Goal: Task Accomplishment & Management: Use online tool/utility

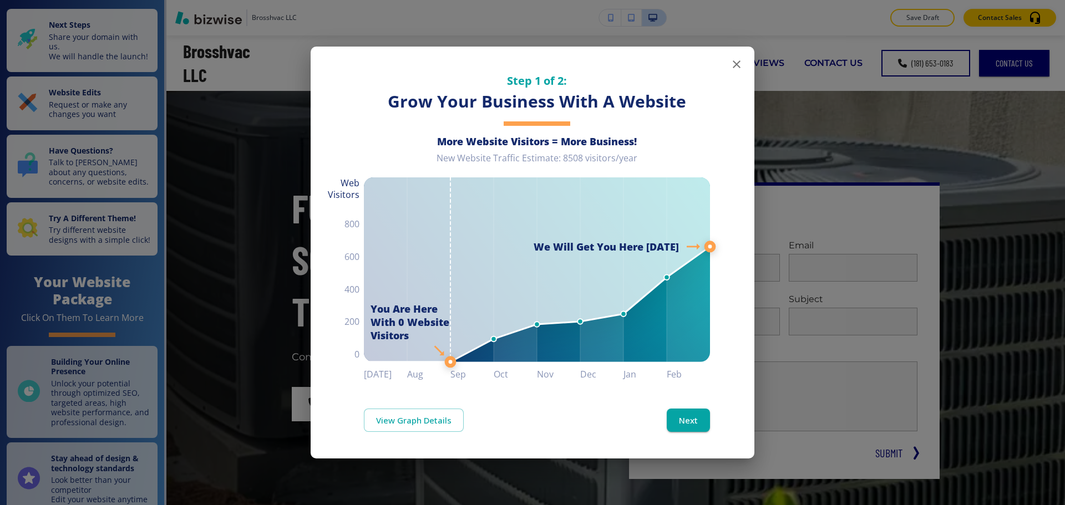
click at [740, 67] on icon "button" at bounding box center [737, 64] width 8 height 8
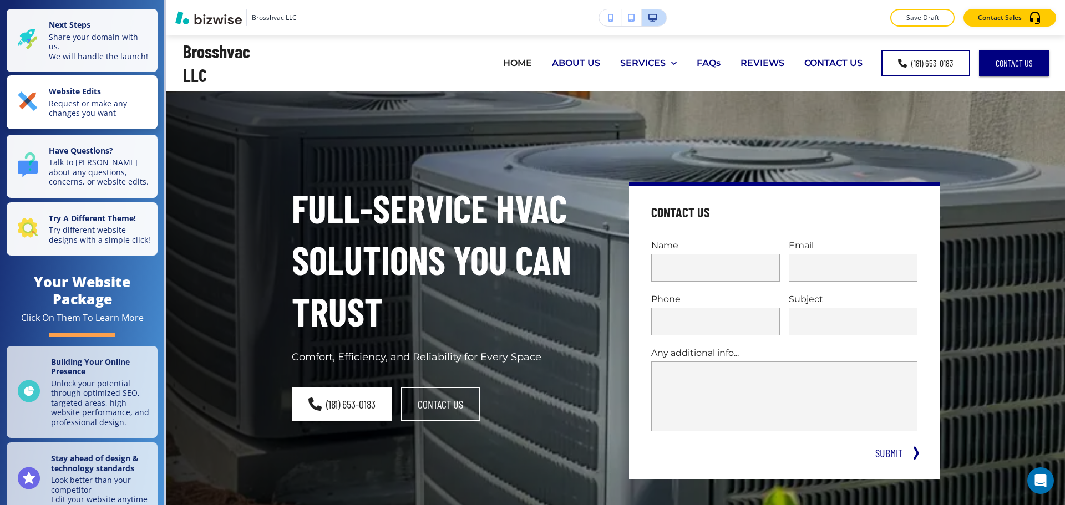
click at [99, 118] on p "Request or make any changes you want" at bounding box center [100, 108] width 102 height 19
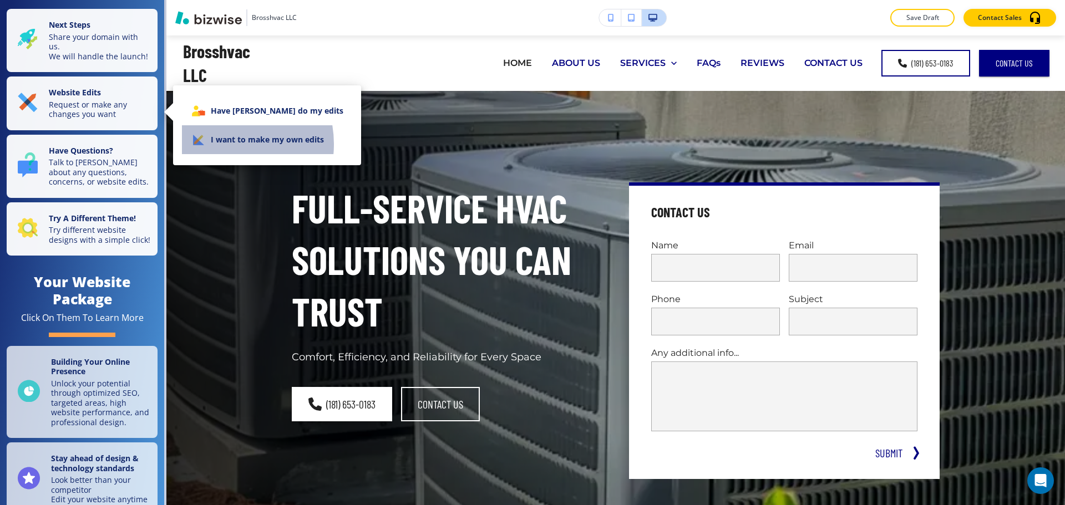
click at [220, 144] on li "I want to make my own edits" at bounding box center [267, 139] width 170 height 29
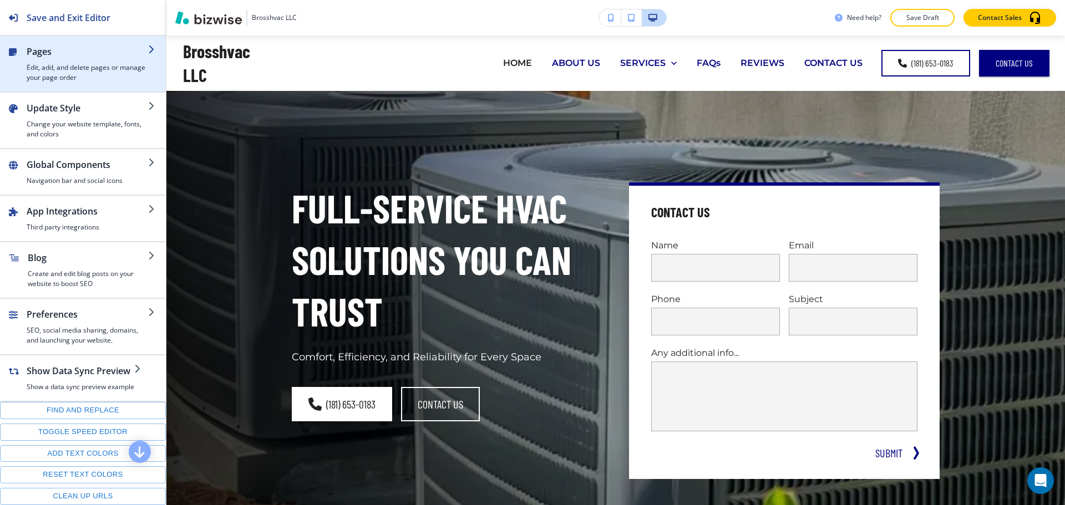
click at [67, 65] on h4 "Edit, add, and delete pages or manage your page order" at bounding box center [88, 73] width 122 height 20
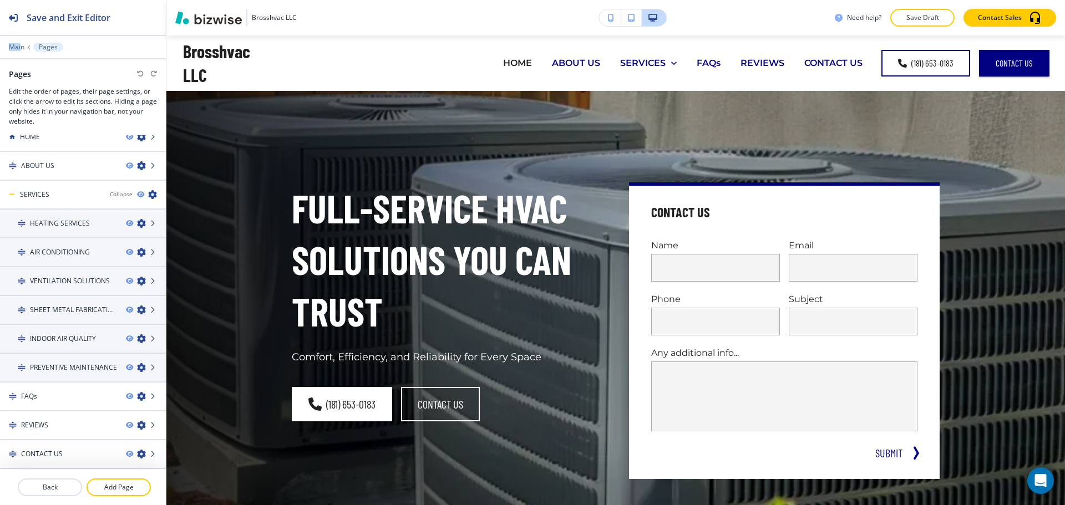
click at [22, 42] on div "Save and Exit Editor Main Pages Pages Edit the order of pages, their page setti…" at bounding box center [83, 67] width 166 height 135
click at [18, 44] on p "Main" at bounding box center [17, 47] width 16 height 8
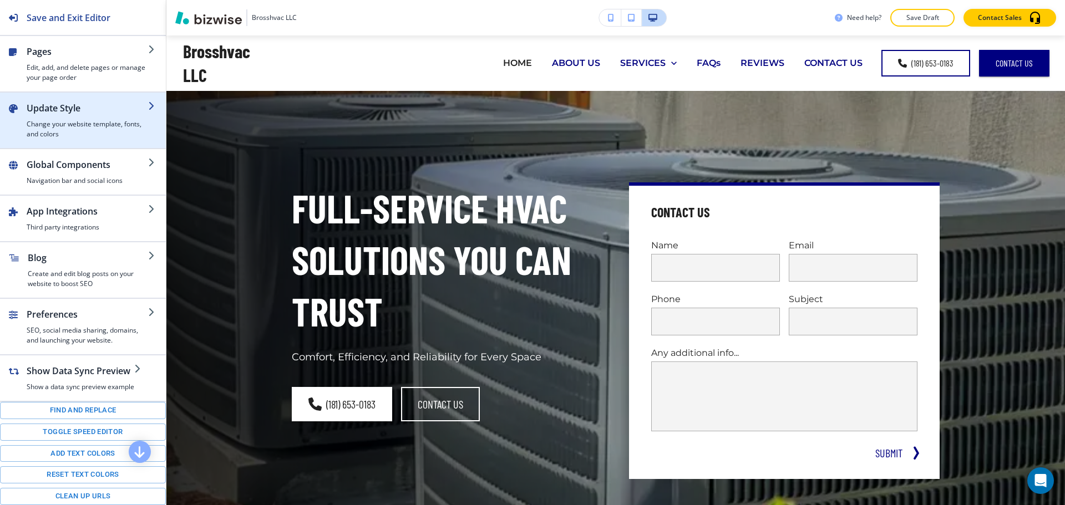
click at [59, 107] on h2 "Update Style" at bounding box center [88, 108] width 122 height 13
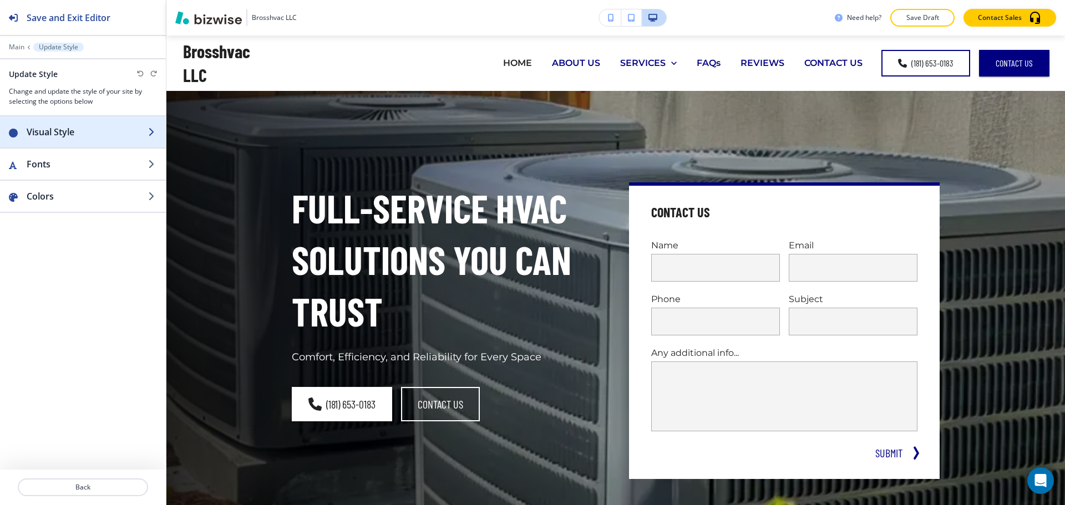
click at [62, 133] on h2 "Visual Style" at bounding box center [88, 131] width 122 height 13
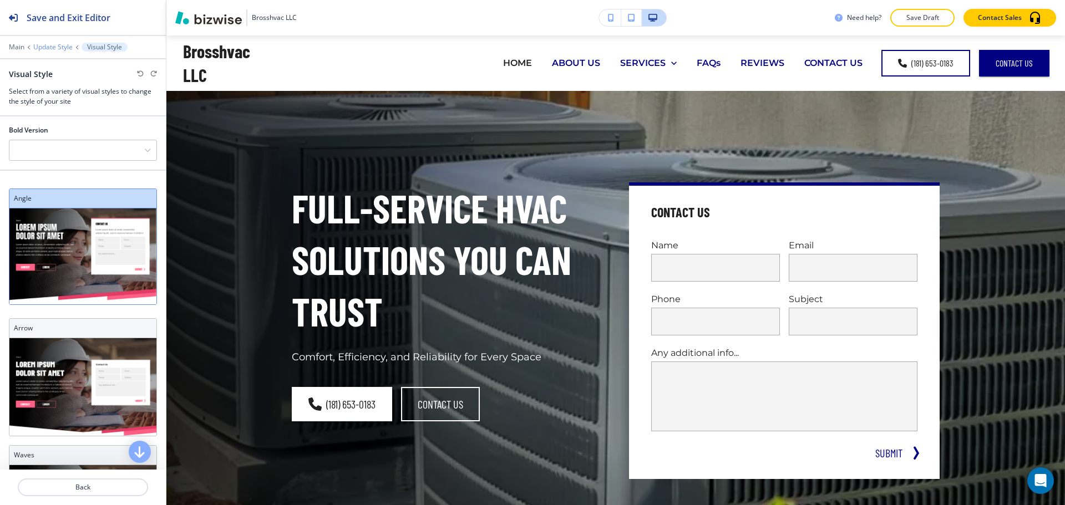
click at [45, 47] on p "Update Style" at bounding box center [52, 47] width 39 height 8
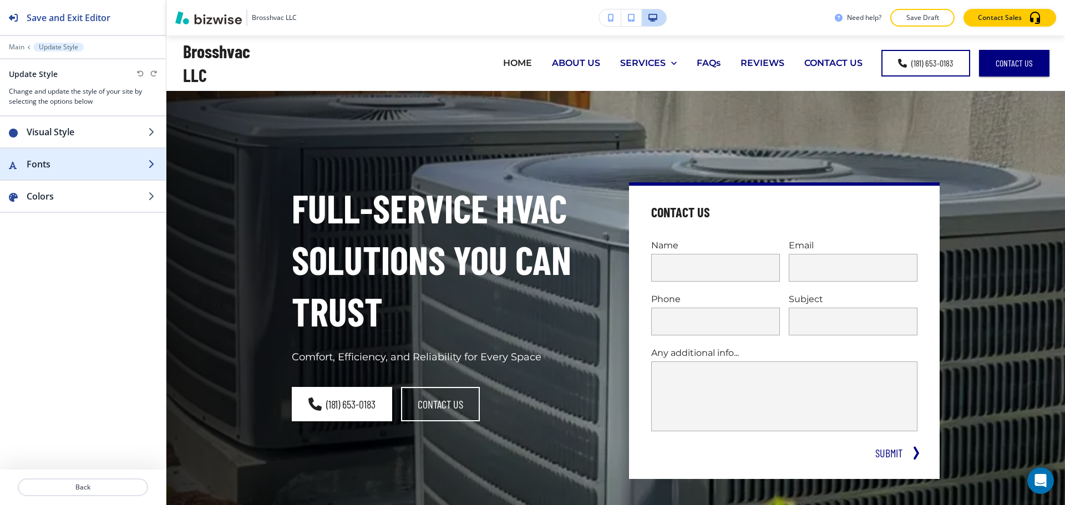
click at [65, 161] on h2 "Fonts" at bounding box center [88, 164] width 122 height 13
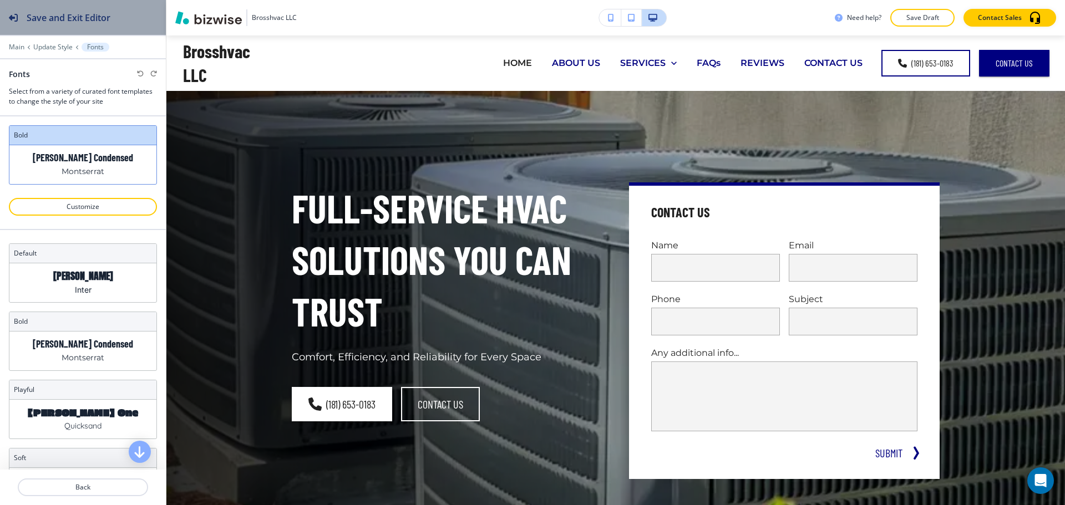
click at [13, 12] on div "Save and Exit Editor" at bounding box center [55, 17] width 110 height 35
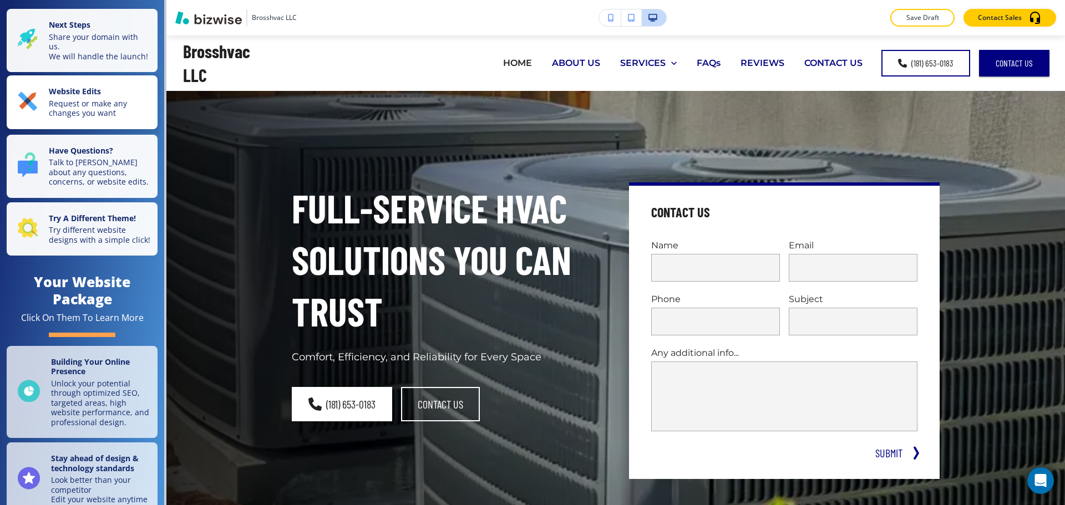
click at [126, 110] on p "Request or make any changes you want" at bounding box center [100, 108] width 102 height 19
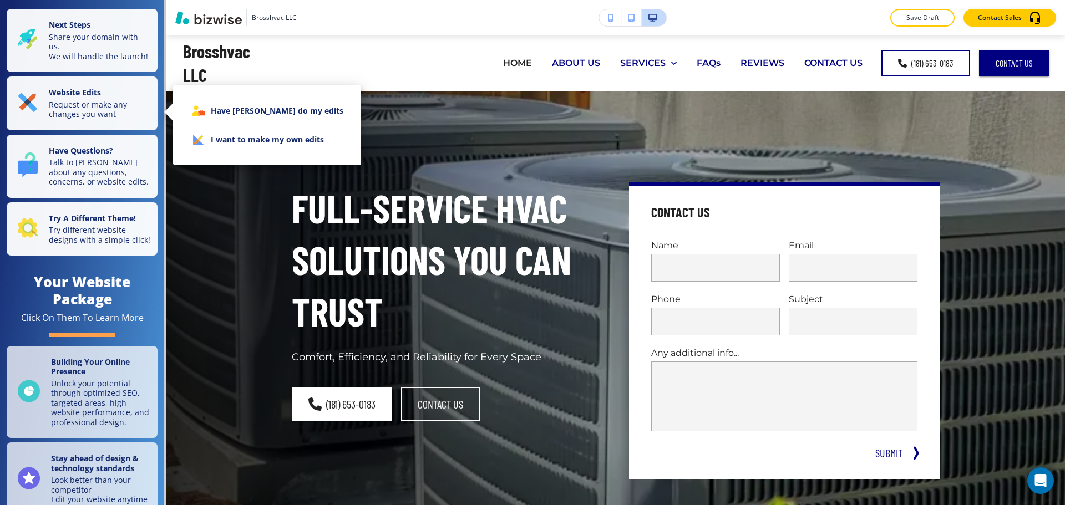
click at [200, 144] on icon at bounding box center [207, 132] width 52 height 49
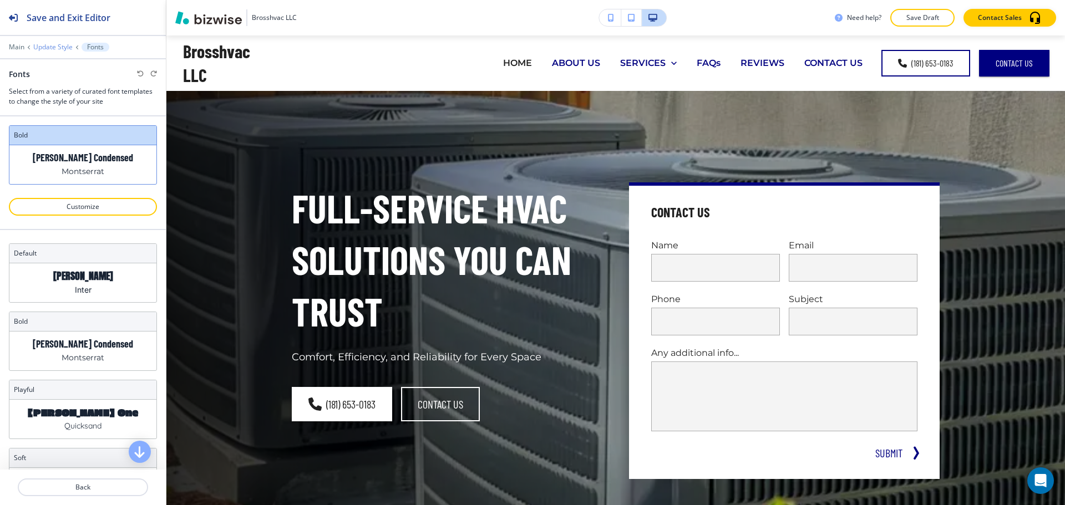
click at [46, 45] on p "Update Style" at bounding box center [52, 47] width 39 height 8
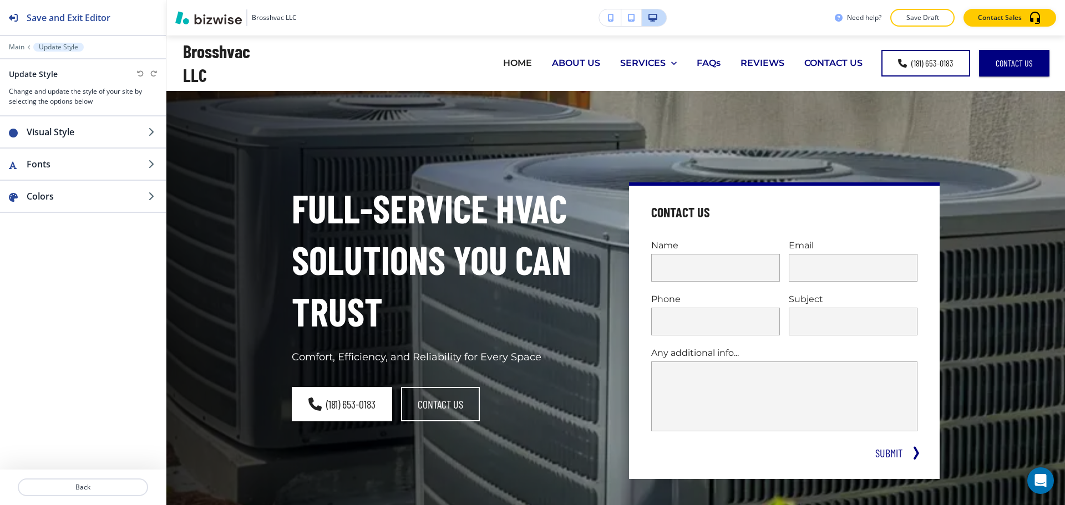
click at [17, 52] on div at bounding box center [83, 55] width 166 height 7
click at [17, 46] on p "Main" at bounding box center [17, 47] width 16 height 8
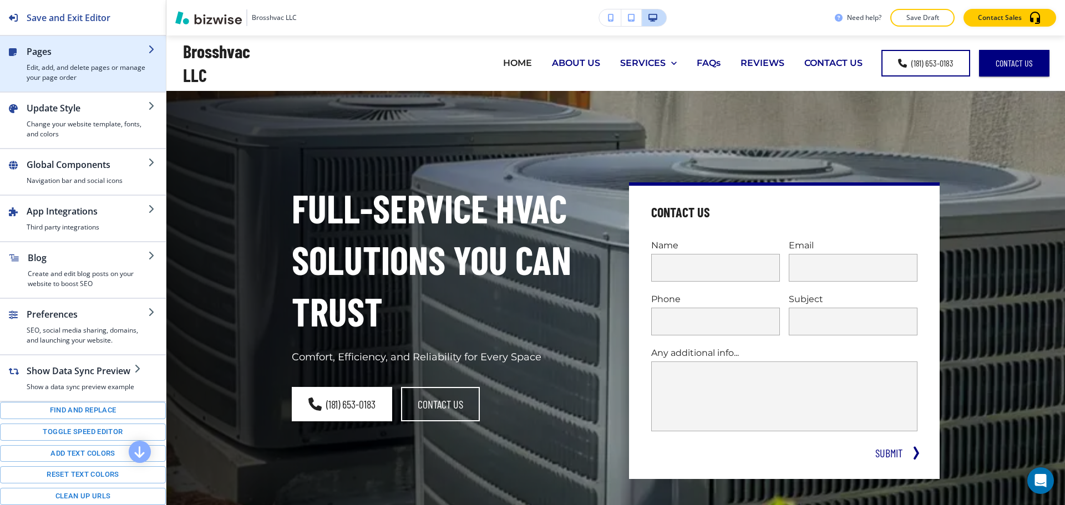
click at [69, 72] on h4 "Edit, add, and delete pages or manage your page order" at bounding box center [88, 73] width 122 height 20
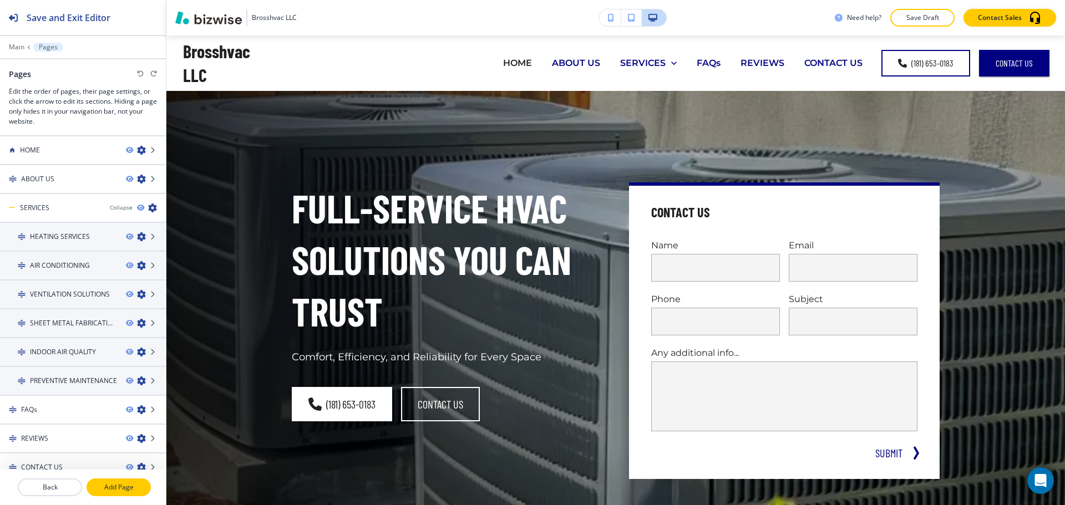
click at [103, 491] on p "Add Page" at bounding box center [119, 488] width 62 height 10
click at [72, 161] on div at bounding box center [83, 159] width 166 height 9
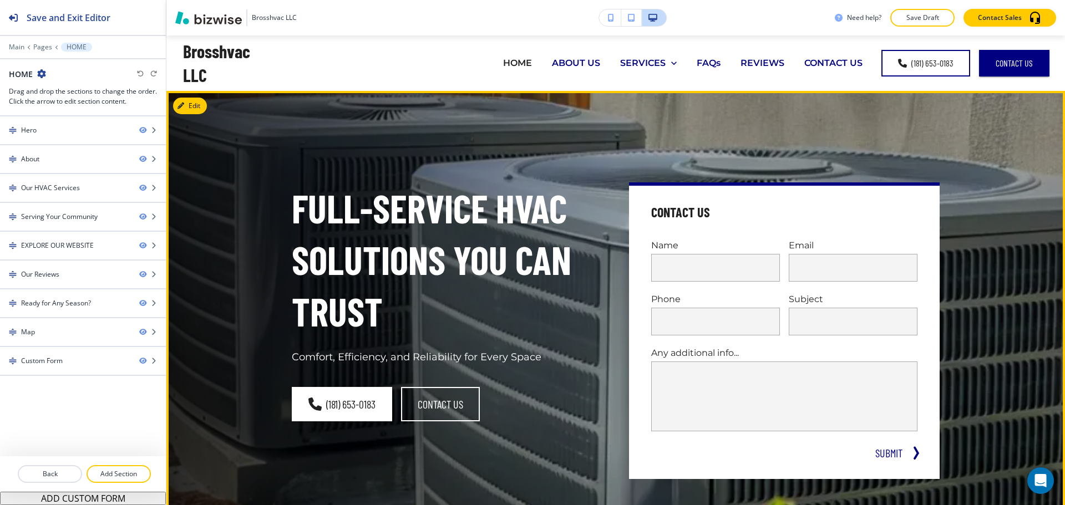
click at [243, 143] on div "Full-Service HVAC Solutions You Can Trust Comfort, Efficiency, and Reliability …" at bounding box center [615, 331] width 899 height 480
click at [188, 107] on button "Edit This Section" at bounding box center [210, 106] width 75 height 17
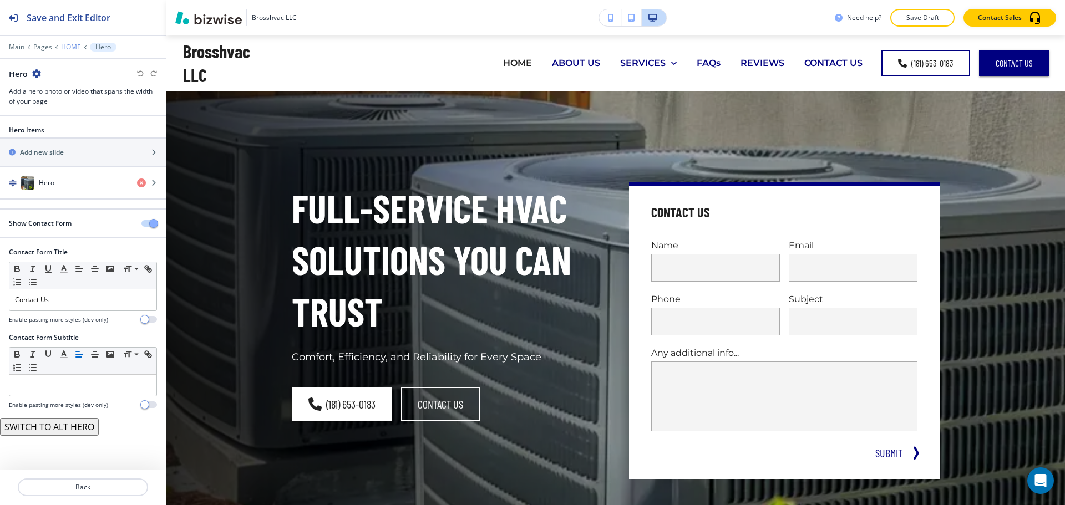
click at [69, 47] on p "HOME" at bounding box center [71, 47] width 20 height 8
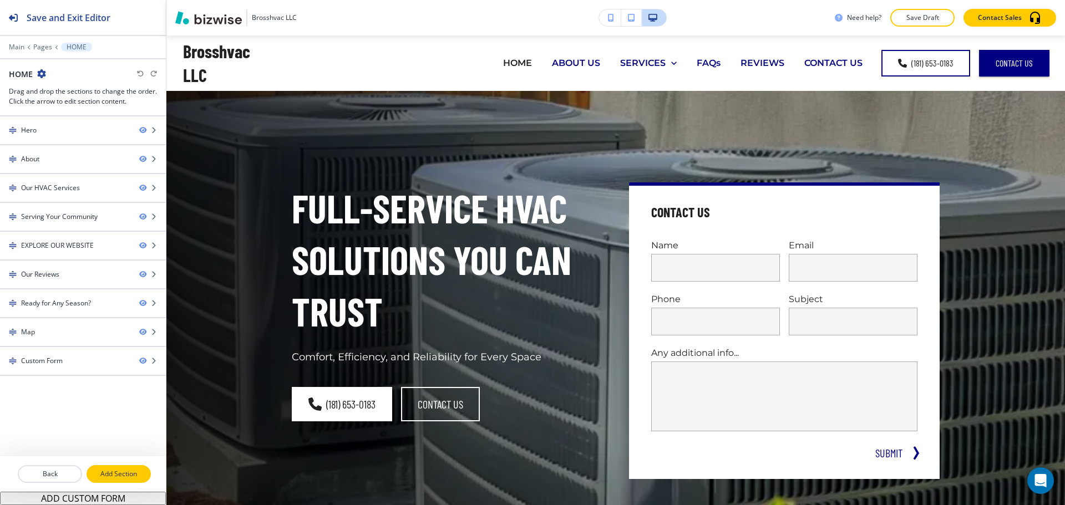
drag, startPoint x: 102, startPoint y: 473, endPoint x: 107, endPoint y: 477, distance: 6.0
click at [104, 475] on p "Add Section" at bounding box center [119, 474] width 62 height 10
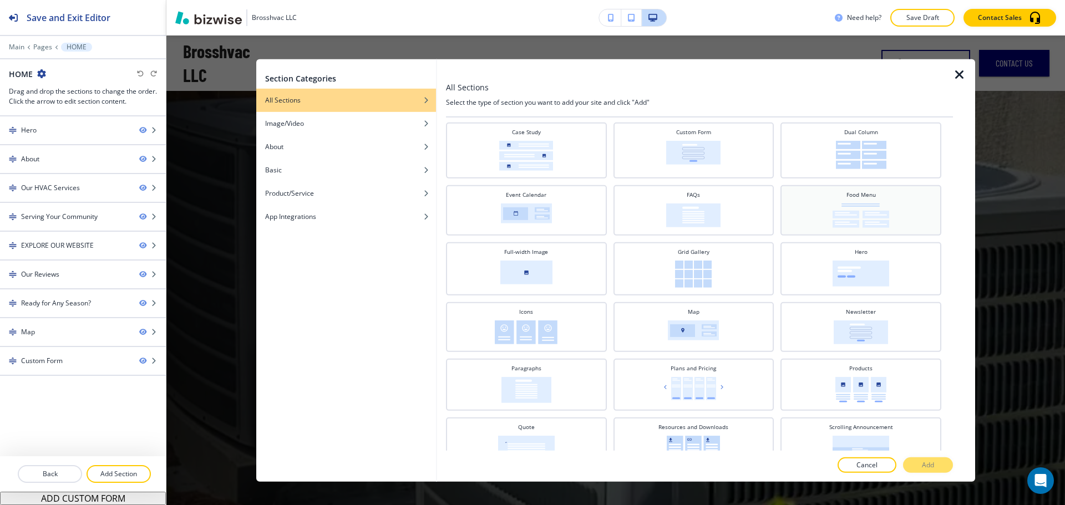
scroll to position [166, 0]
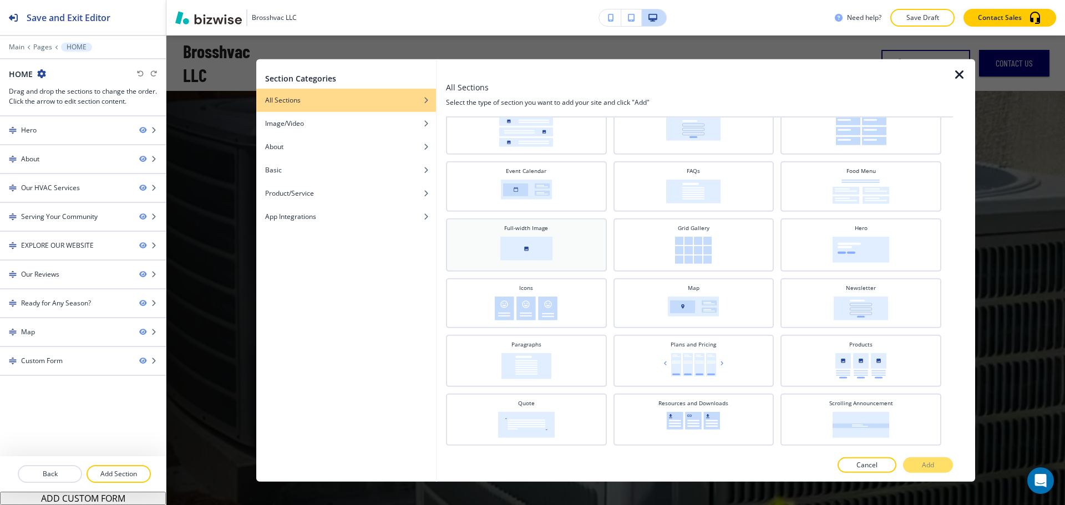
click at [554, 244] on div "Full-width Image" at bounding box center [527, 244] width 150 height 40
click at [912, 464] on button "Add" at bounding box center [928, 466] width 50 height 16
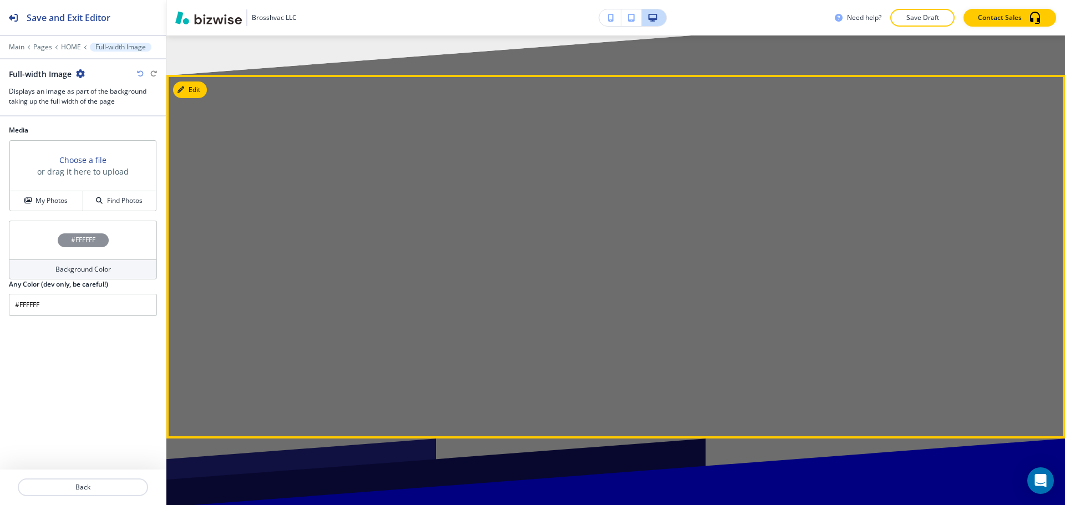
scroll to position [6610, 0]
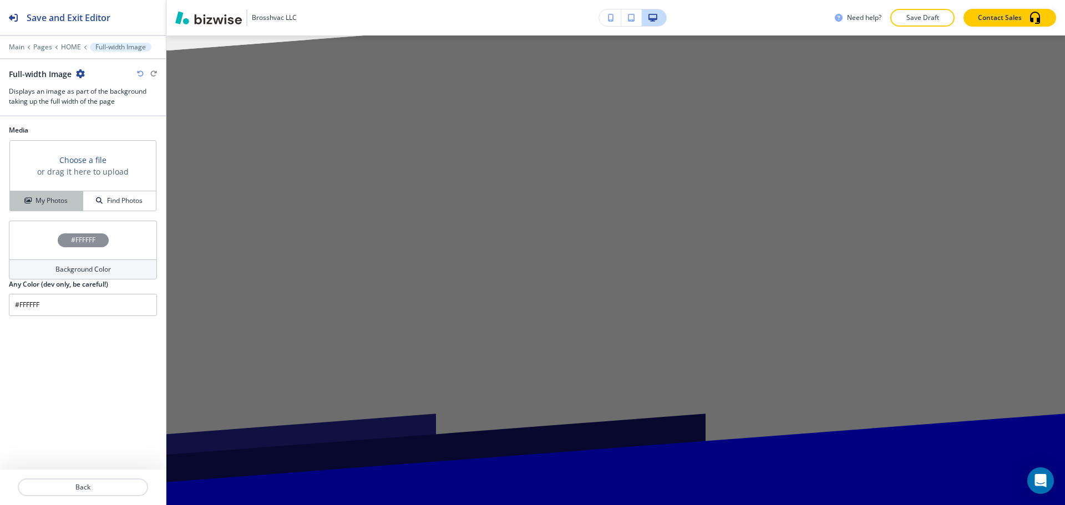
click at [53, 198] on h4 "My Photos" at bounding box center [52, 201] width 32 height 10
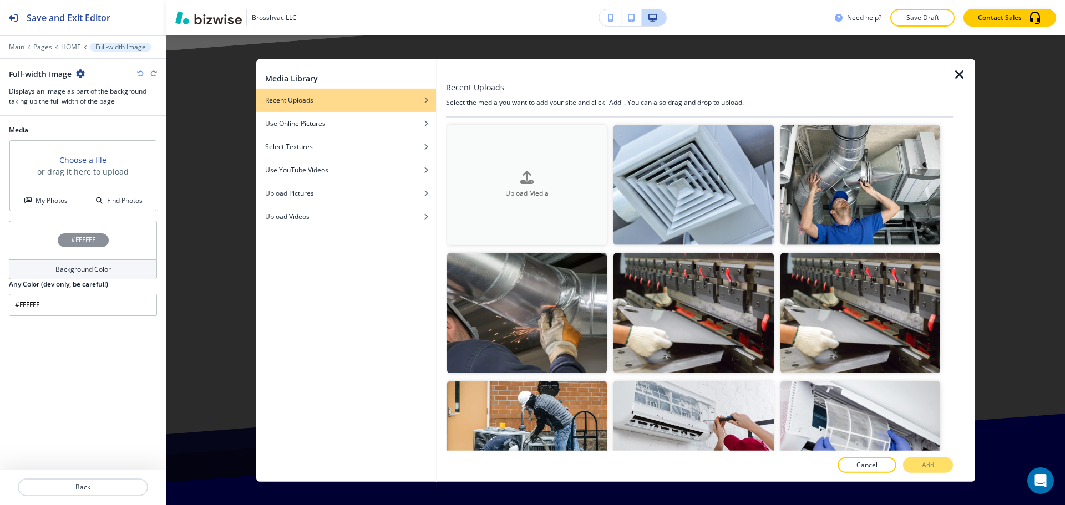
click at [475, 141] on button "Upload Media" at bounding box center [527, 185] width 160 height 120
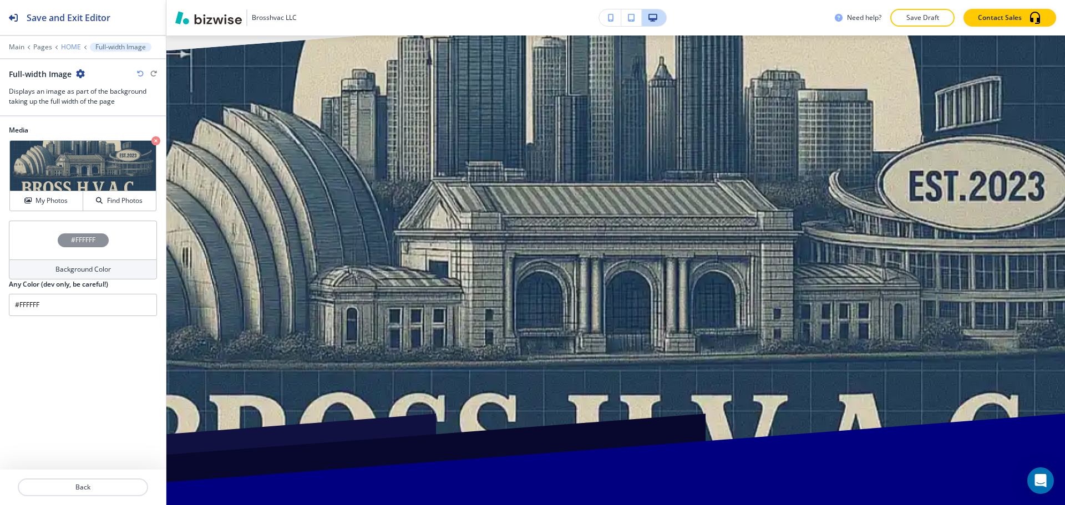
click at [65, 48] on p "HOME" at bounding box center [71, 47] width 20 height 8
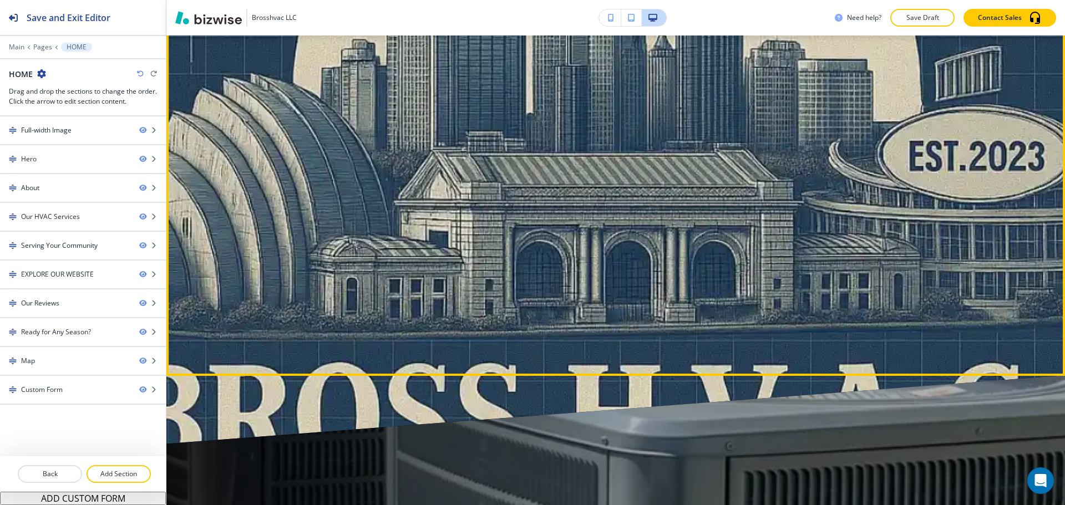
scroll to position [55, 0]
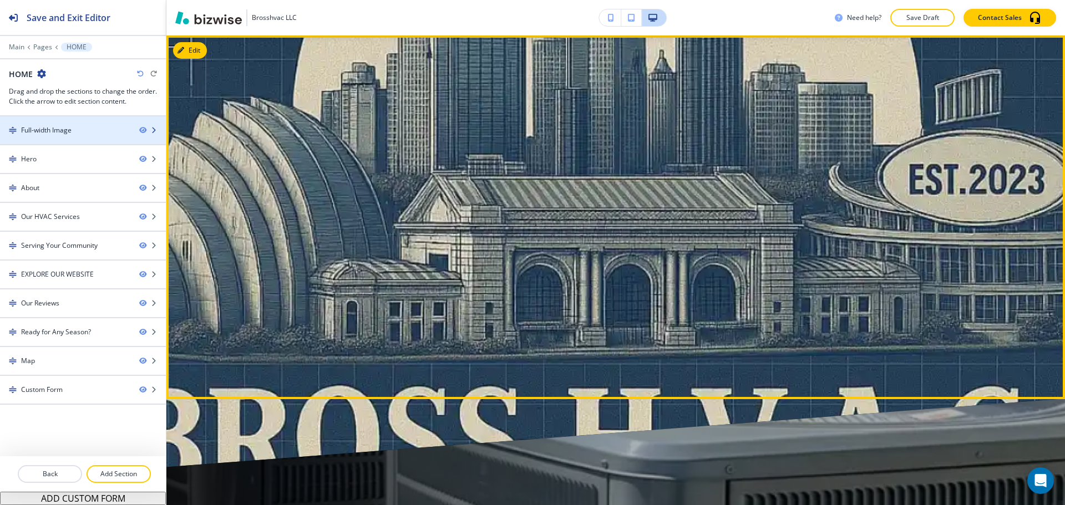
click at [107, 136] on div at bounding box center [83, 139] width 166 height 9
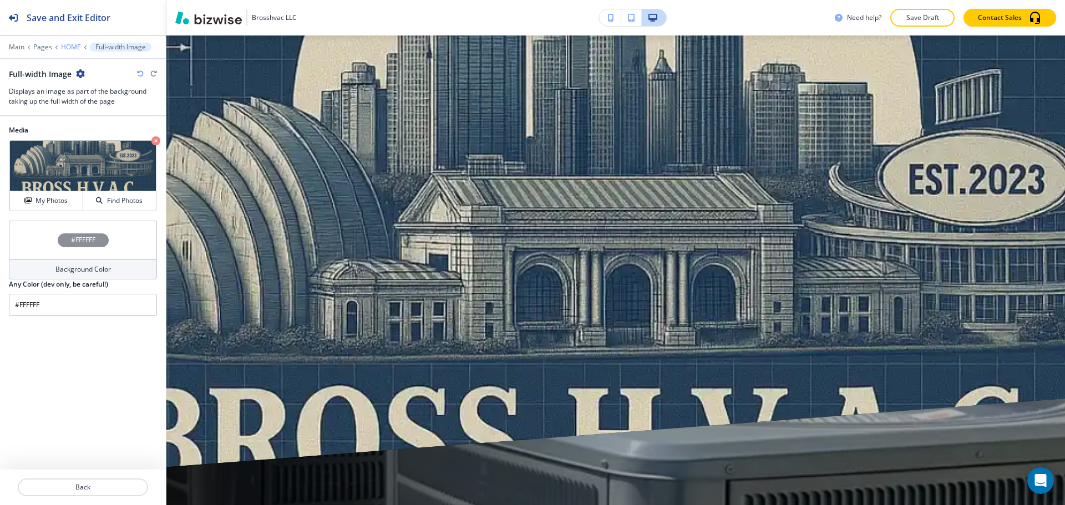
click at [71, 44] on p "HOME" at bounding box center [71, 47] width 20 height 8
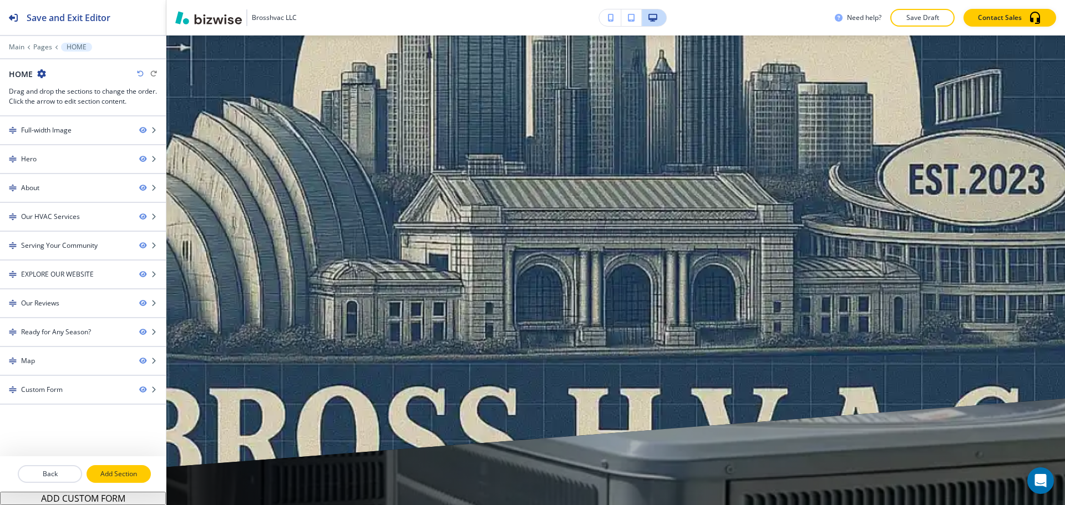
click at [112, 469] on p "Add Section" at bounding box center [119, 474] width 62 height 10
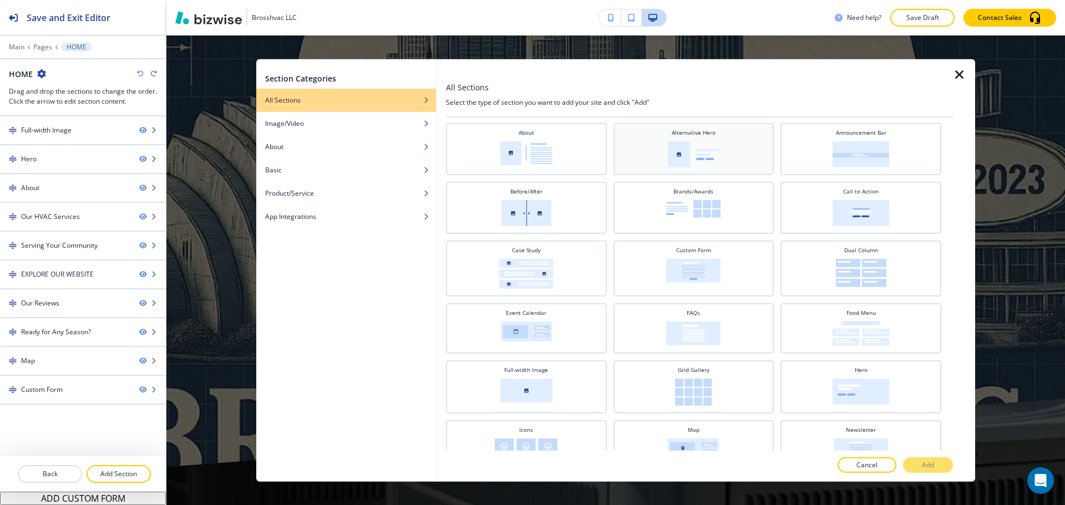
scroll to position [0, 0]
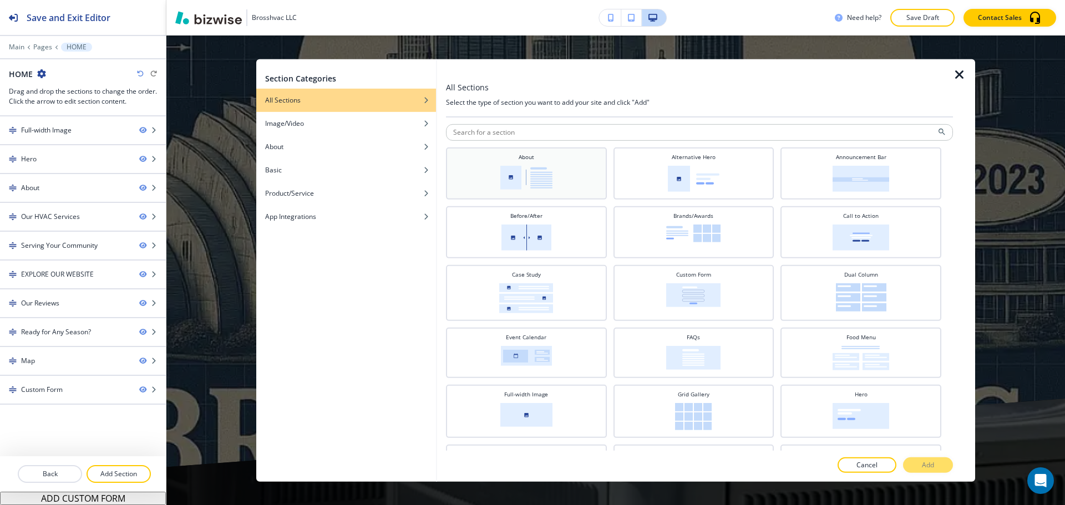
click at [587, 181] on div "About" at bounding box center [527, 172] width 150 height 39
click at [939, 460] on button "Add" at bounding box center [928, 466] width 50 height 16
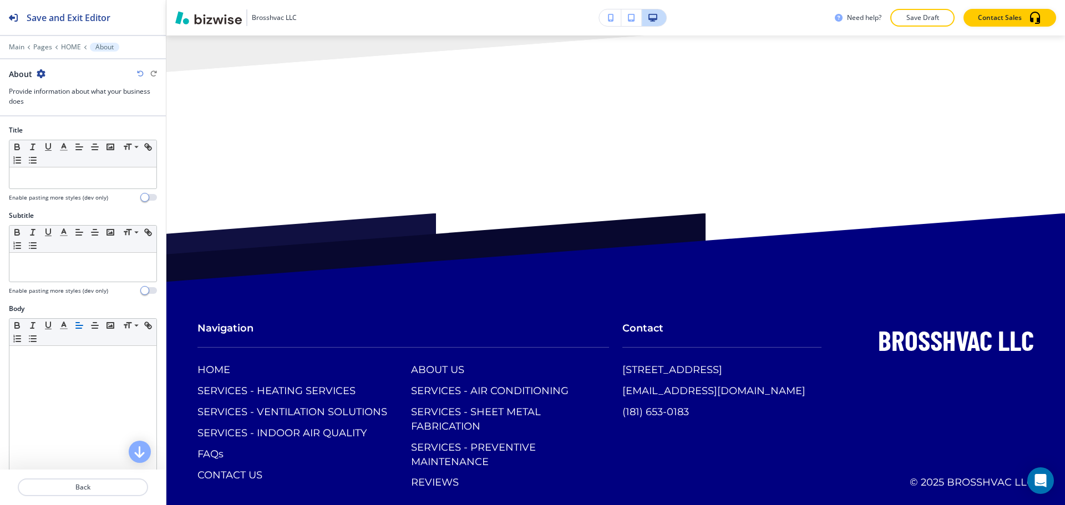
scroll to position [7032, 0]
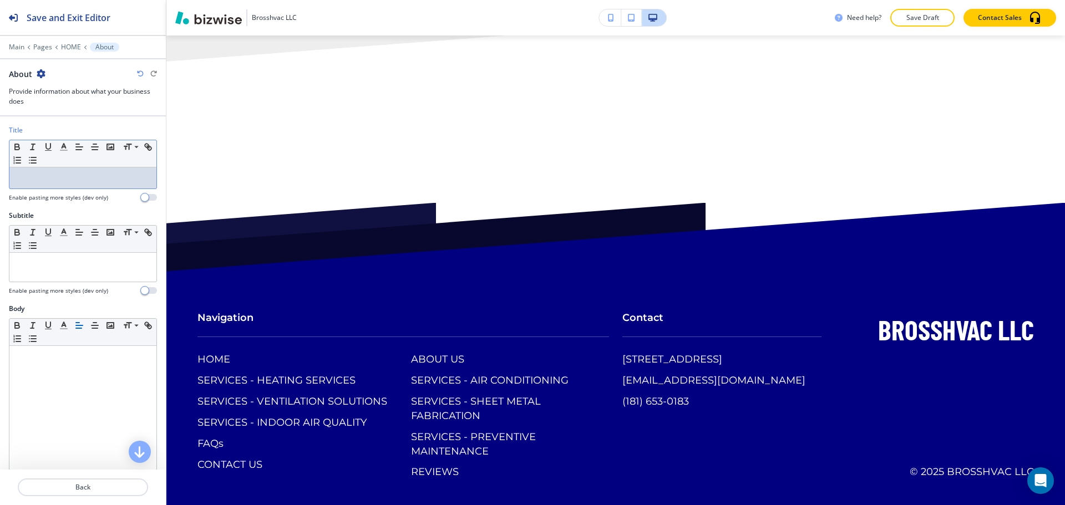
click at [62, 185] on div at bounding box center [82, 178] width 147 height 21
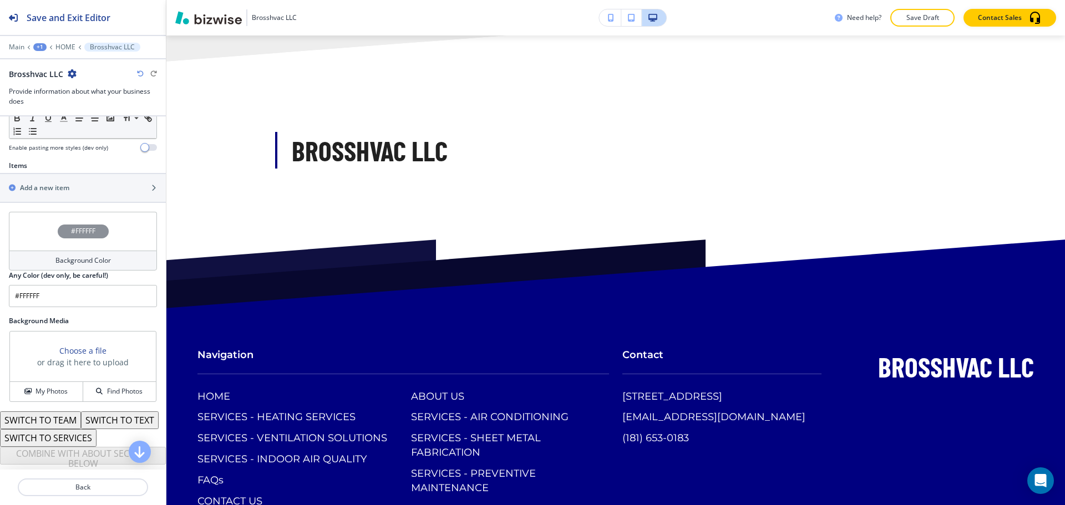
scroll to position [370, 0]
click at [119, 387] on h4 "Find Photos" at bounding box center [125, 392] width 36 height 10
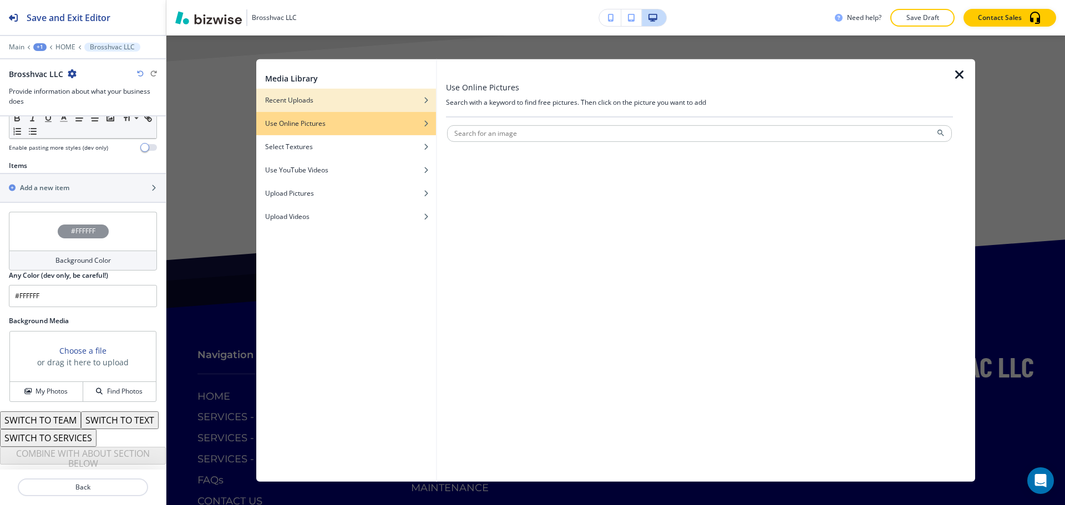
click at [341, 99] on div "Recent Uploads" at bounding box center [346, 100] width 180 height 10
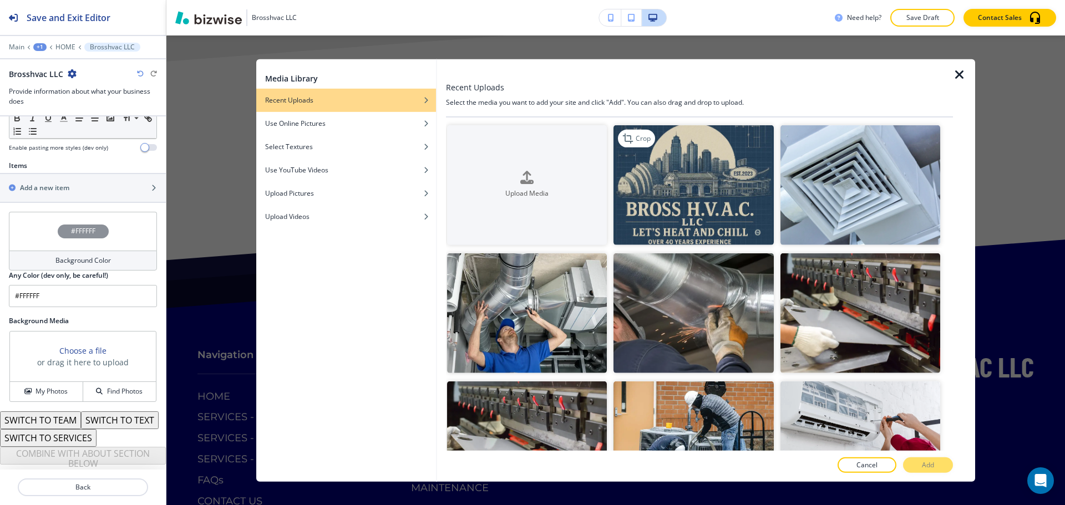
click at [660, 188] on img "button" at bounding box center [694, 185] width 160 height 120
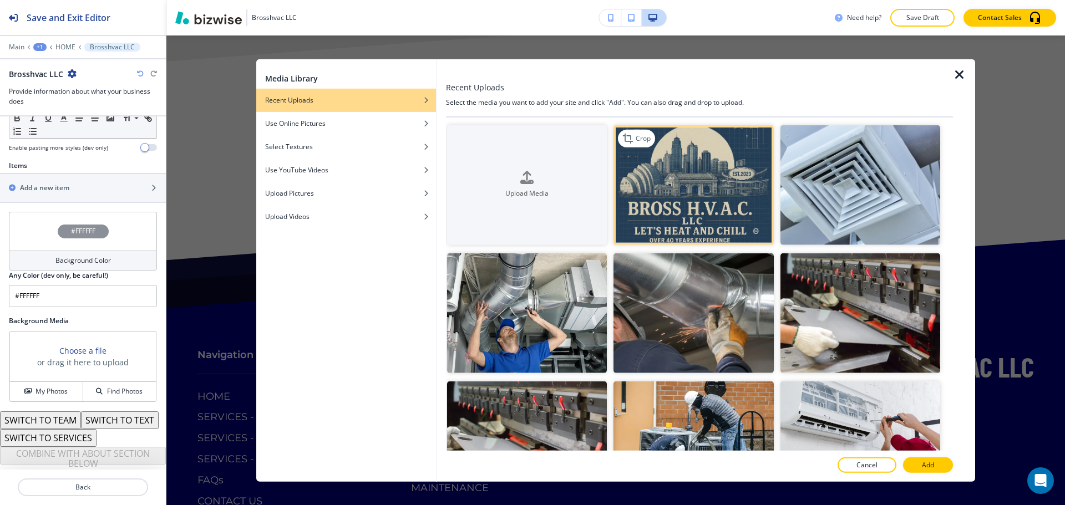
click at [661, 188] on img "button" at bounding box center [694, 185] width 160 height 120
click at [940, 467] on button "Add" at bounding box center [928, 466] width 50 height 16
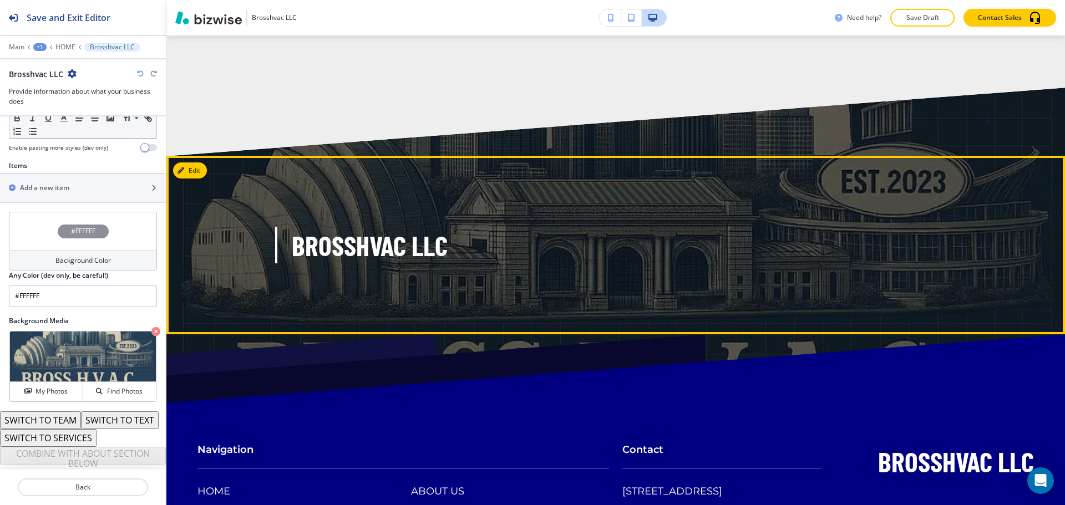
scroll to position [6921, 0]
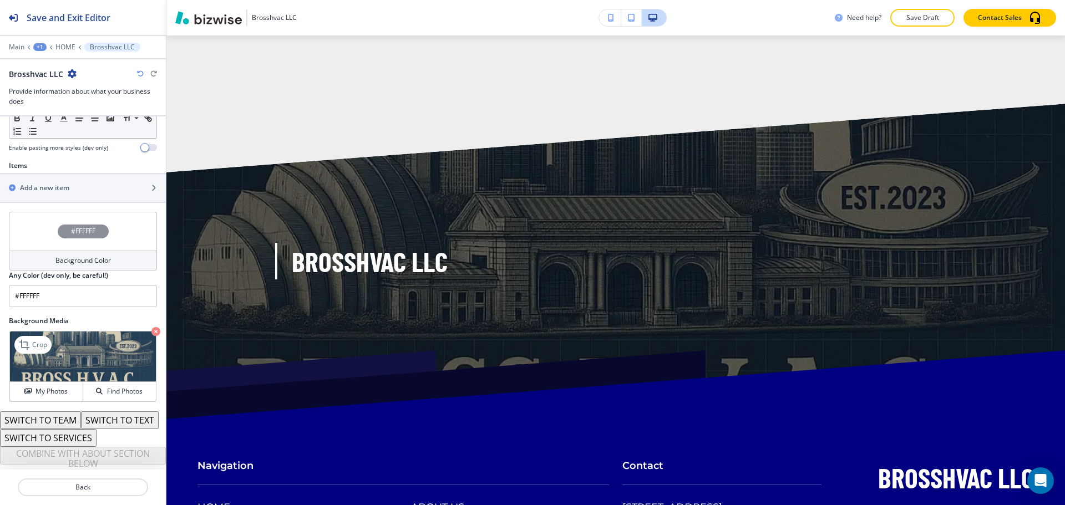
click at [151, 327] on icon "button" at bounding box center [155, 331] width 9 height 9
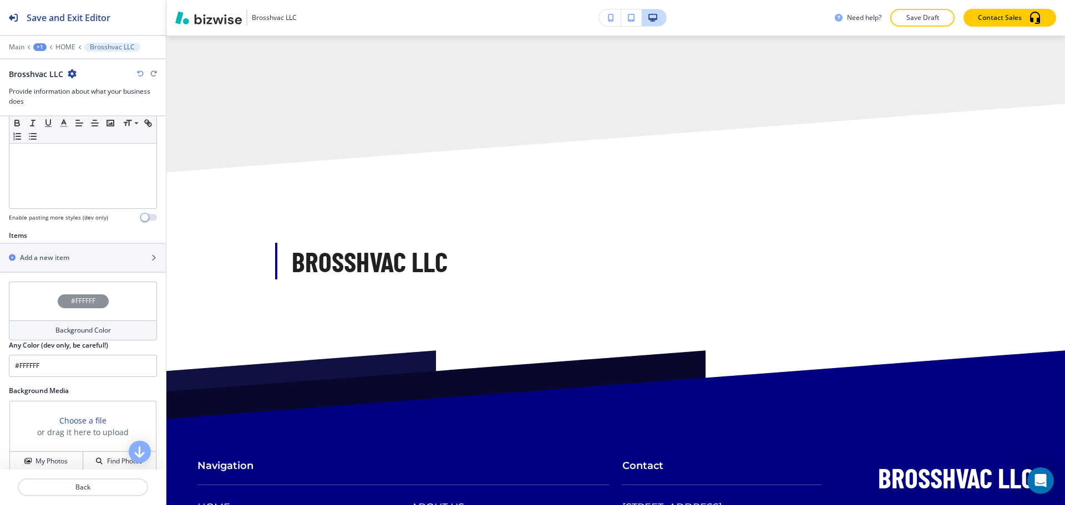
scroll to position [259, 0]
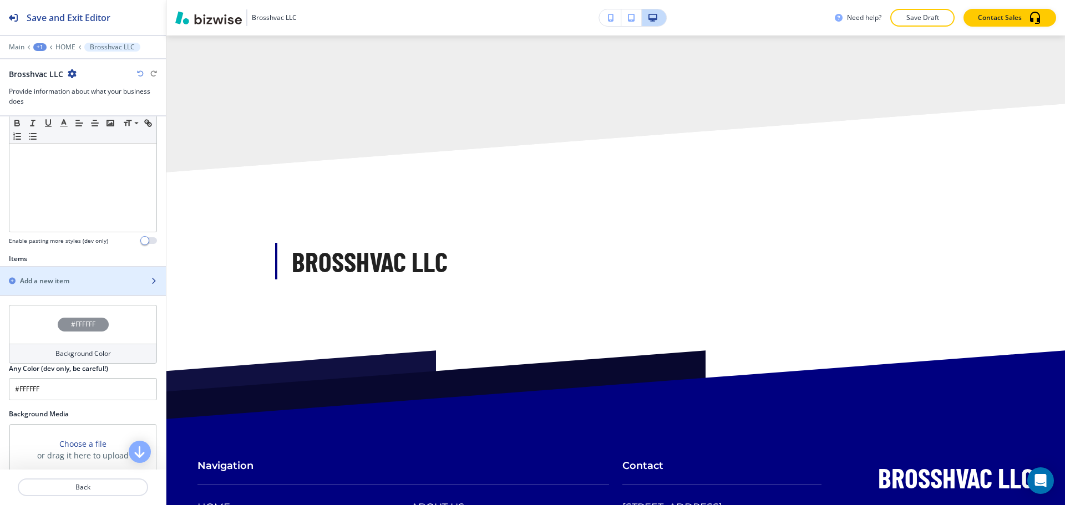
click at [136, 281] on div "Add a new item" at bounding box center [83, 281] width 166 height 10
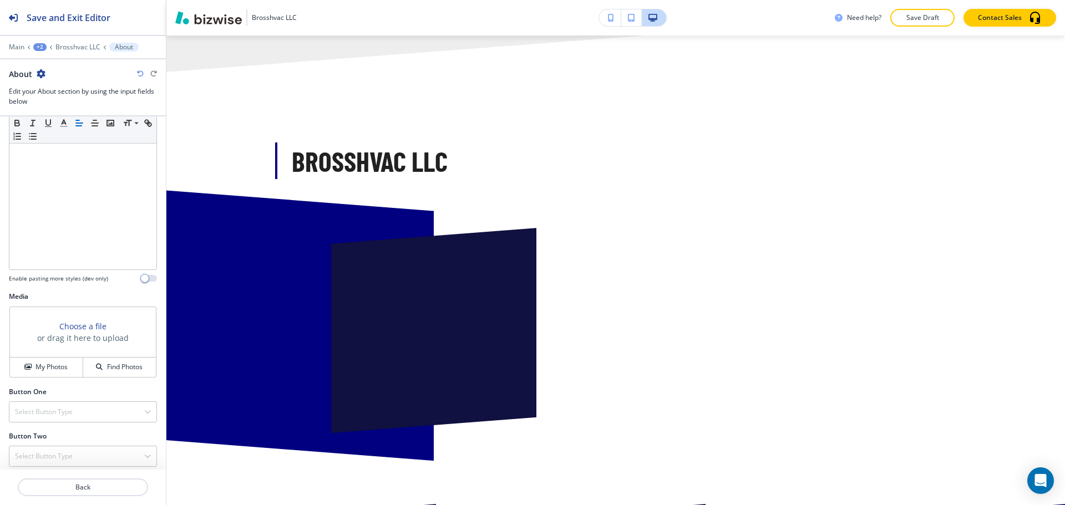
scroll to position [222, 0]
click at [114, 360] on button "Find Photos" at bounding box center [119, 366] width 73 height 19
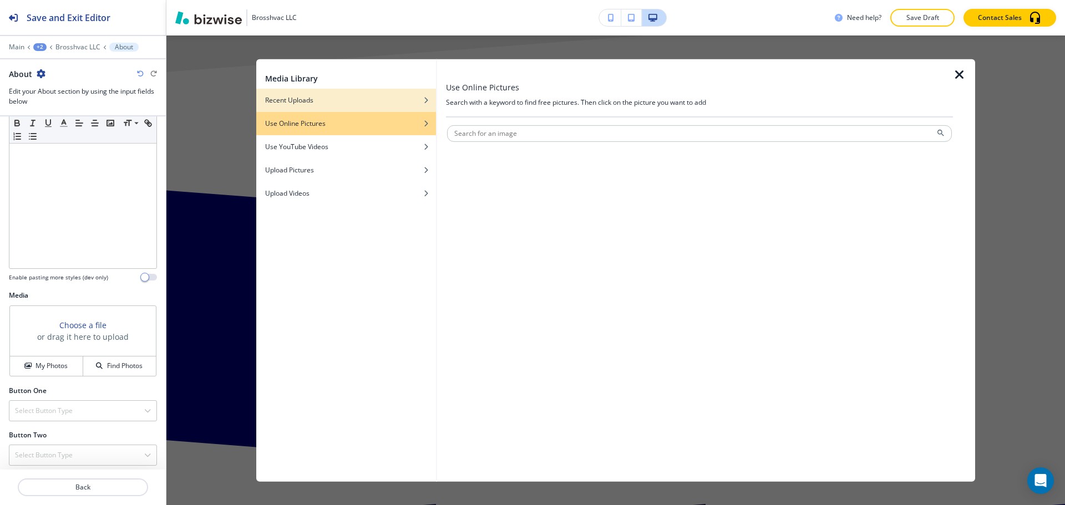
drag, startPoint x: 336, startPoint y: 102, endPoint x: 373, endPoint y: 116, distance: 40.4
click at [336, 102] on div "Recent Uploads" at bounding box center [346, 100] width 180 height 10
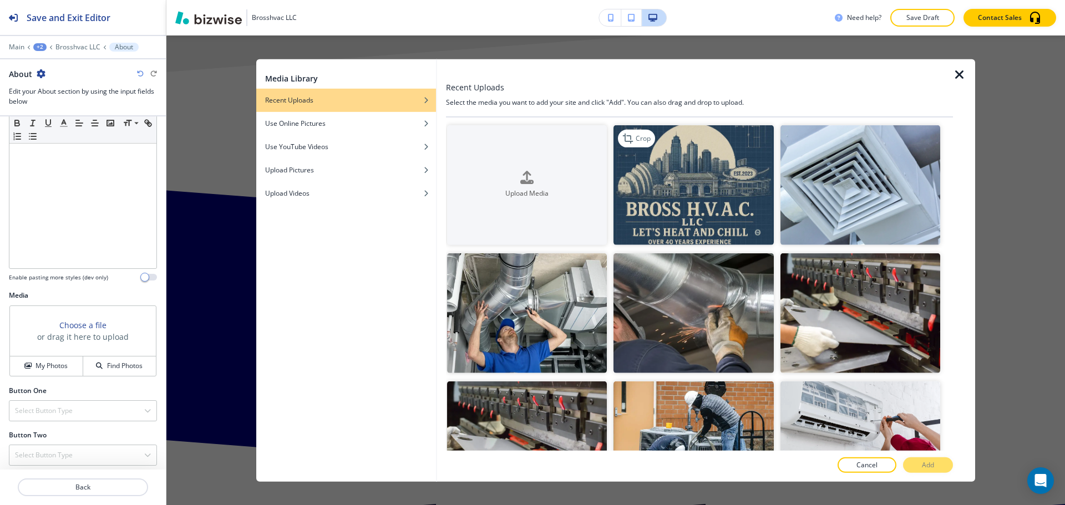
drag, startPoint x: 700, startPoint y: 190, endPoint x: 712, endPoint y: 191, distance: 12.3
click at [702, 190] on img "button" at bounding box center [694, 185] width 160 height 120
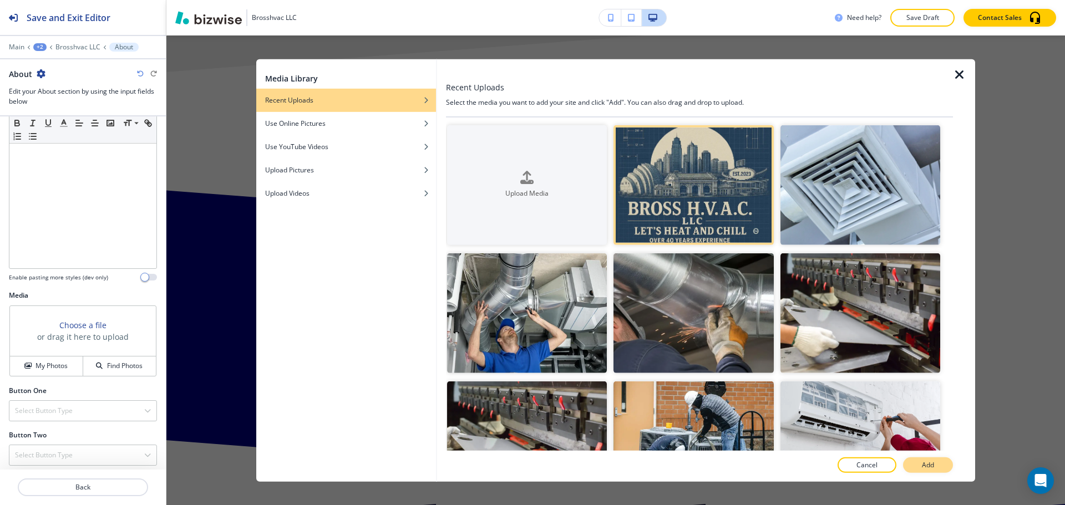
click at [932, 462] on p "Add" at bounding box center [928, 466] width 12 height 10
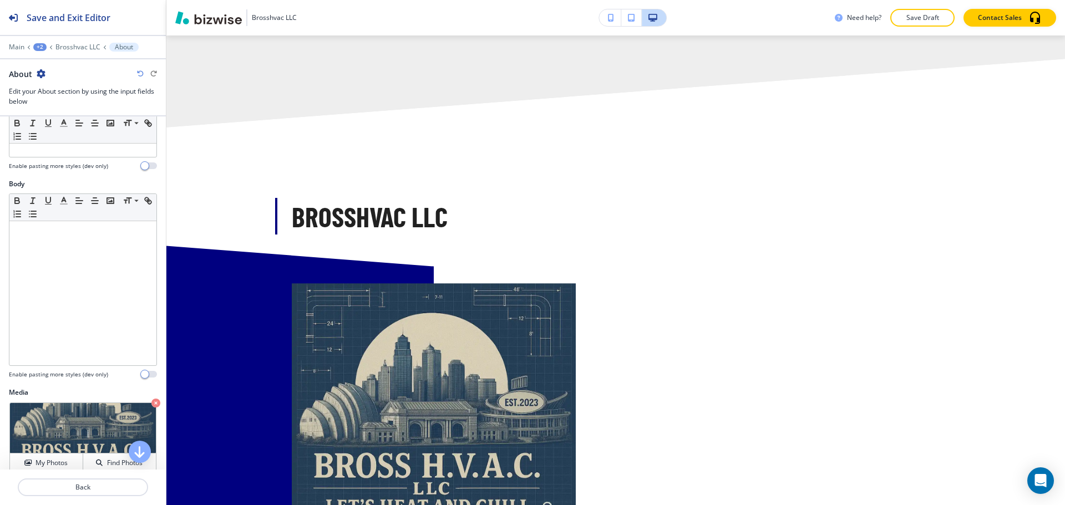
scroll to position [116, 0]
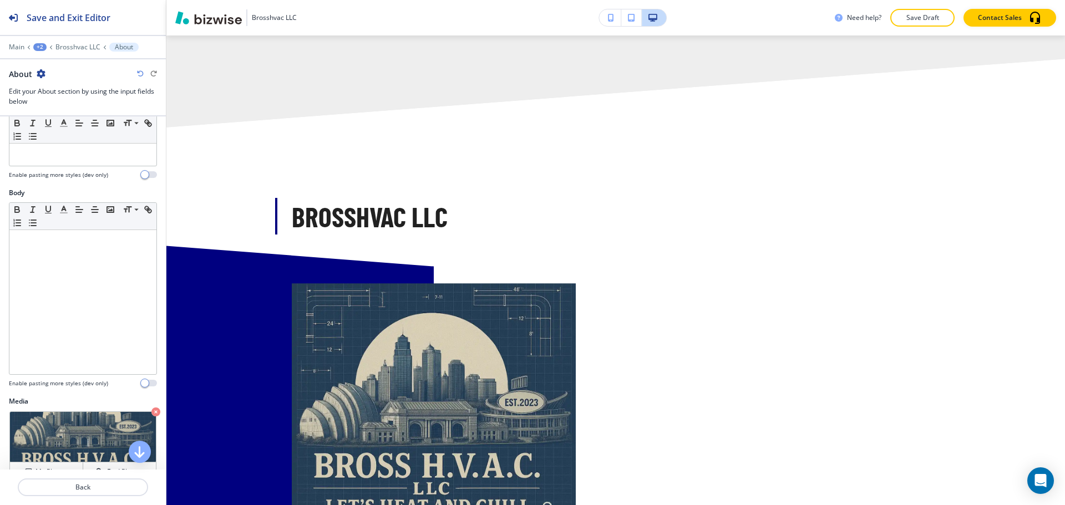
click at [40, 76] on icon "button" at bounding box center [41, 73] width 9 height 9
click at [68, 131] on p "Delete About" at bounding box center [71, 132] width 57 height 10
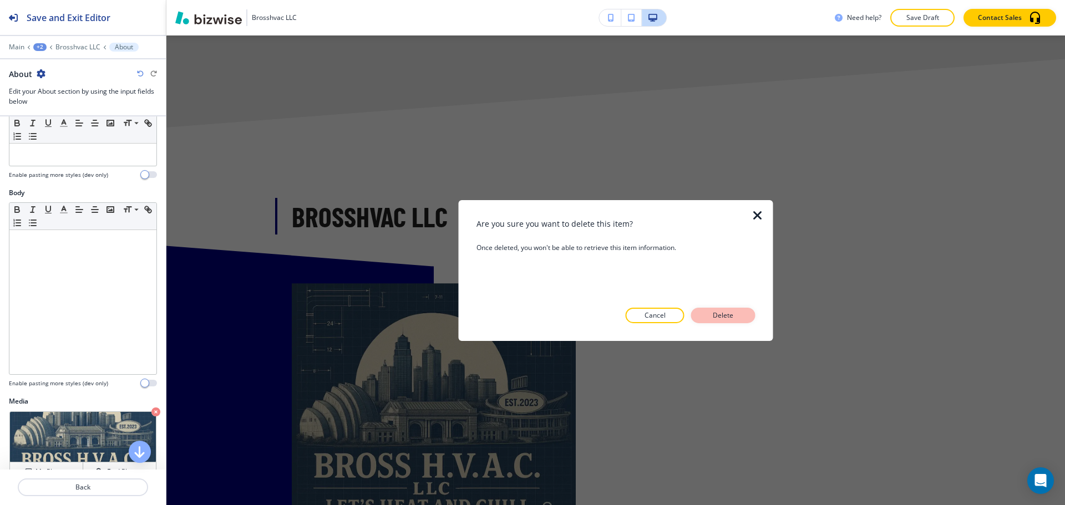
click at [725, 318] on p "Delete" at bounding box center [723, 316] width 27 height 10
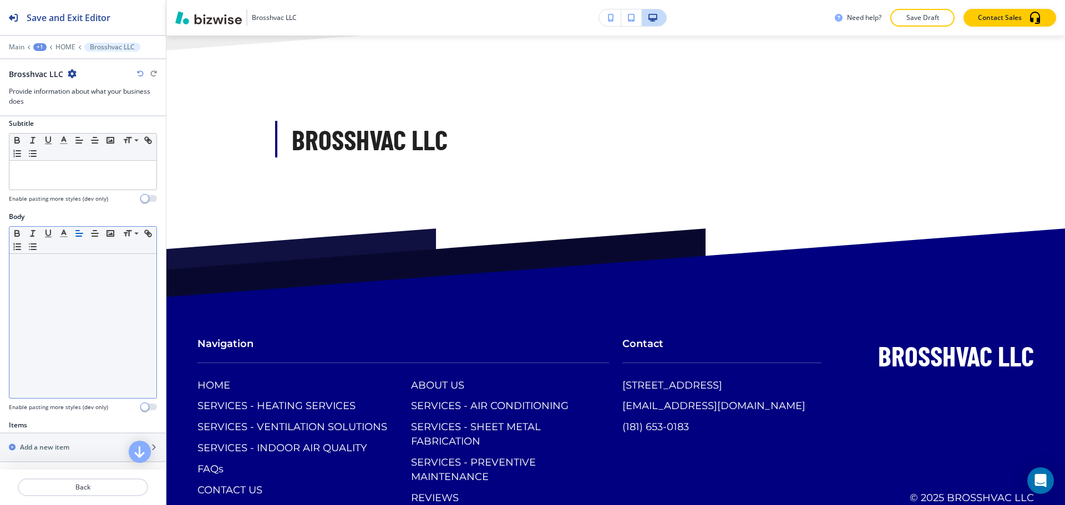
scroll to position [111, 0]
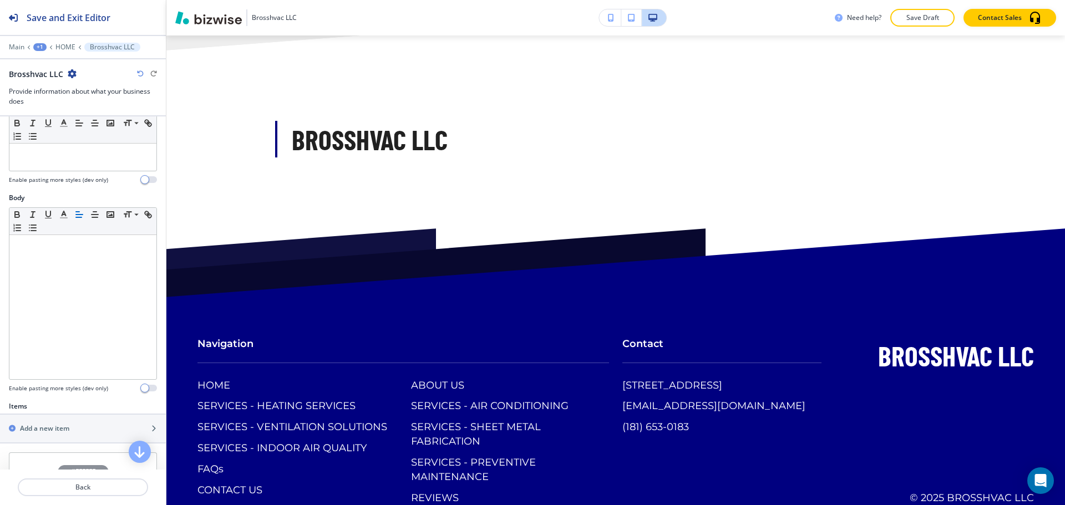
click at [124, 45] on p "Brosshvac LLC" at bounding box center [112, 47] width 45 height 8
click at [68, 42] on div at bounding box center [83, 39] width 166 height 7
click at [65, 44] on p "HOME" at bounding box center [65, 47] width 20 height 8
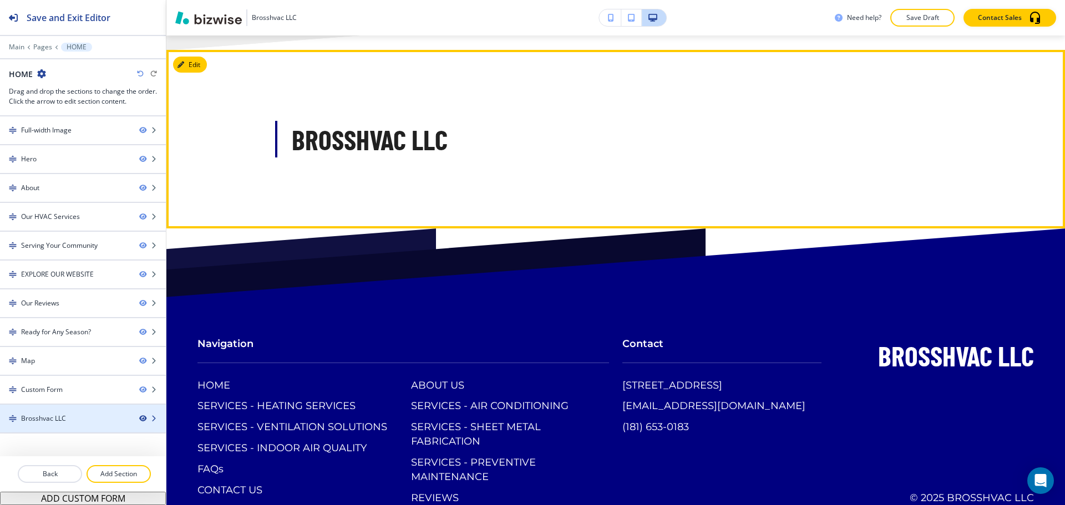
click at [140, 416] on icon "button" at bounding box center [142, 419] width 7 height 7
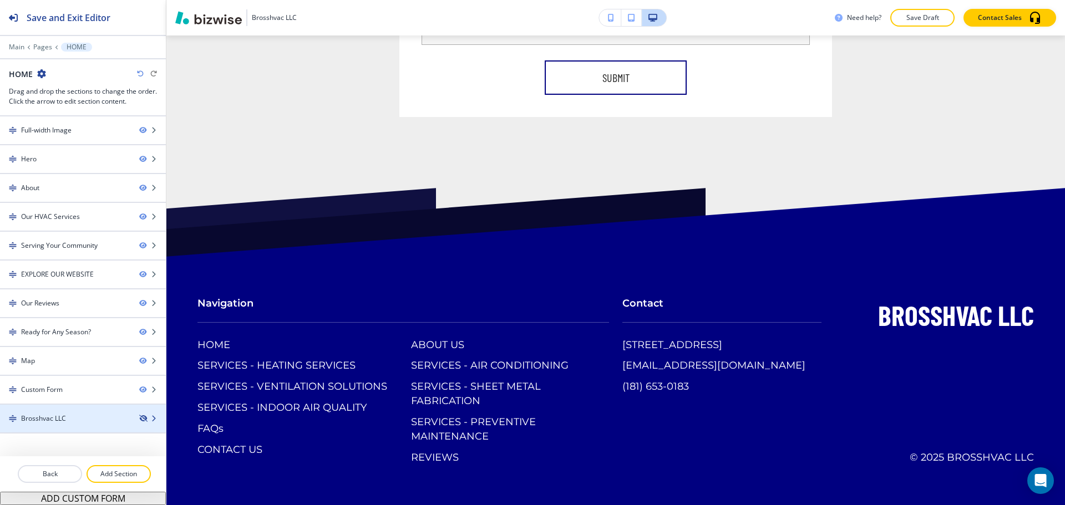
scroll to position [6821, 0]
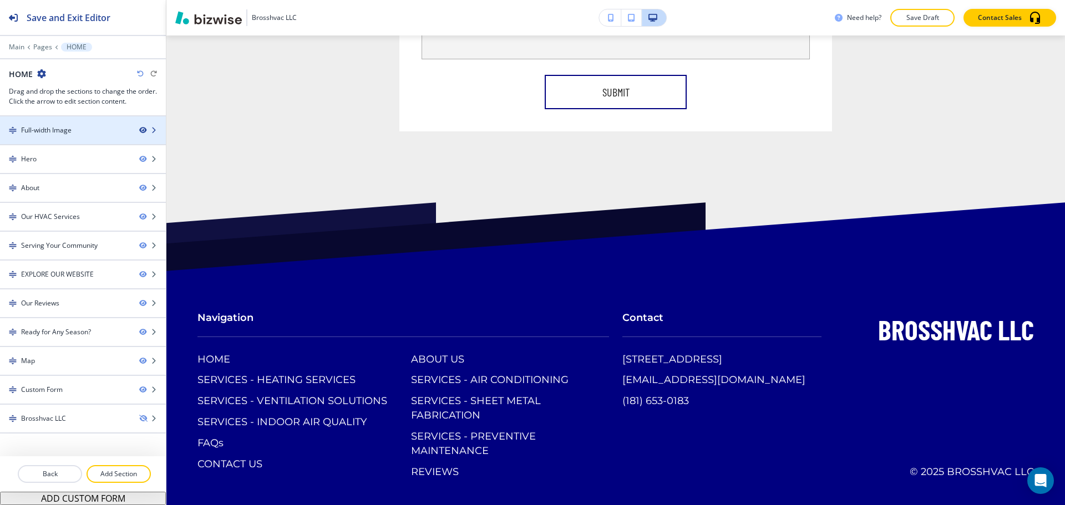
click at [144, 129] on icon "button" at bounding box center [142, 130] width 7 height 7
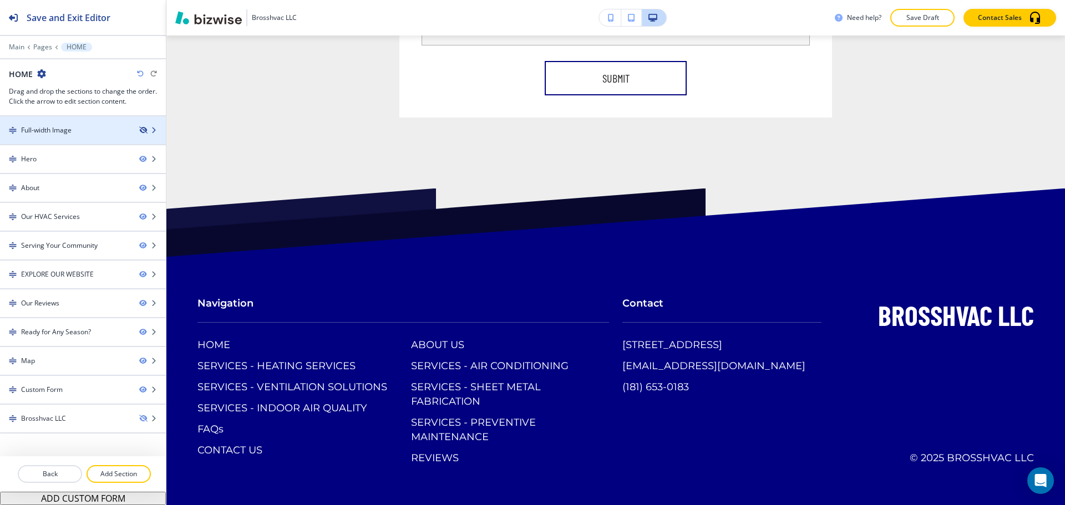
scroll to position [6389, 0]
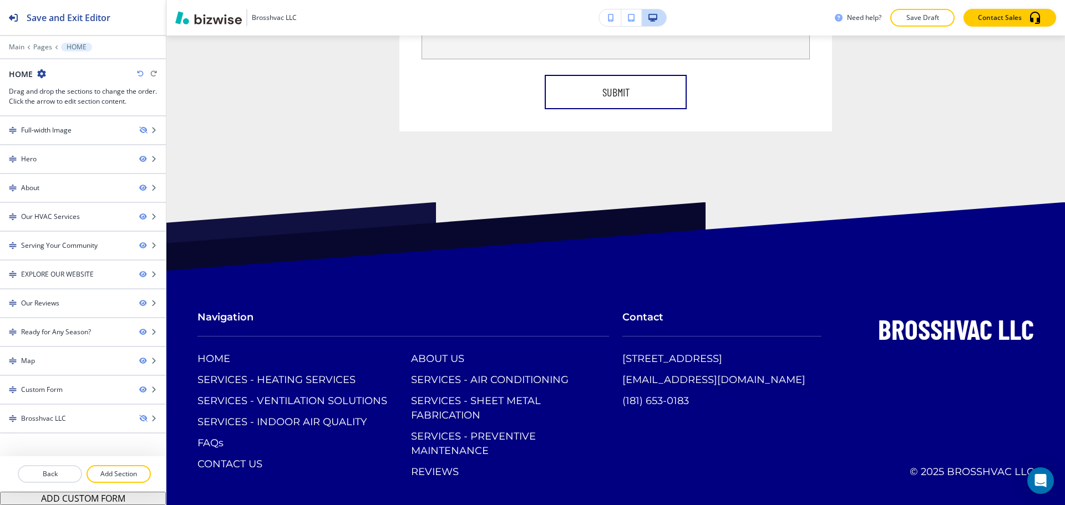
click at [83, 129] on div "Full-width Image" at bounding box center [65, 130] width 130 height 10
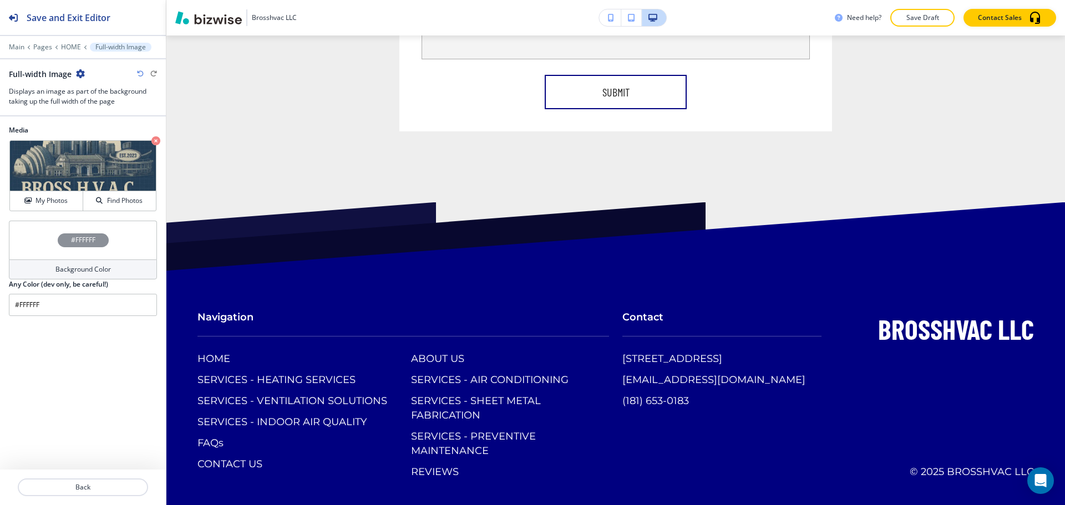
click at [83, 74] on icon "button" at bounding box center [80, 73] width 9 height 9
click at [94, 129] on p "Delete Section" at bounding box center [111, 132] width 57 height 10
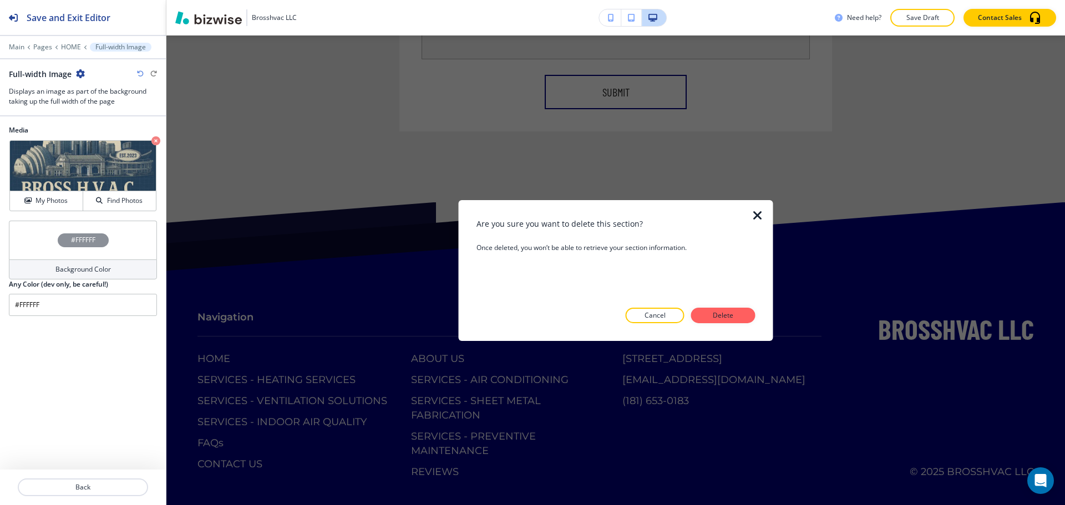
click at [724, 317] on p "Delete" at bounding box center [723, 316] width 27 height 10
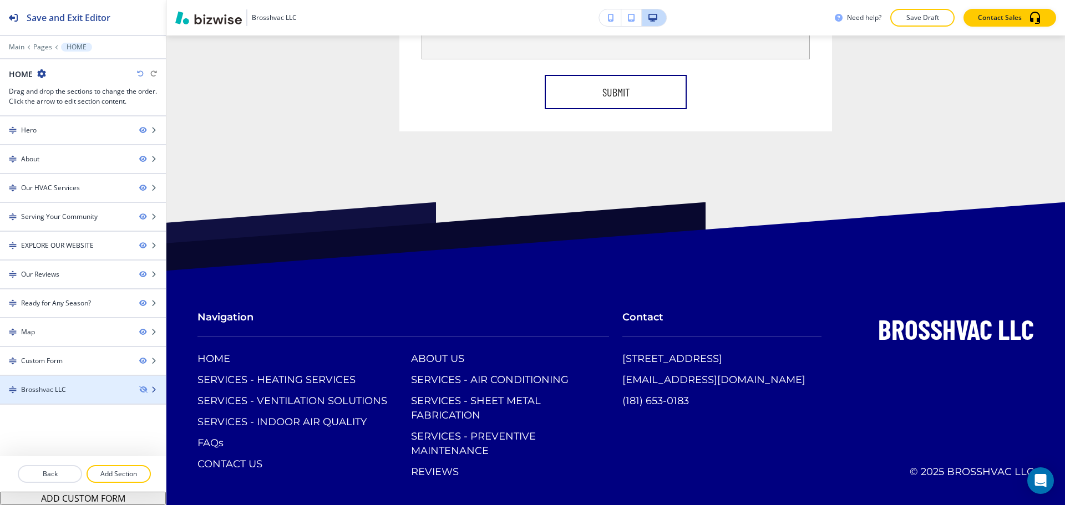
click at [123, 390] on div "Brosshvac LLC" at bounding box center [65, 390] width 130 height 10
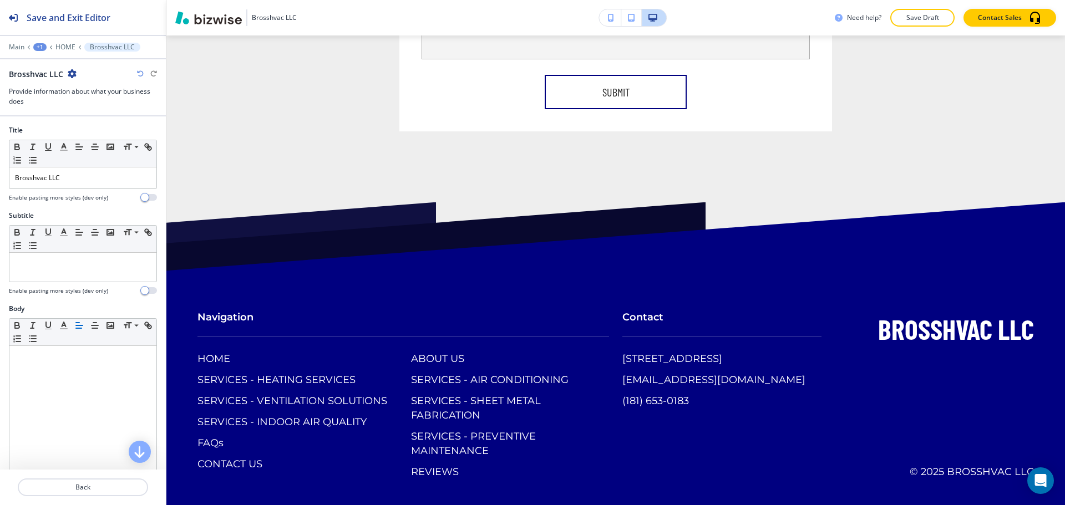
click at [73, 69] on icon "button" at bounding box center [72, 73] width 9 height 9
click at [114, 129] on p "Delete Section" at bounding box center [102, 132] width 57 height 10
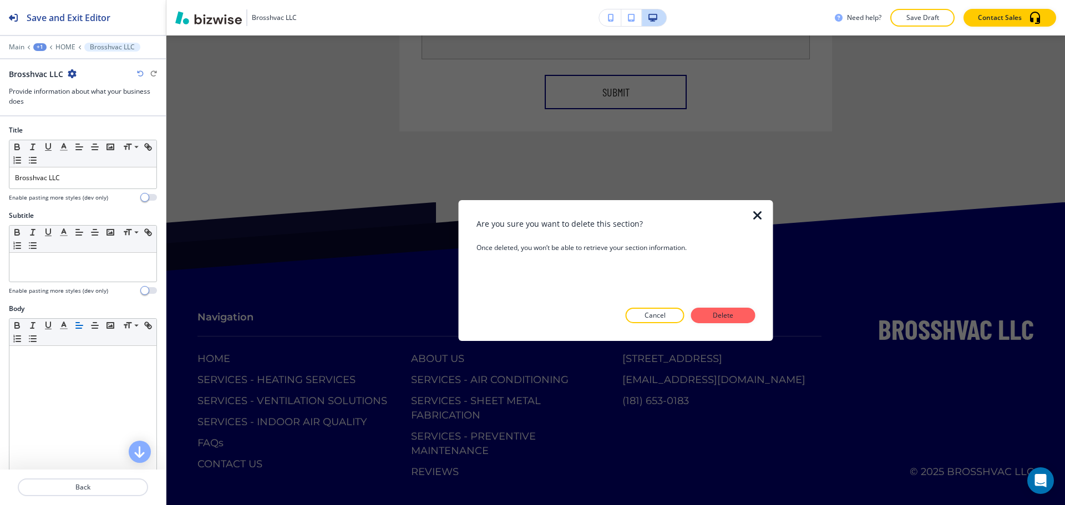
click at [730, 318] on p "Delete" at bounding box center [723, 316] width 27 height 10
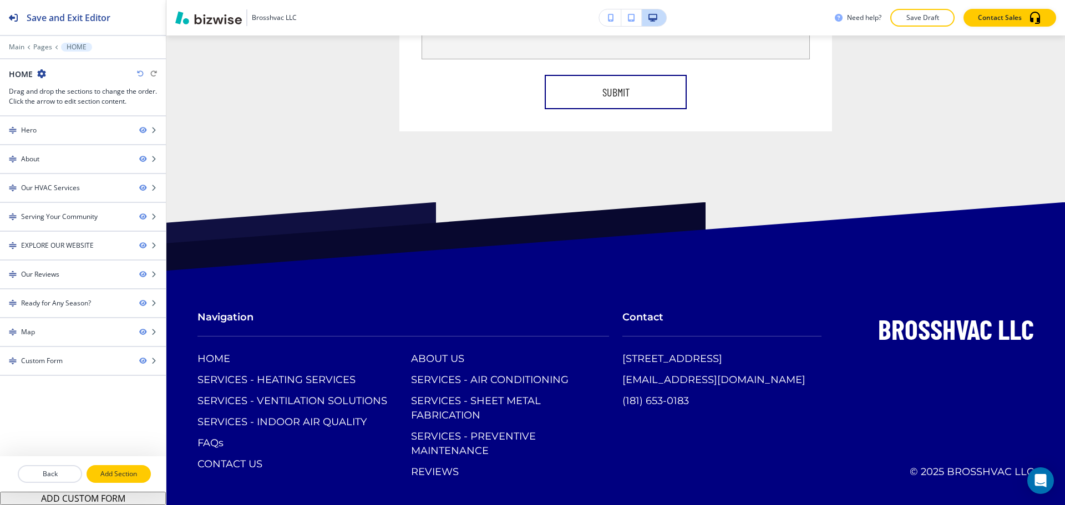
click at [125, 466] on button "Add Section" at bounding box center [119, 475] width 64 height 18
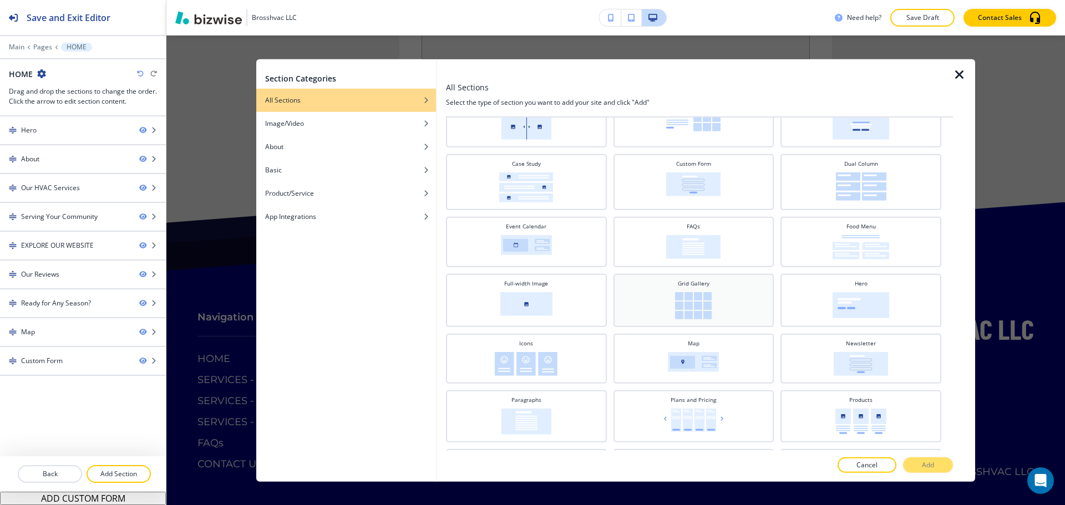
scroll to position [166, 0]
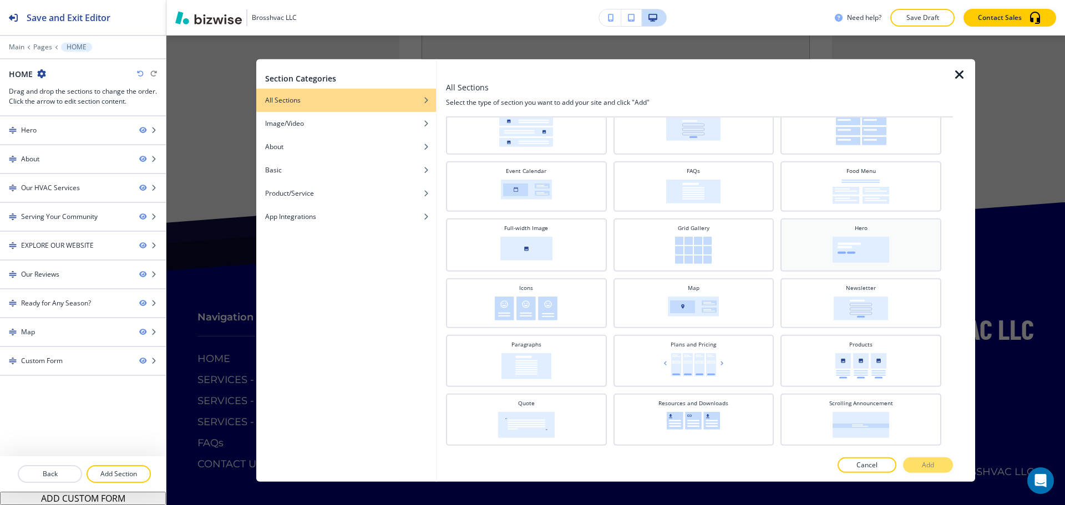
click at [821, 252] on div "Hero" at bounding box center [861, 244] width 150 height 40
click at [938, 463] on button "Add" at bounding box center [928, 466] width 50 height 16
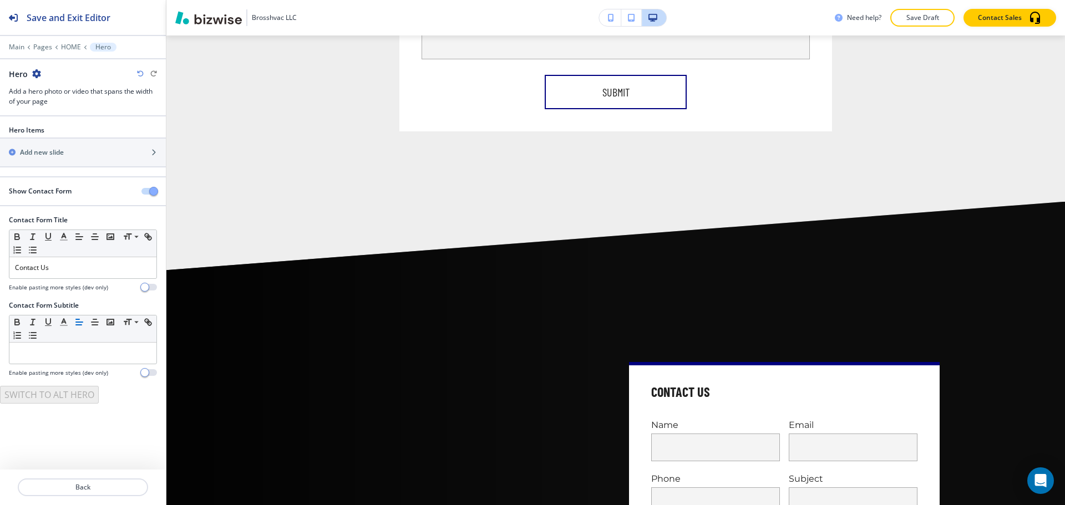
scroll to position [6610, 0]
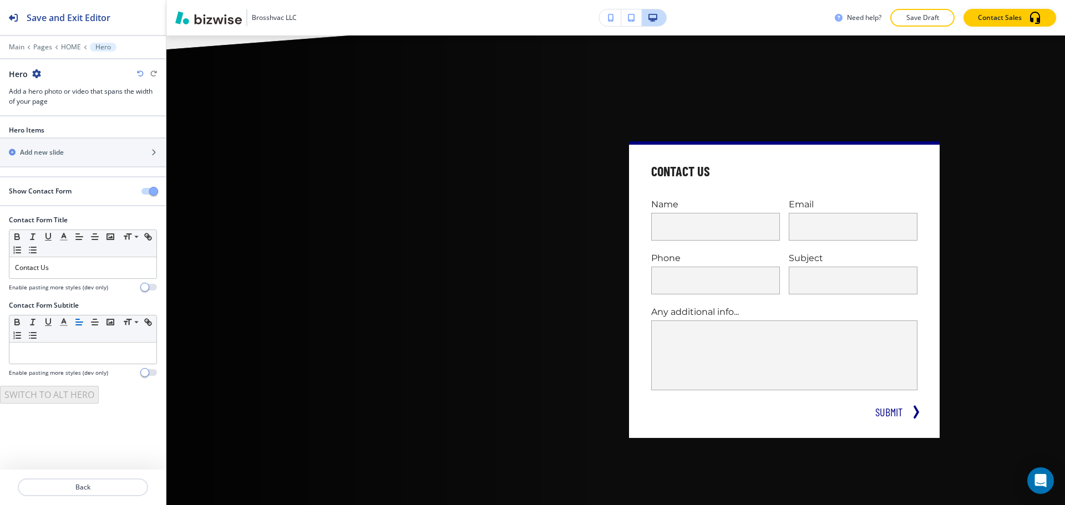
click at [154, 193] on span "button" at bounding box center [153, 191] width 9 height 9
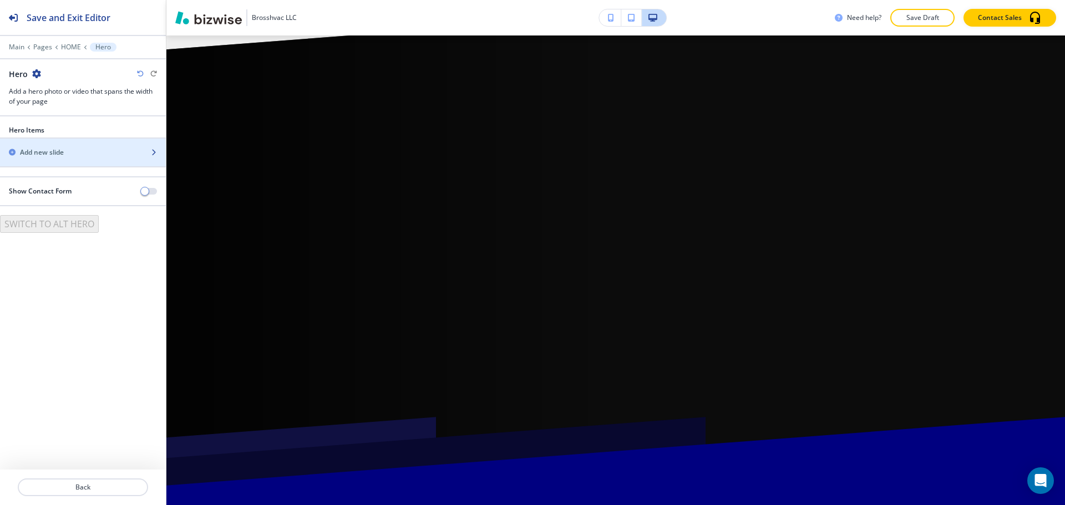
click at [72, 152] on div "Add new slide" at bounding box center [70, 153] width 141 height 10
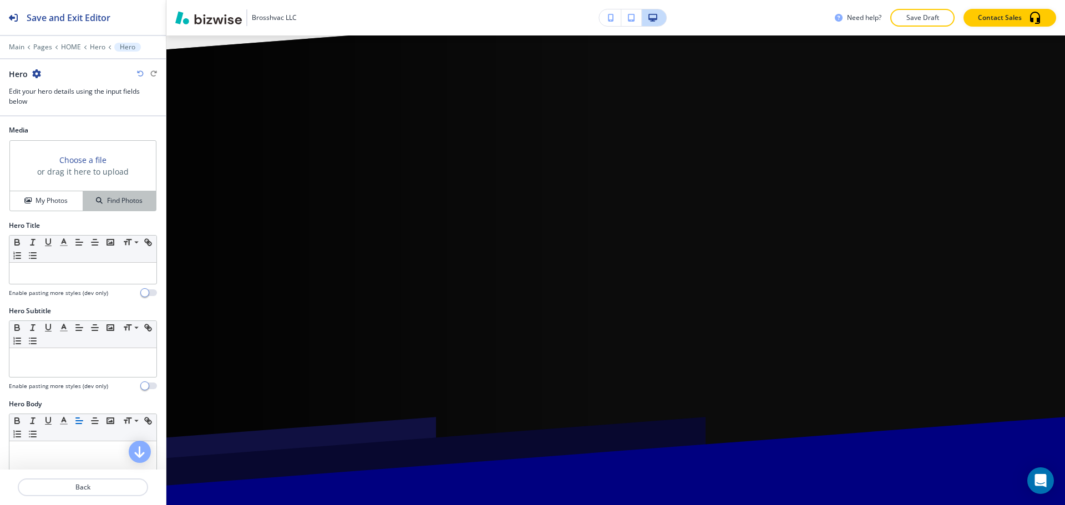
click at [124, 206] on button "Find Photos" at bounding box center [119, 200] width 73 height 19
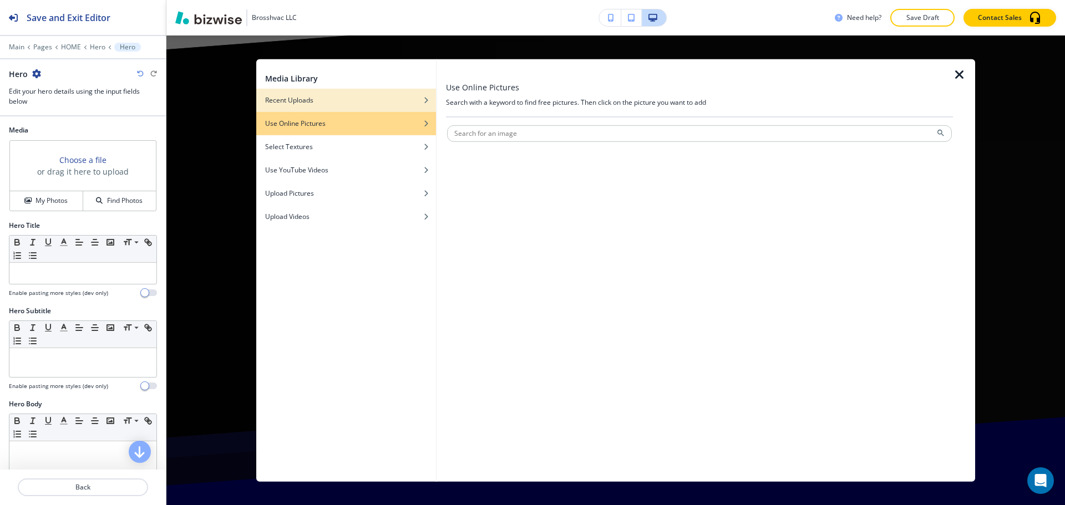
click at [366, 100] on div "Recent Uploads" at bounding box center [346, 100] width 180 height 10
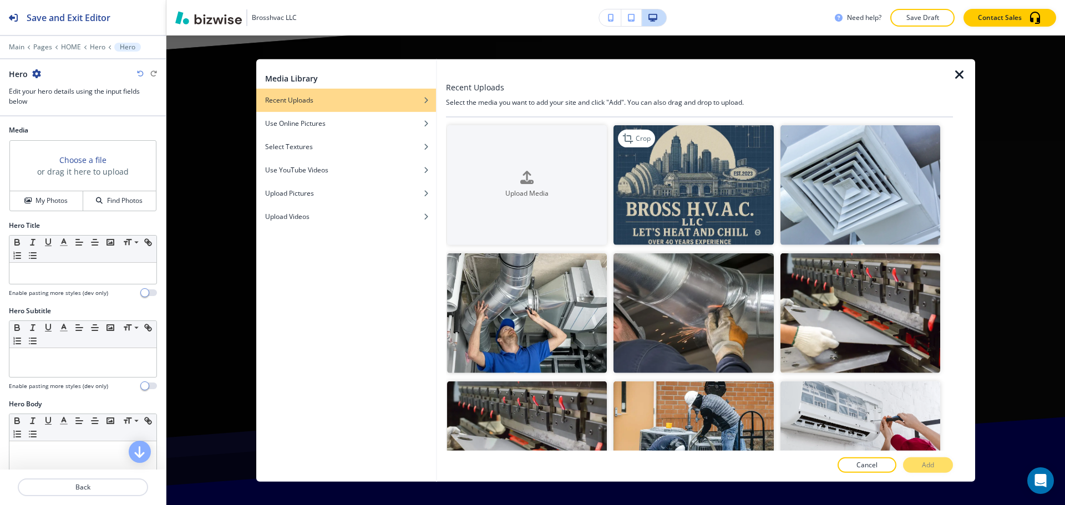
click at [681, 184] on img "button" at bounding box center [694, 185] width 160 height 120
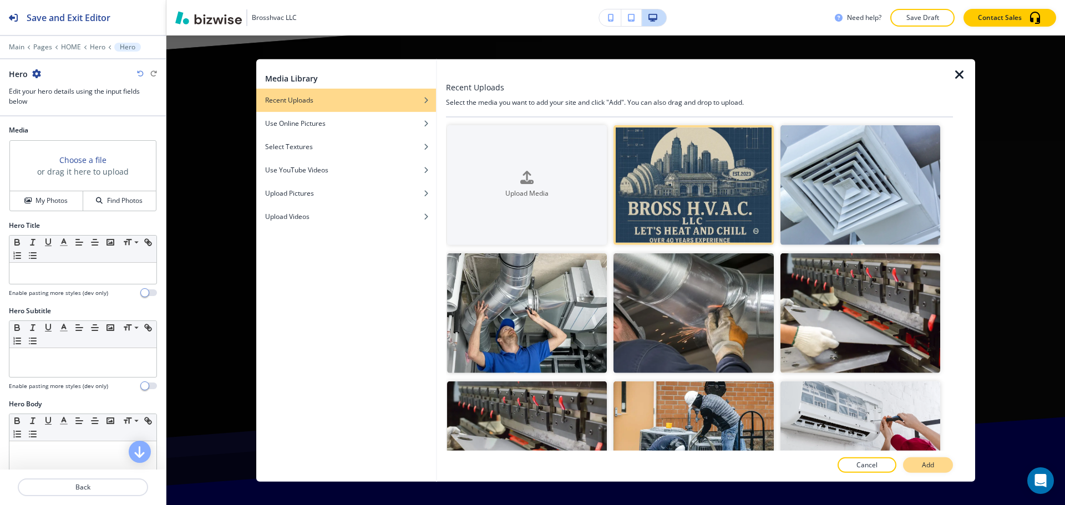
click at [933, 463] on p "Add" at bounding box center [928, 466] width 12 height 10
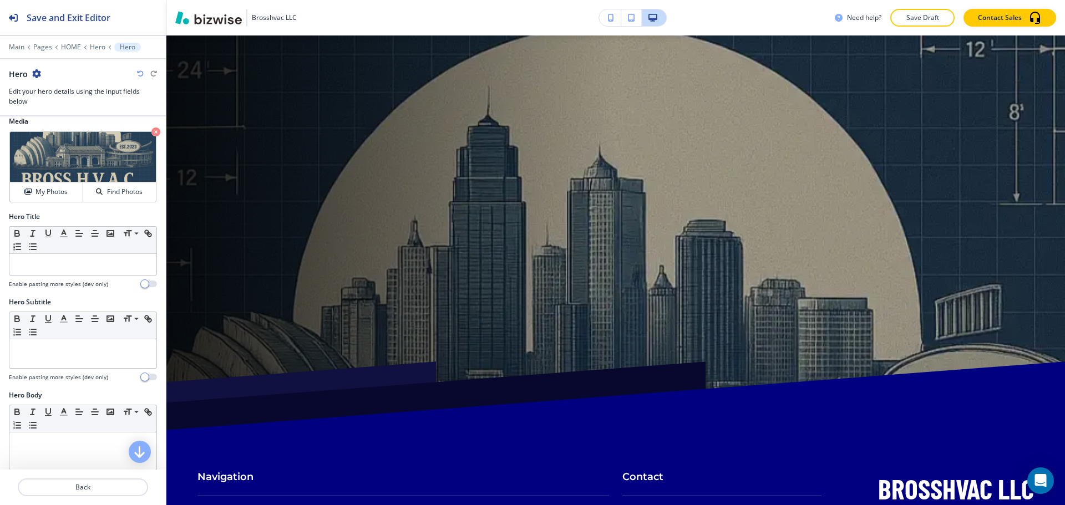
scroll to position [0, 0]
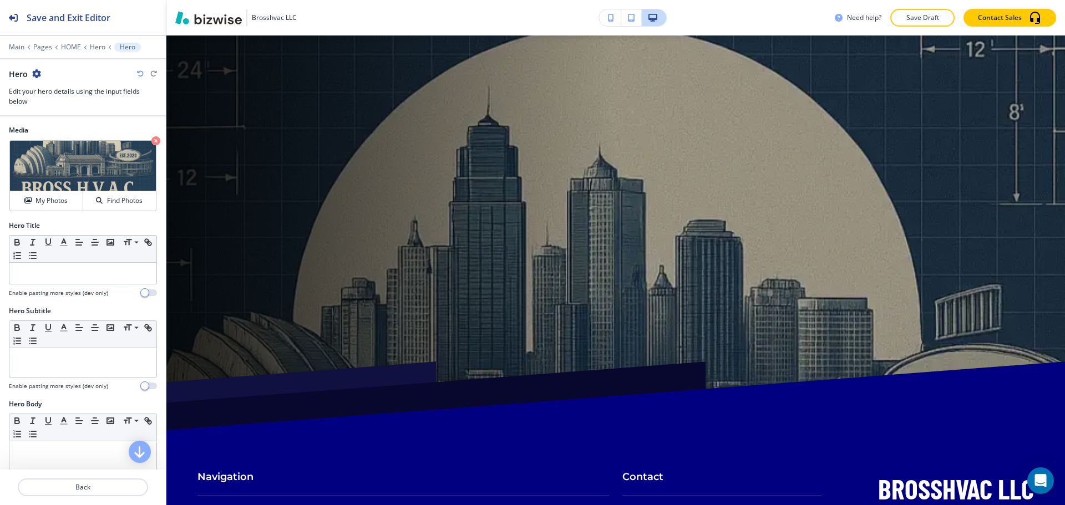
click at [95, 51] on div "Main Pages HOME Hero Hero" at bounding box center [83, 47] width 148 height 9
click at [98, 49] on p "Hero" at bounding box center [98, 47] width 16 height 8
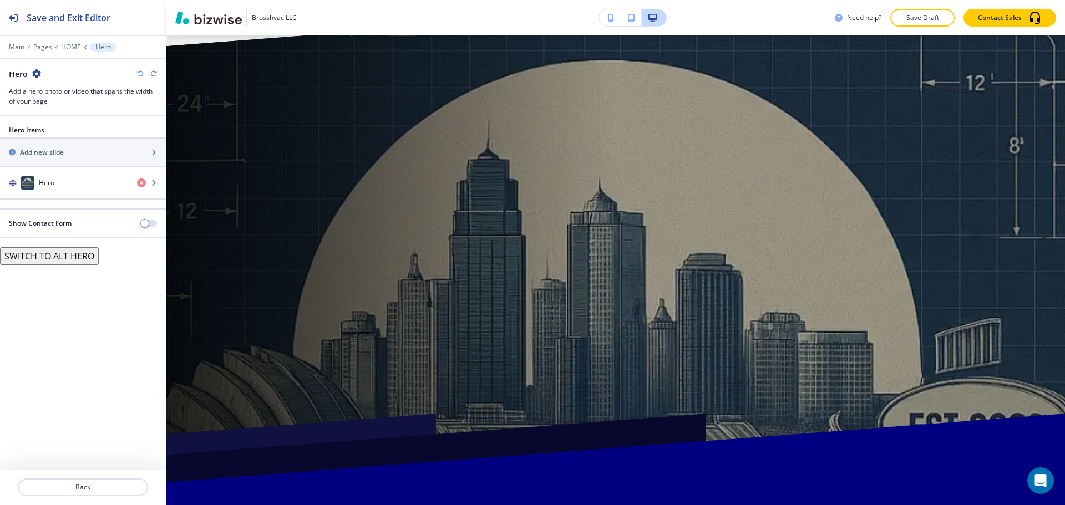
scroll to position [6610, 0]
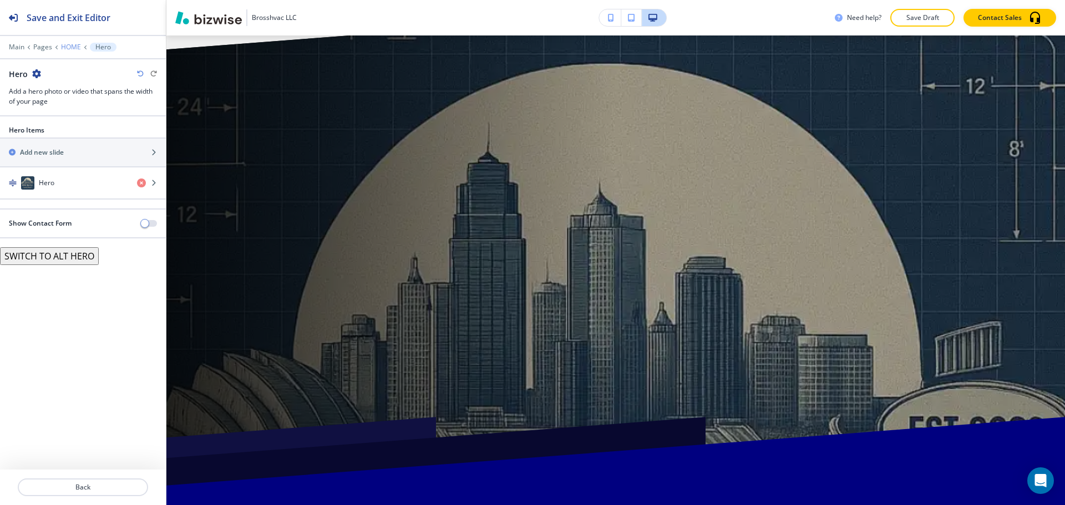
click at [75, 46] on p "HOME" at bounding box center [71, 47] width 20 height 8
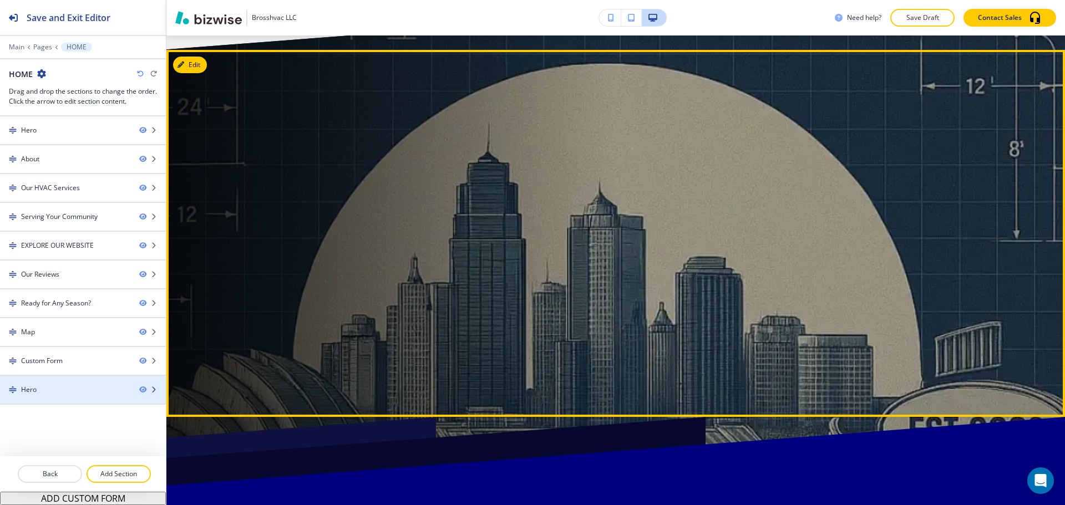
click at [98, 383] on div at bounding box center [83, 380] width 166 height 9
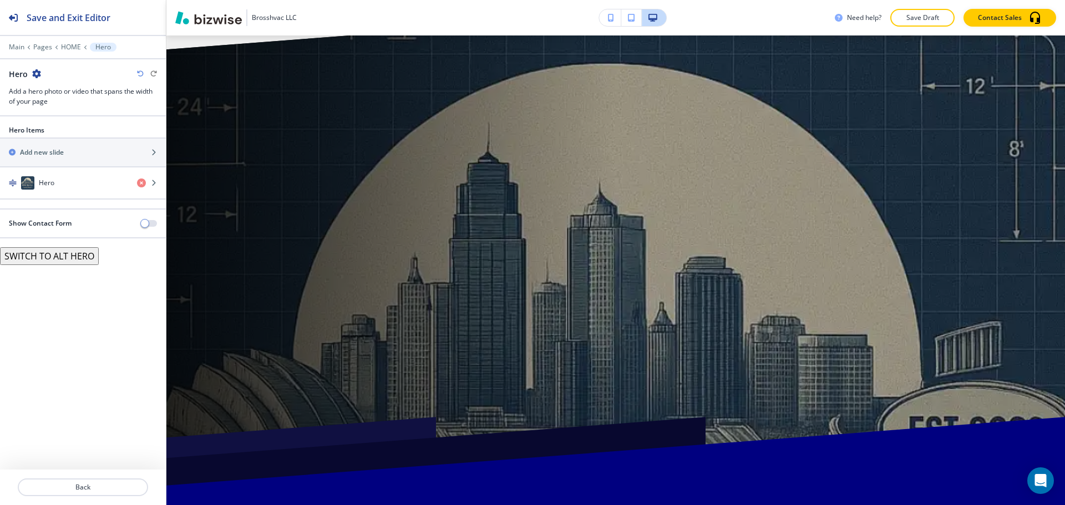
click at [69, 260] on button "SWITCH TO ALT HERO" at bounding box center [49, 256] width 99 height 18
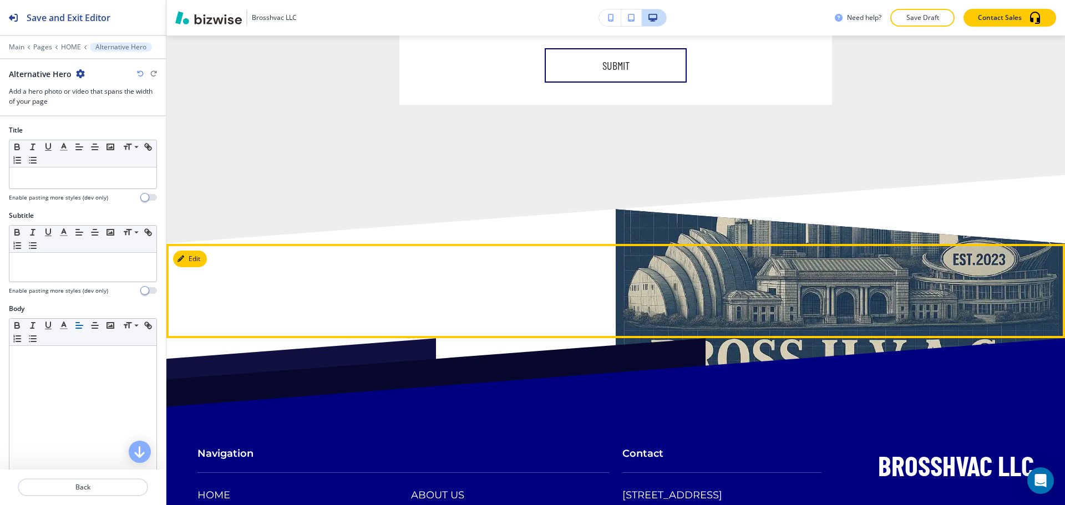
scroll to position [6385, 0]
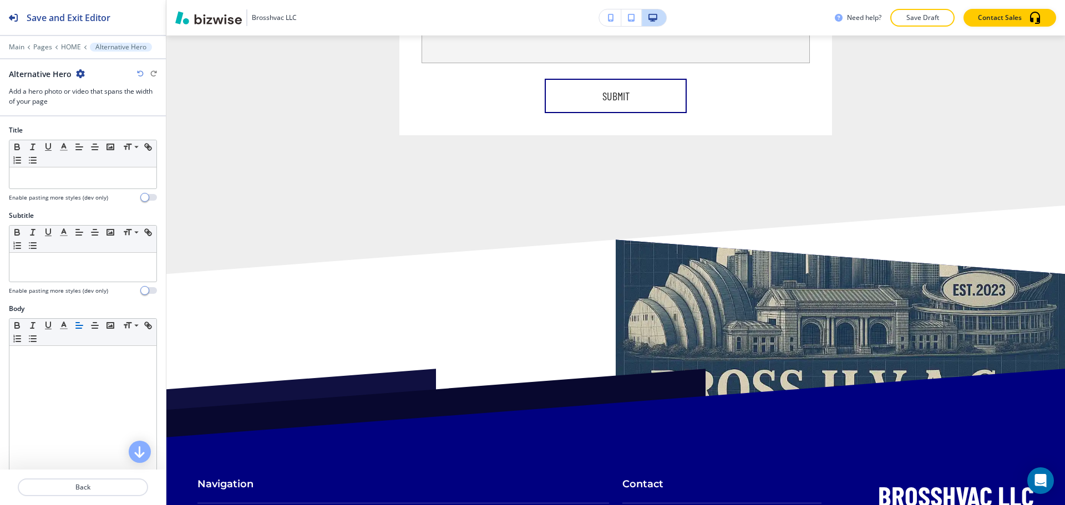
click at [78, 74] on icon "button" at bounding box center [80, 73] width 9 height 9
click at [98, 129] on p "Delete Section" at bounding box center [111, 132] width 57 height 10
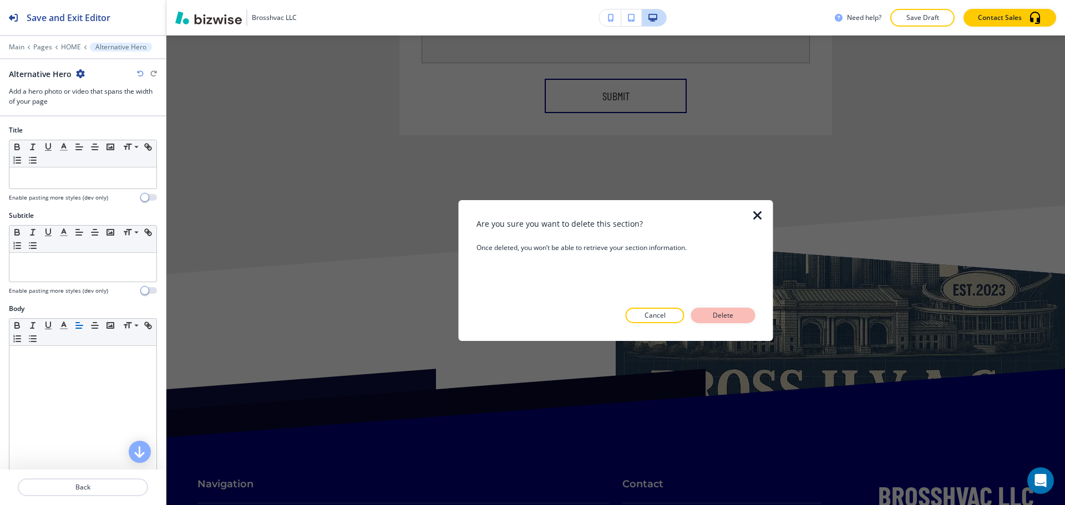
click at [731, 315] on p "Delete" at bounding box center [723, 316] width 27 height 10
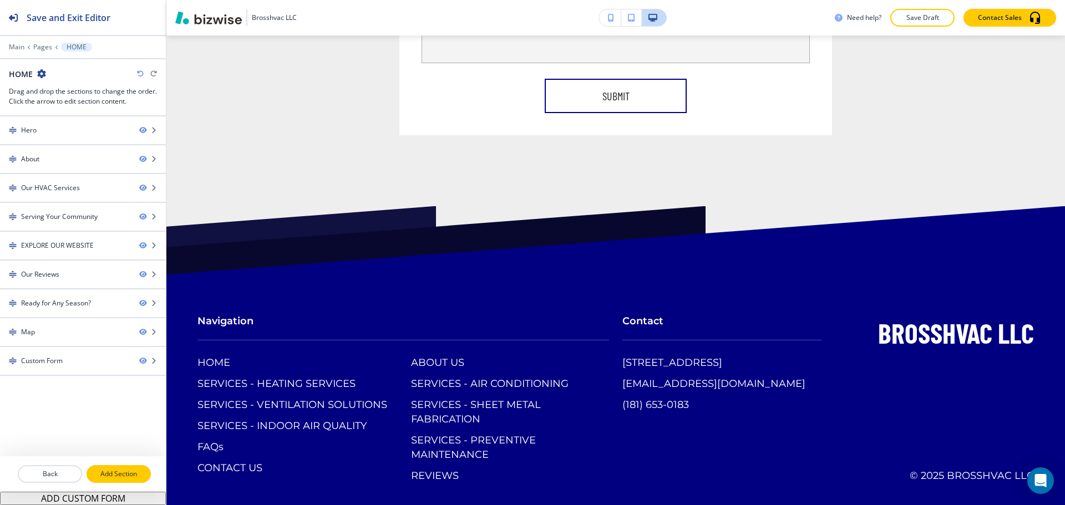
click at [125, 477] on p "Add Section" at bounding box center [119, 474] width 62 height 10
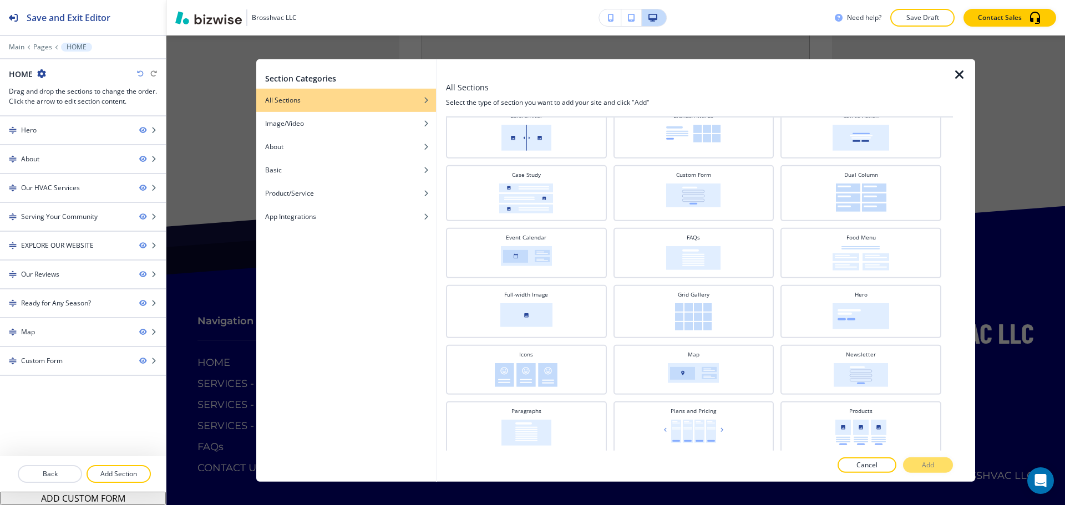
scroll to position [111, 0]
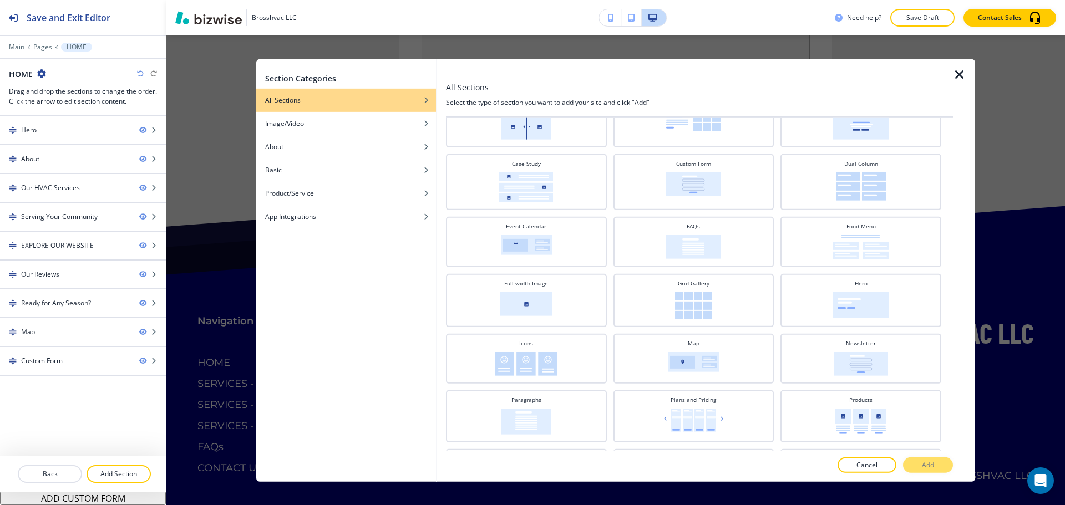
click at [955, 77] on icon "button" at bounding box center [959, 74] width 13 height 13
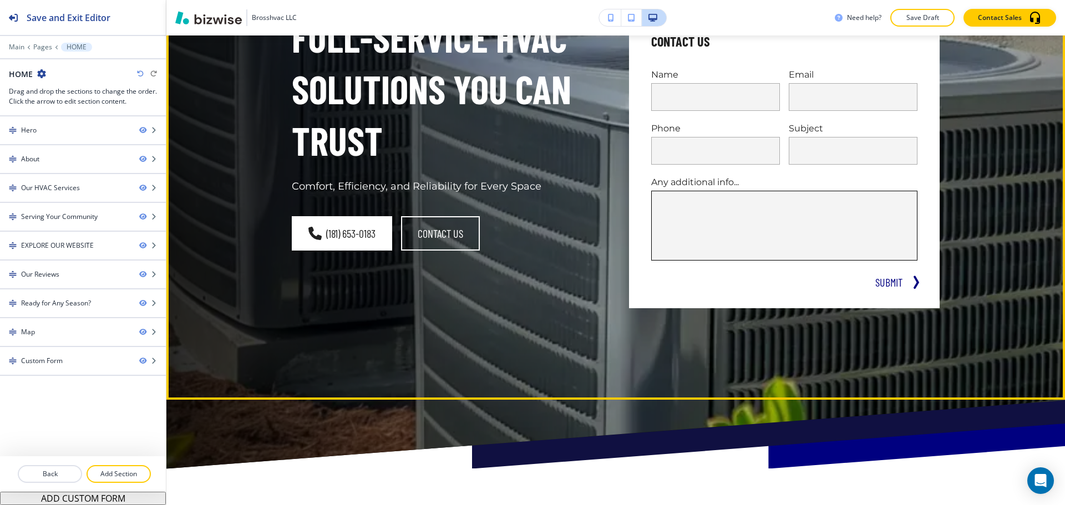
scroll to position [0, 0]
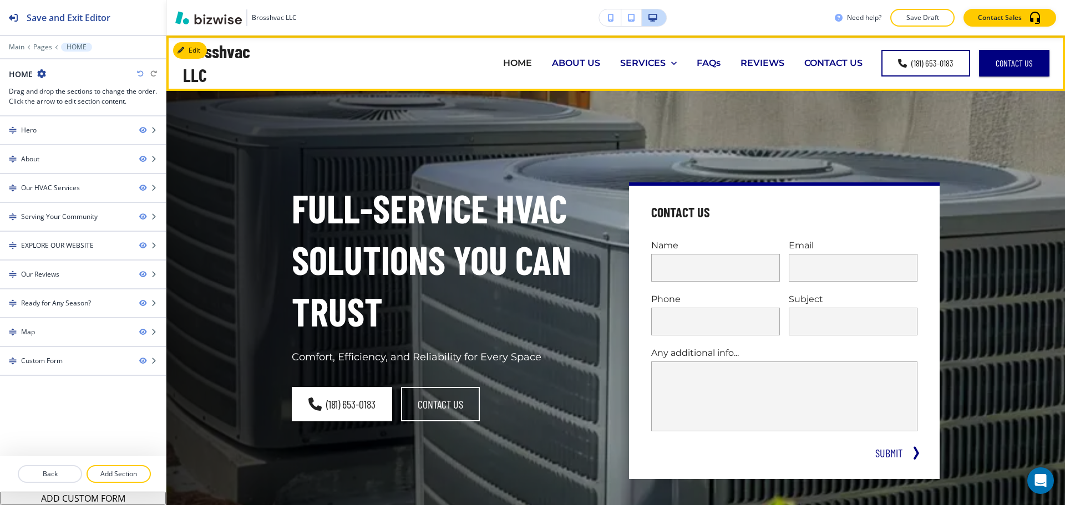
click at [559, 58] on p "ABOUT US" at bounding box center [576, 63] width 48 height 13
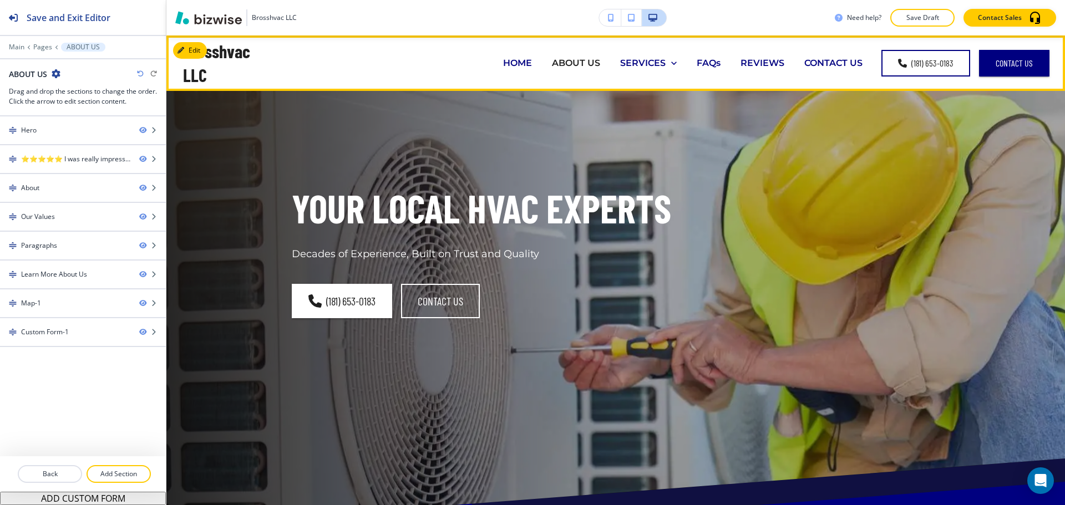
click at [509, 68] on p "HOME" at bounding box center [517, 63] width 29 height 13
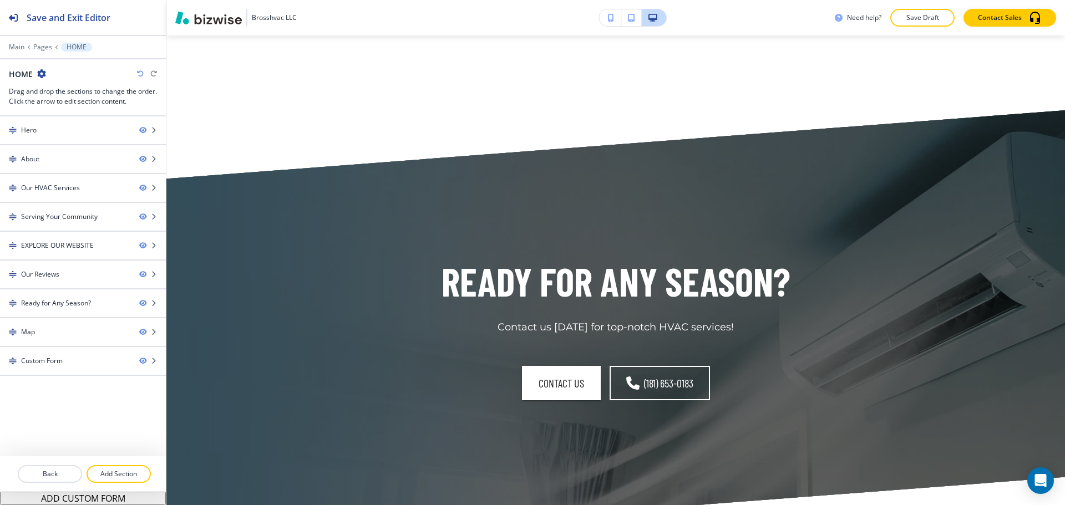
scroll to position [4891, 0]
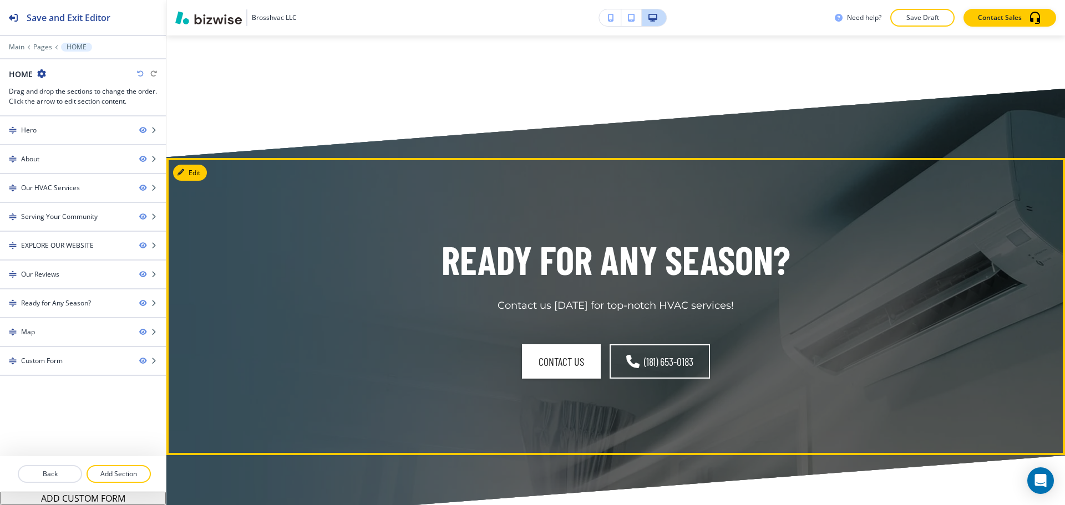
click at [868, 194] on div "Ready for Any Season? Contact us [DATE] for top-notch HVAC services! CONTACT US…" at bounding box center [615, 306] width 899 height 297
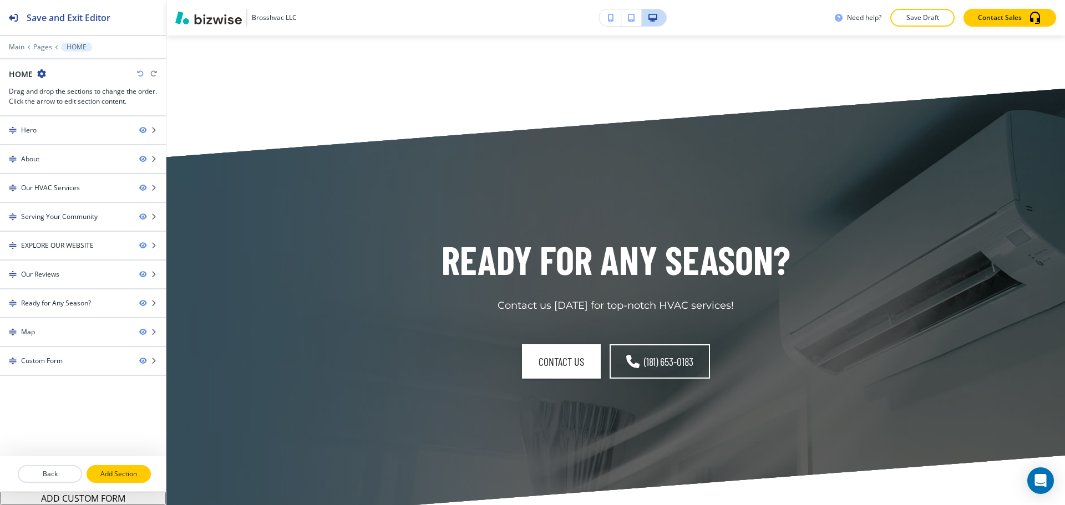
click at [120, 477] on p "Add Section" at bounding box center [119, 474] width 62 height 10
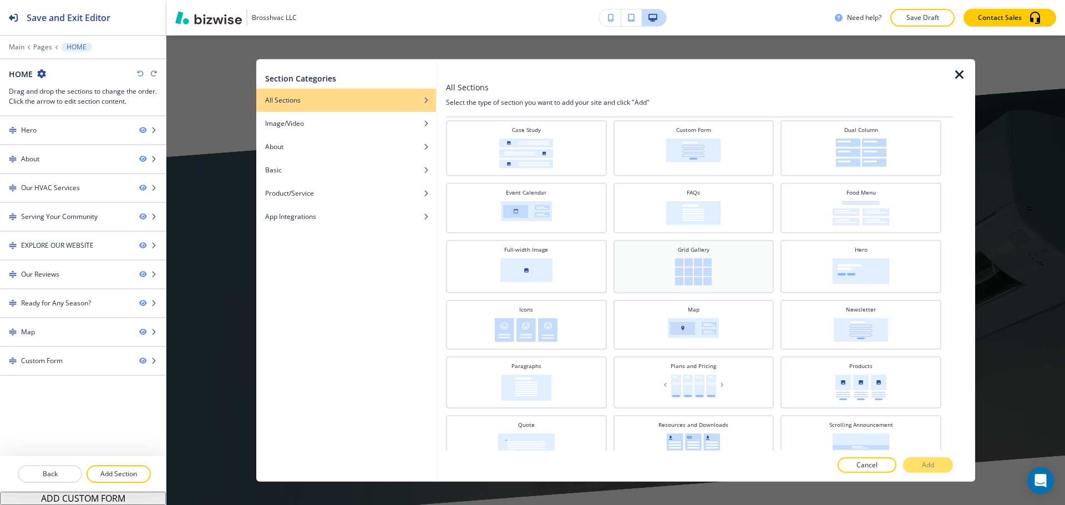
scroll to position [122, 0]
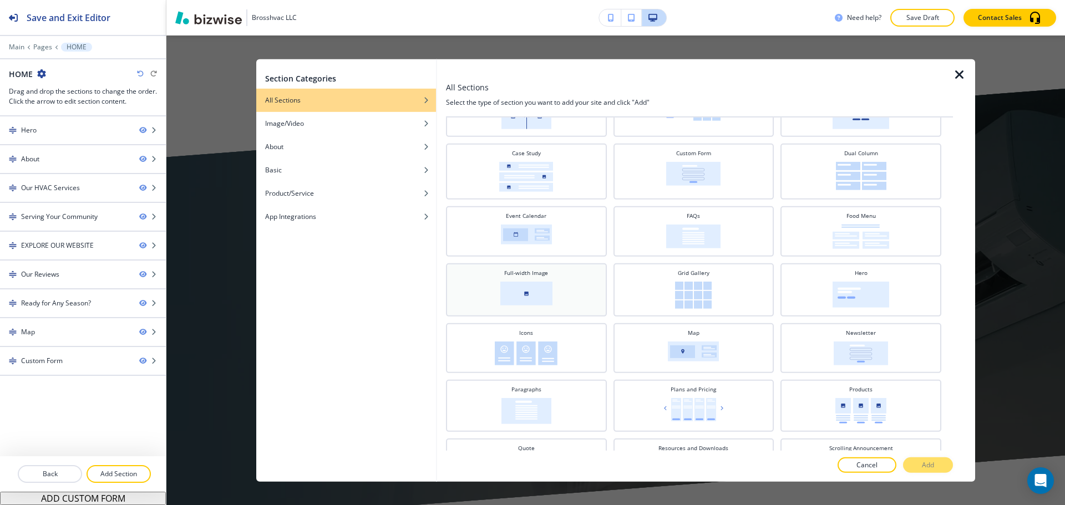
click at [584, 291] on div "Full-width Image" at bounding box center [527, 289] width 150 height 40
click at [936, 463] on button "Add" at bounding box center [928, 466] width 50 height 16
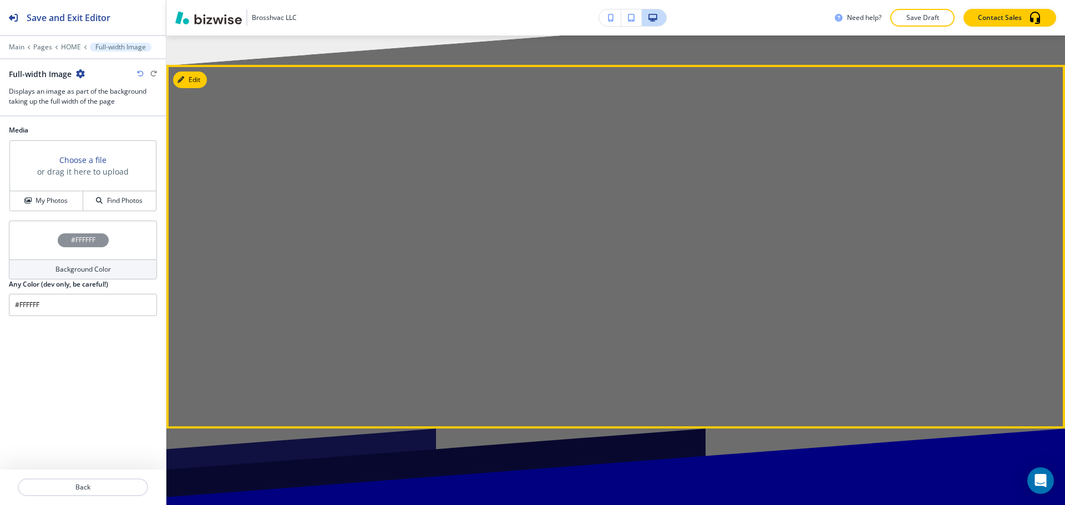
scroll to position [6610, 0]
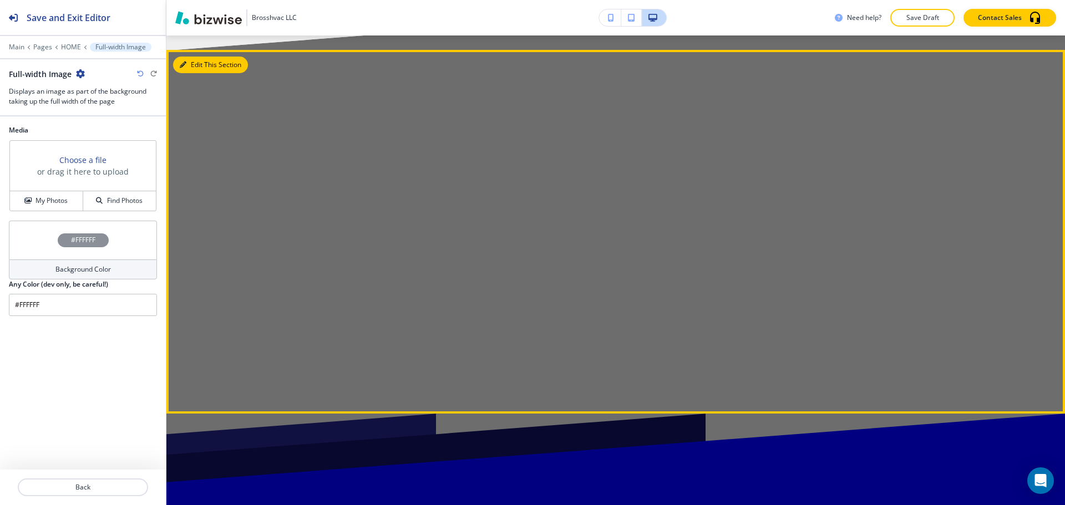
click at [189, 57] on button "Edit This Section" at bounding box center [210, 65] width 75 height 17
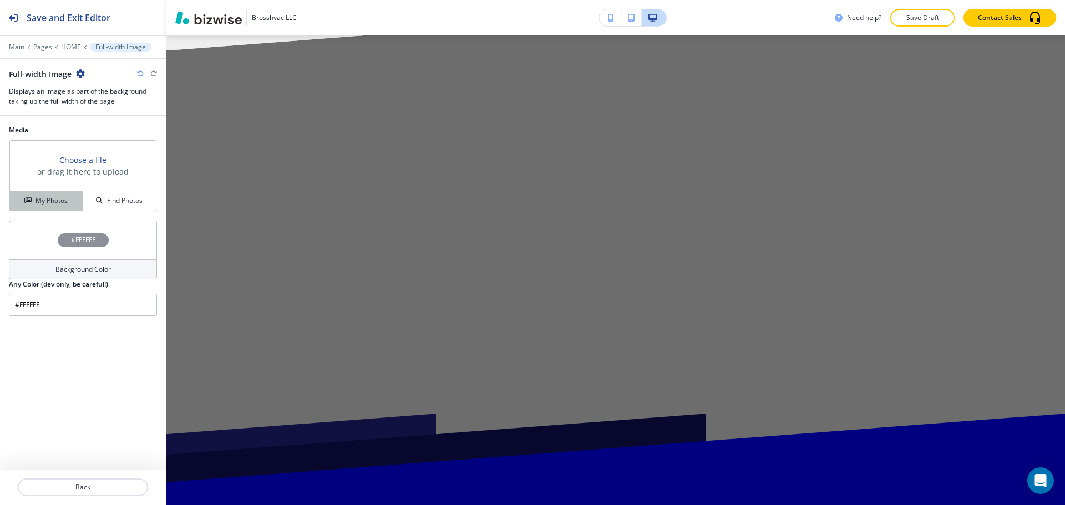
click at [63, 195] on button "My Photos" at bounding box center [46, 200] width 73 height 19
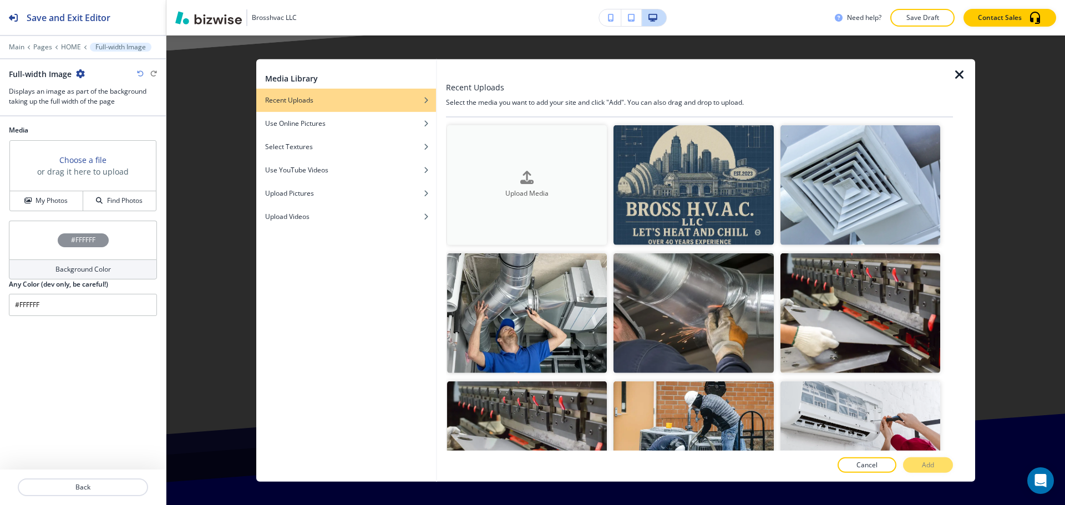
click at [541, 160] on button "Upload Media" at bounding box center [527, 185] width 160 height 120
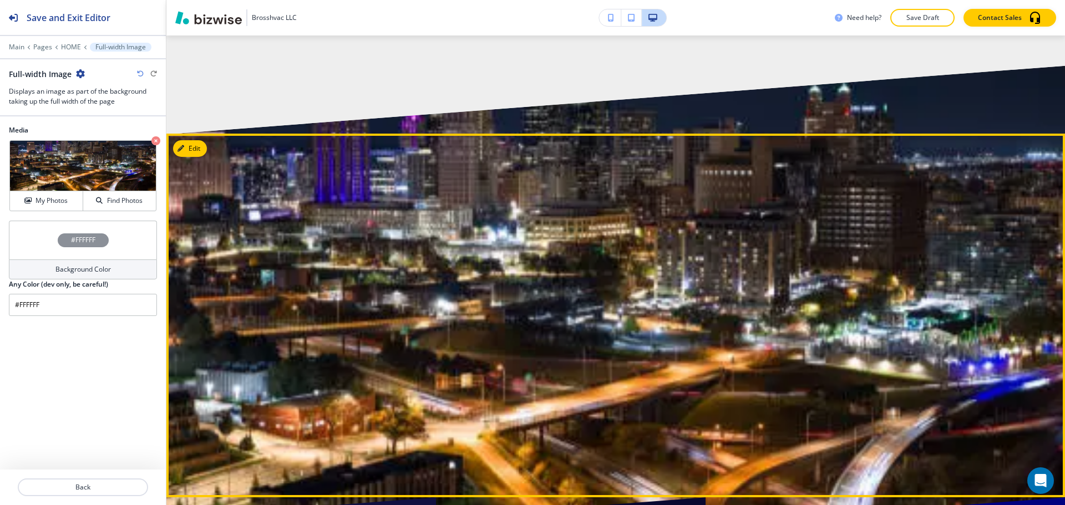
scroll to position [6443, 0]
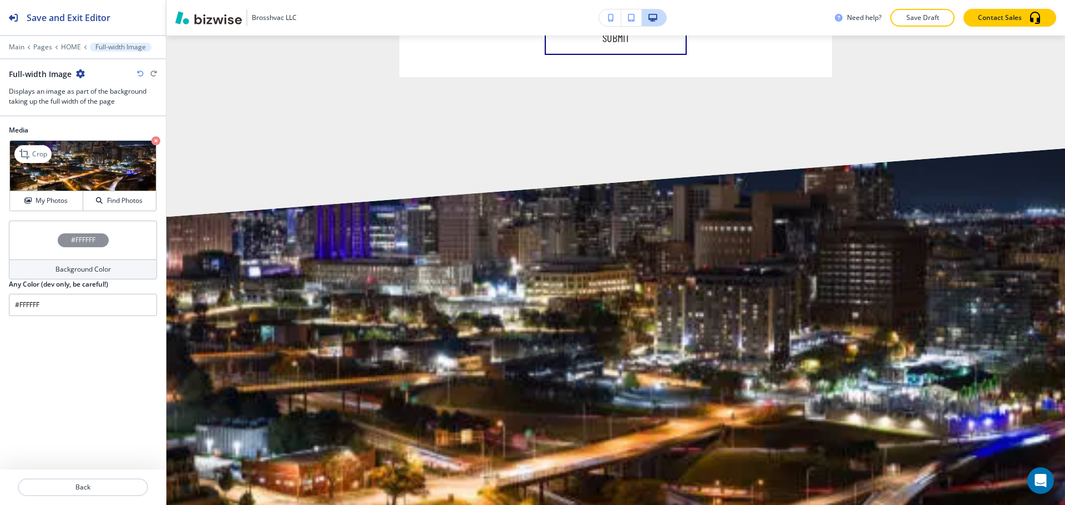
drag, startPoint x: 159, startPoint y: 138, endPoint x: 131, endPoint y: 161, distance: 36.2
click at [159, 139] on icon "button" at bounding box center [155, 140] width 9 height 9
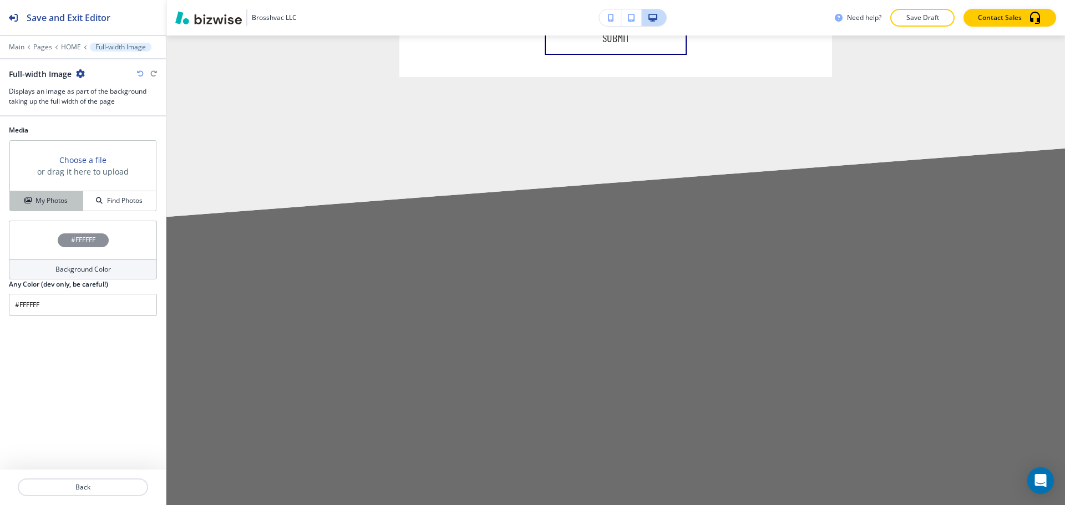
click at [78, 200] on div "My Photos" at bounding box center [46, 201] width 73 height 10
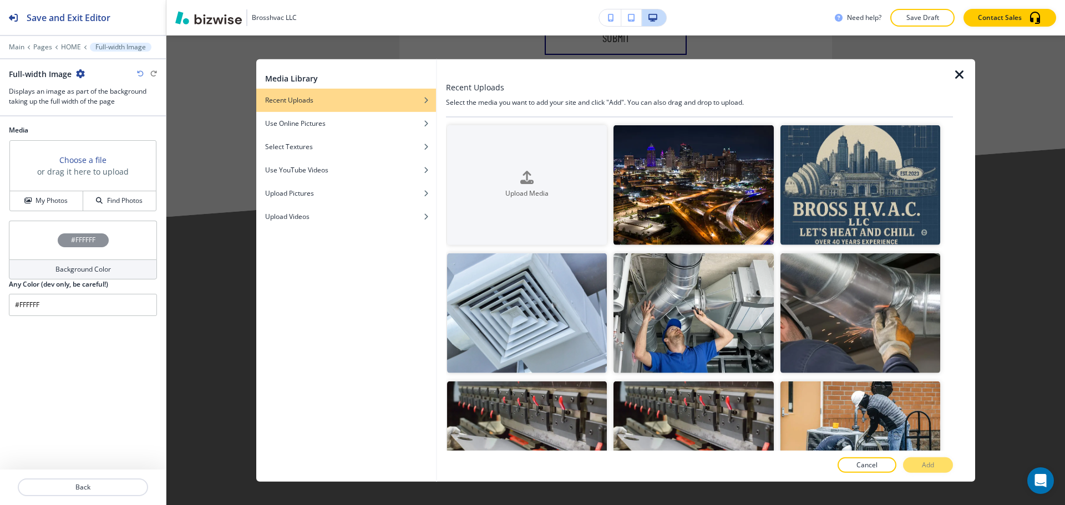
click at [442, 162] on div at bounding box center [441, 270] width 9 height 423
click at [508, 183] on div "Upload Media" at bounding box center [527, 185] width 160 height 28
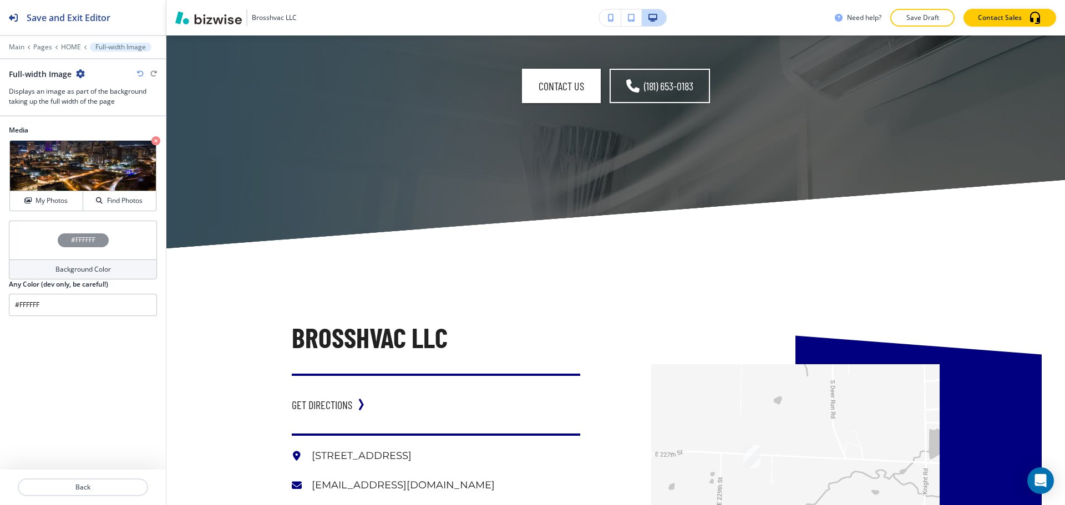
scroll to position [5167, 0]
click at [126, 485] on p "Back" at bounding box center [83, 488] width 128 height 10
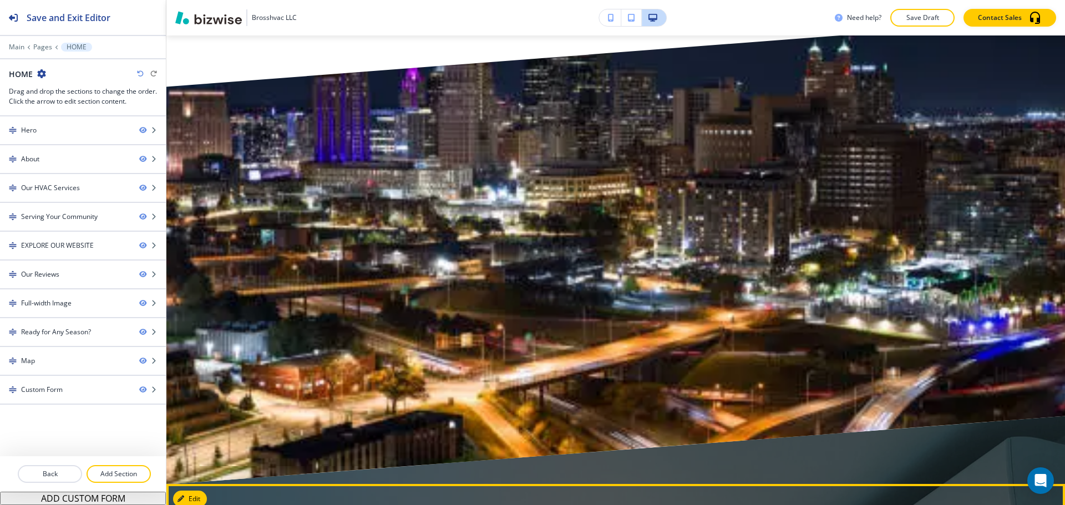
scroll to position [4944, 0]
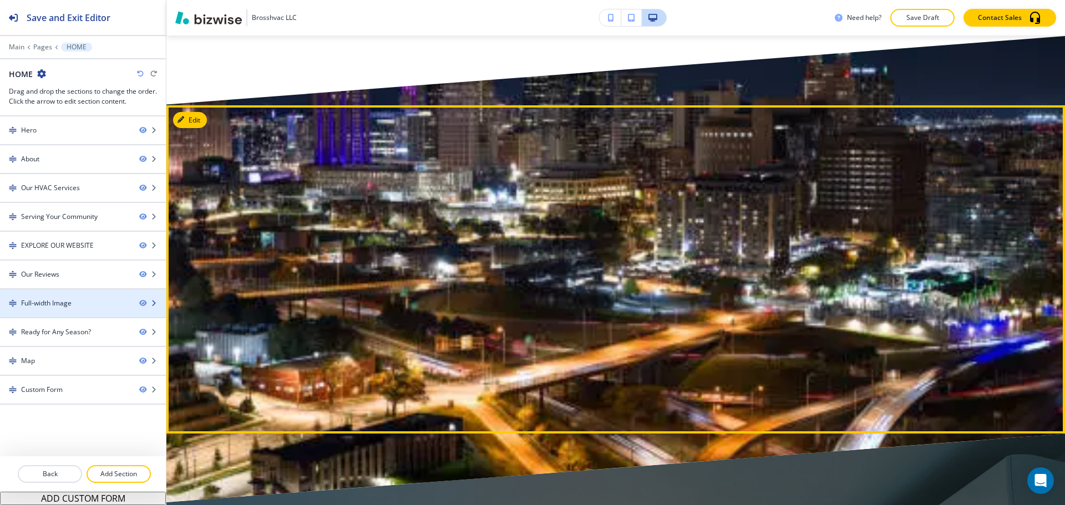
click at [87, 311] on div at bounding box center [83, 312] width 166 height 9
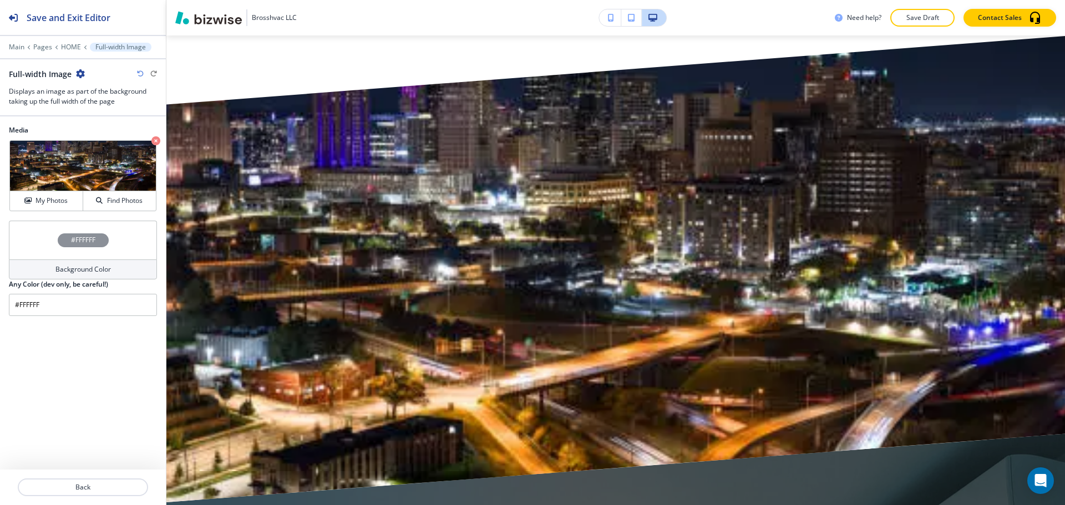
scroll to position [4999, 0]
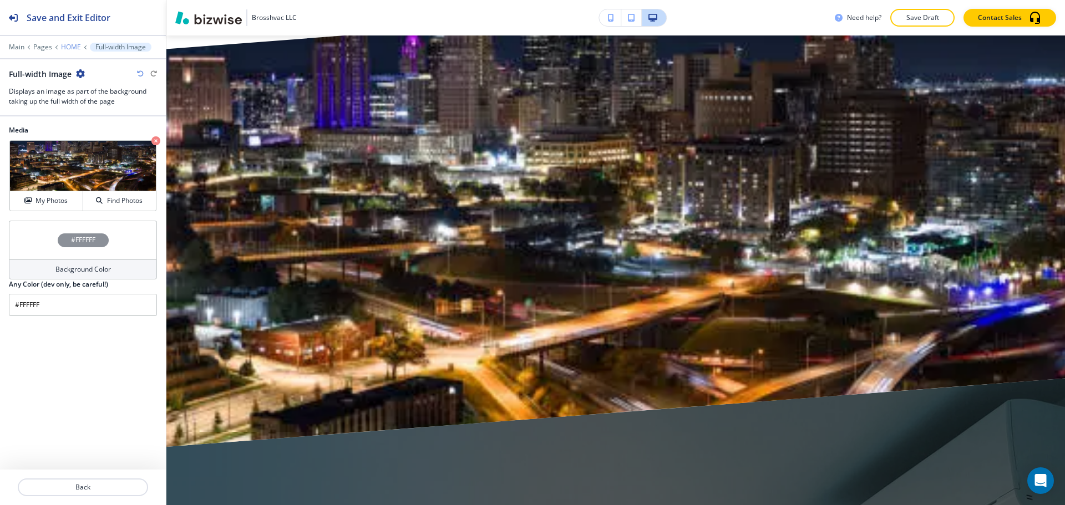
click at [69, 45] on p "HOME" at bounding box center [71, 47] width 20 height 8
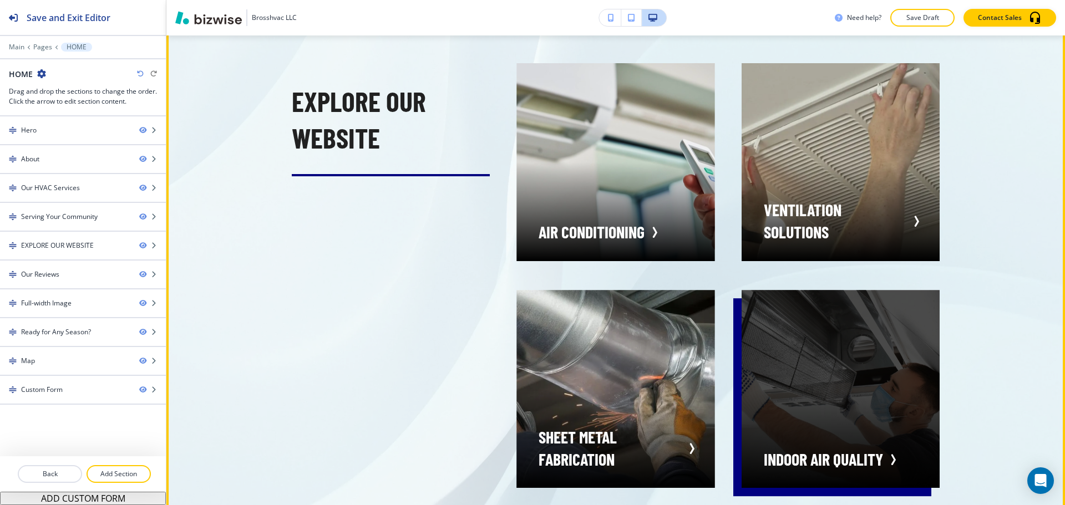
scroll to position [3335, 0]
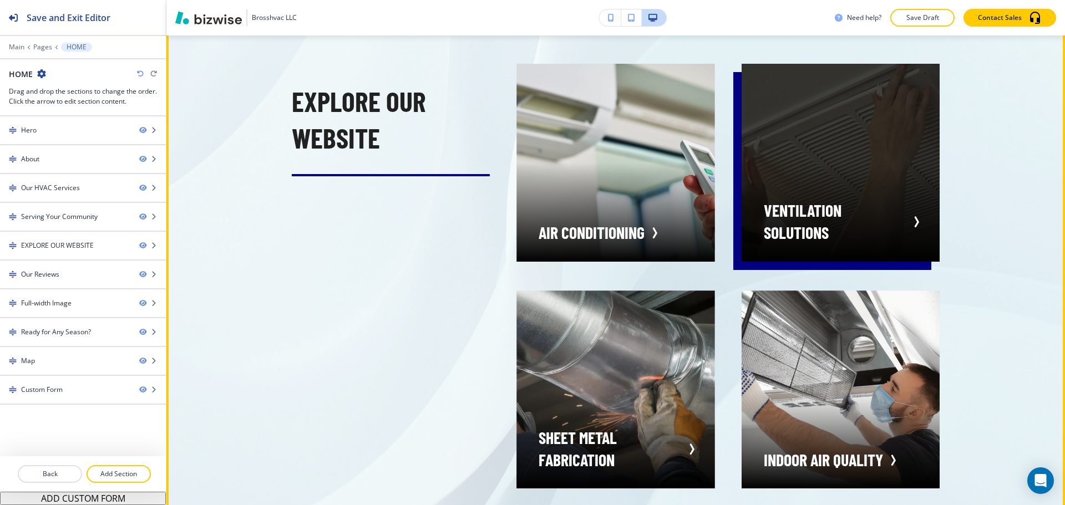
click at [831, 179] on div "button" at bounding box center [841, 163] width 198 height 198
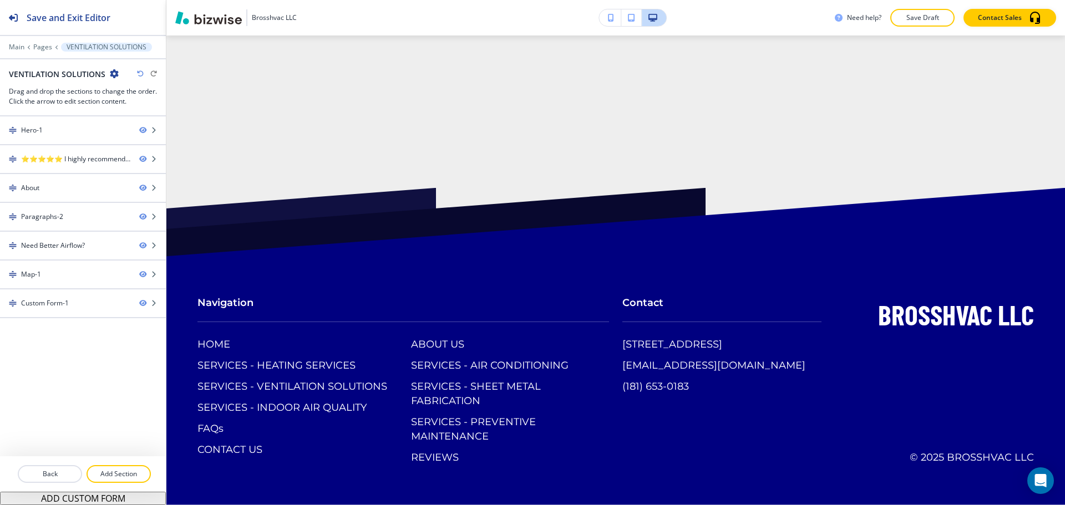
scroll to position [0, 0]
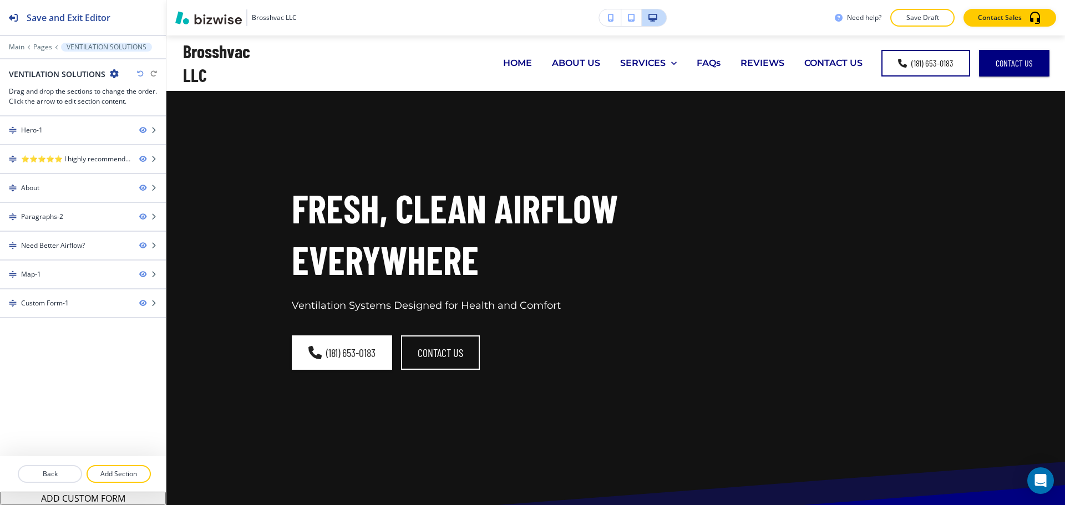
click at [877, 266] on div "Fresh, Clean Airflow Everywhere Ventilation Systems Designed for Health and Com…" at bounding box center [602, 263] width 675 height 303
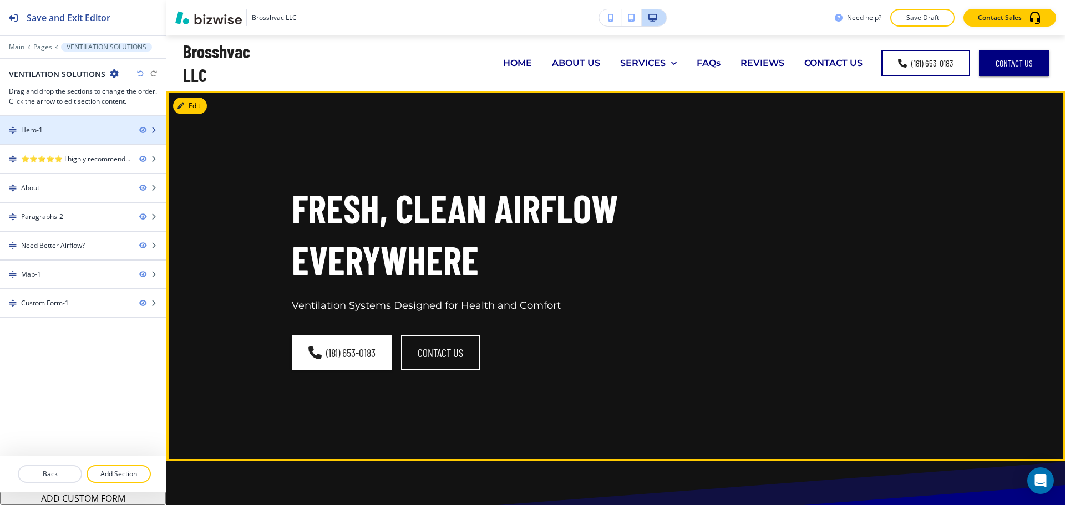
click at [105, 127] on div "Hero-1" at bounding box center [65, 130] width 130 height 10
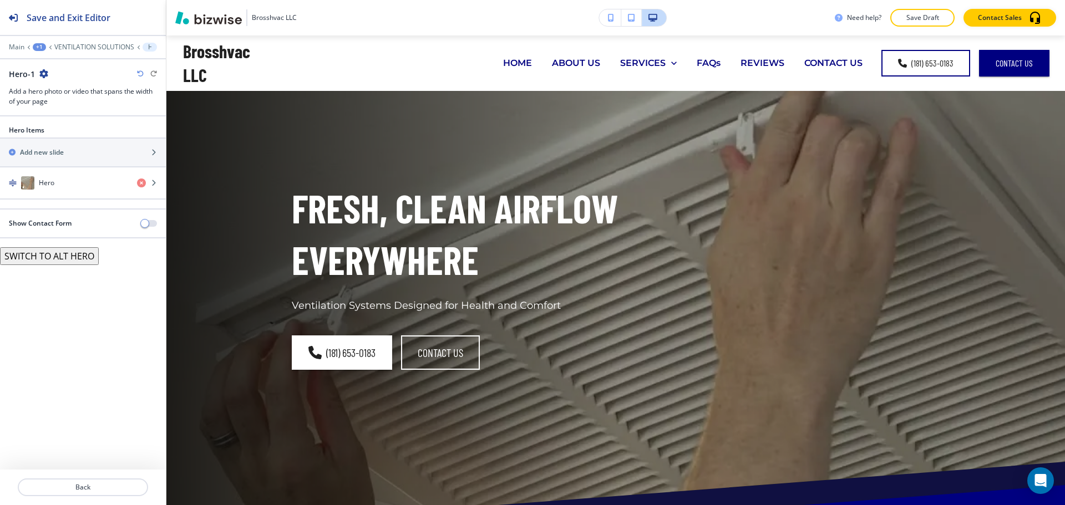
scroll to position [55, 0]
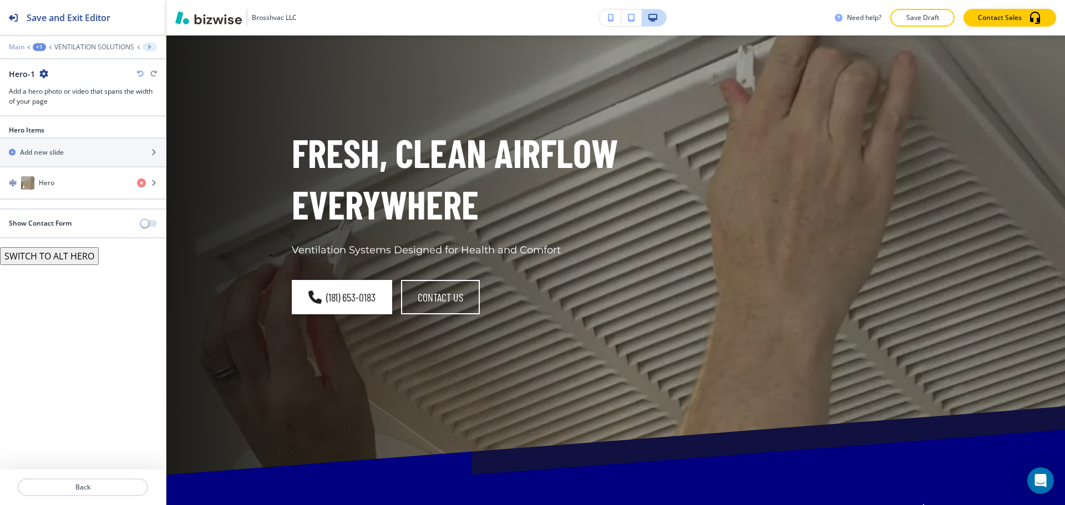
click at [22, 45] on p "Main" at bounding box center [17, 47] width 16 height 8
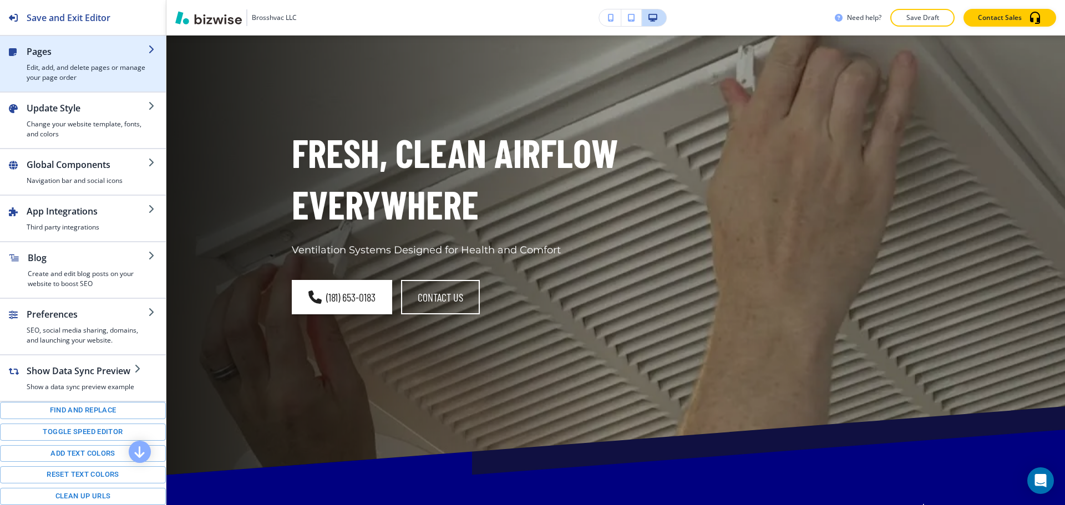
click at [81, 53] on h2 "Pages" at bounding box center [88, 51] width 122 height 13
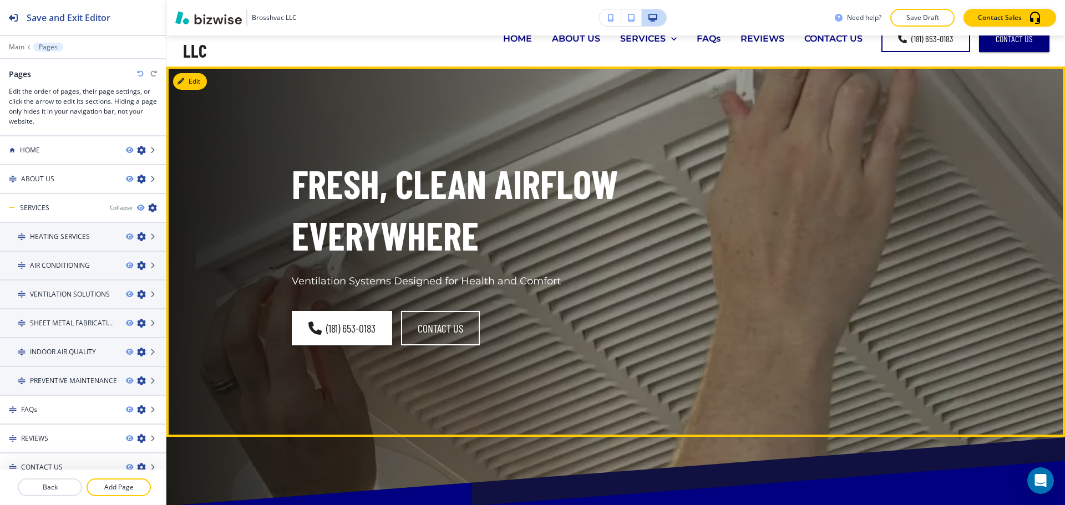
scroll to position [0, 0]
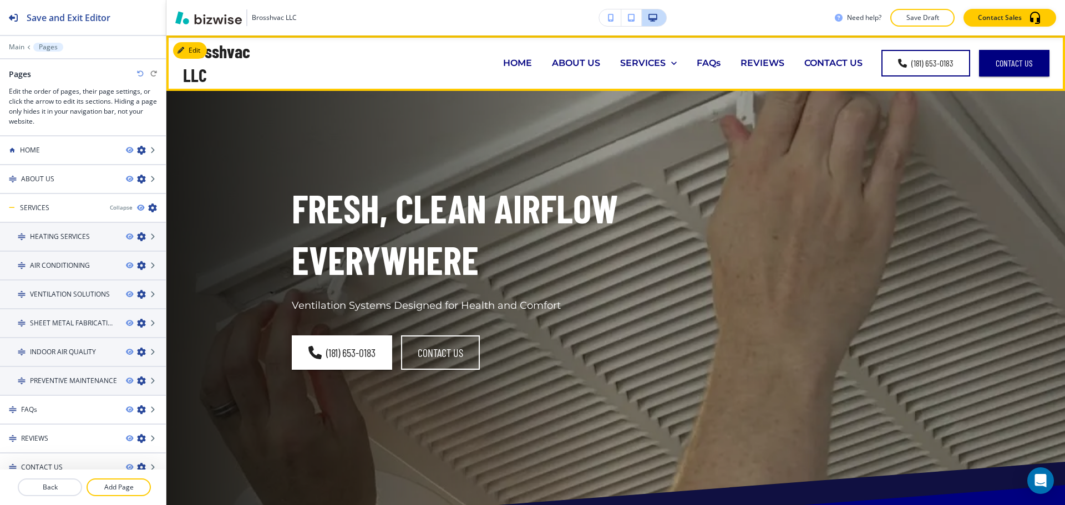
click at [503, 60] on p "HOME" at bounding box center [517, 63] width 29 height 13
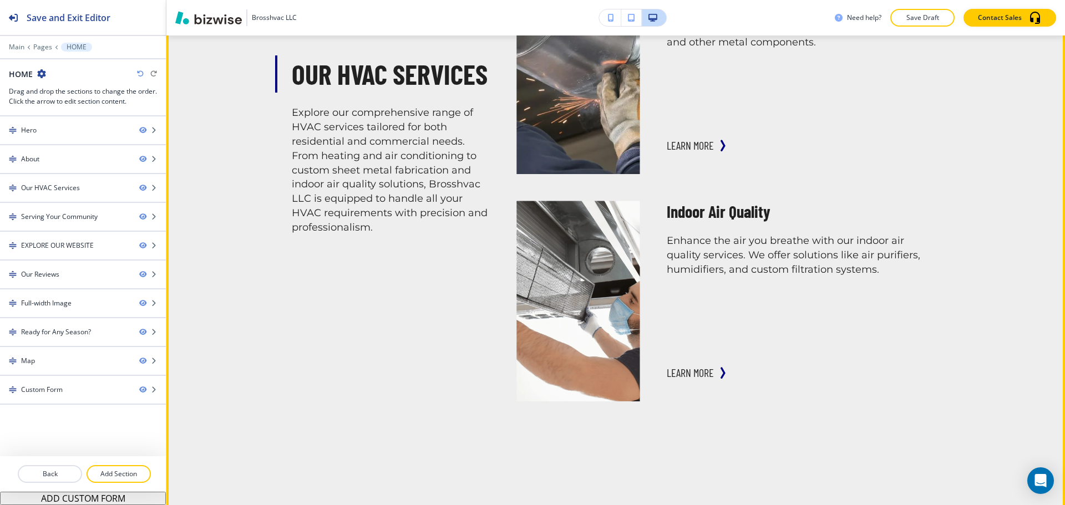
scroll to position [1942, 0]
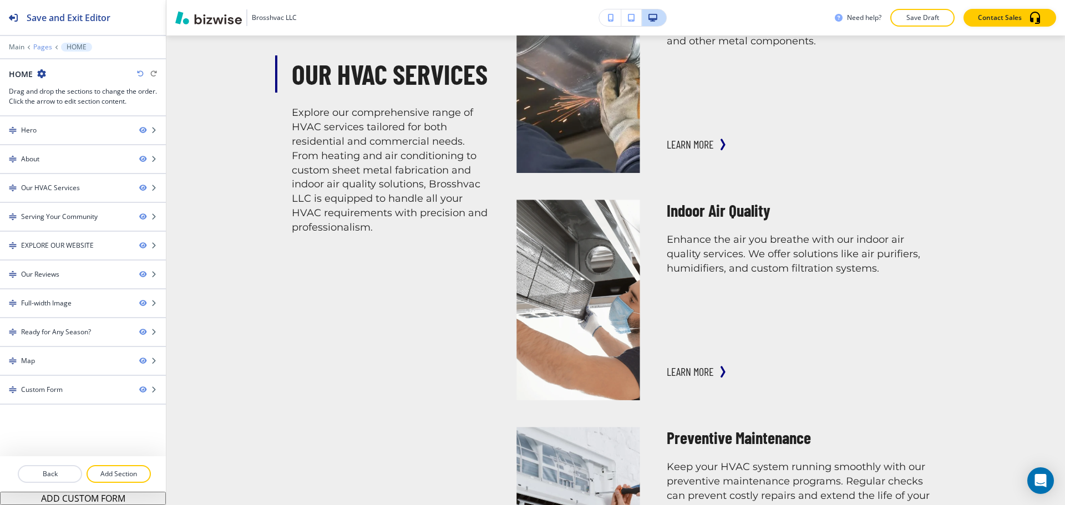
click at [48, 47] on p "Pages" at bounding box center [42, 47] width 19 height 8
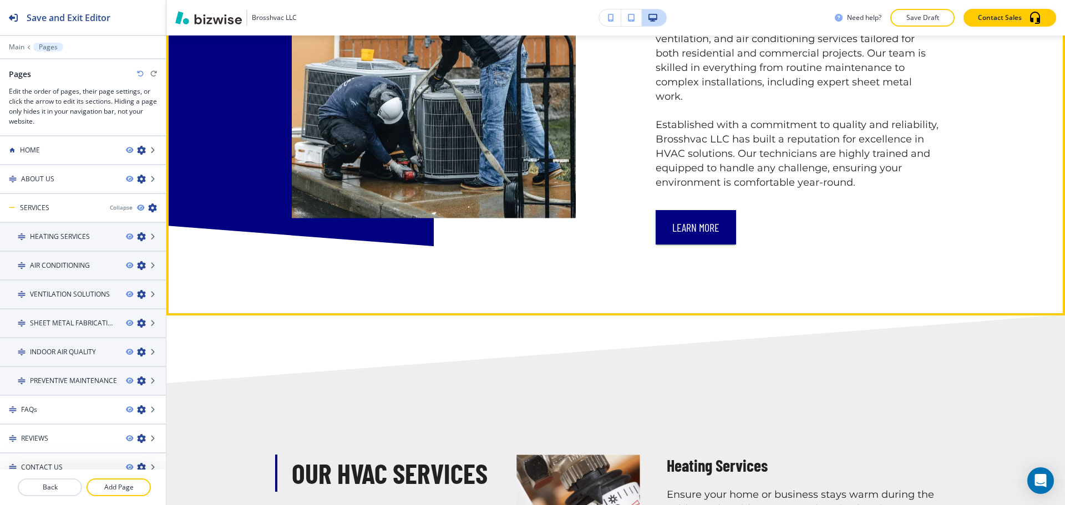
scroll to position [555, 0]
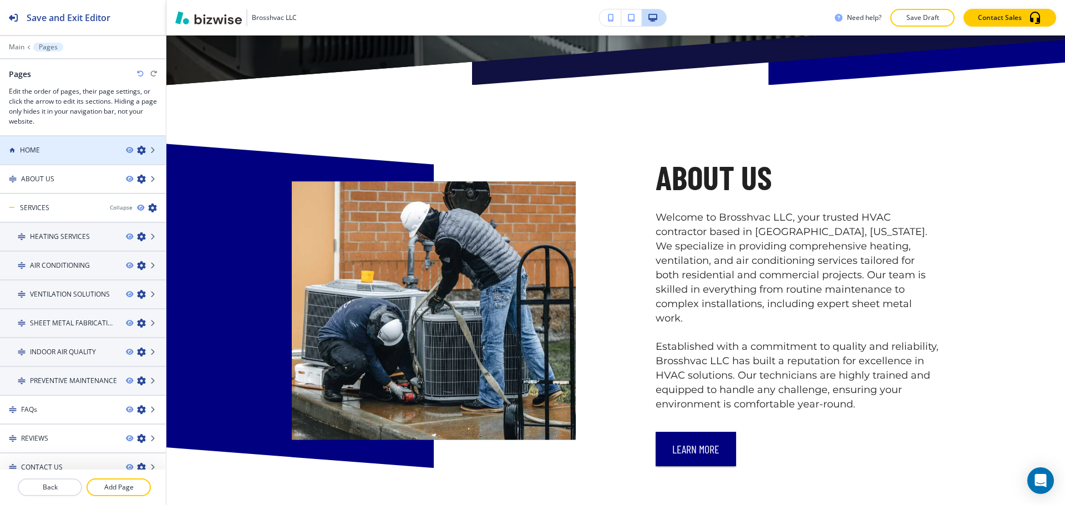
click at [49, 144] on div at bounding box center [83, 140] width 166 height 9
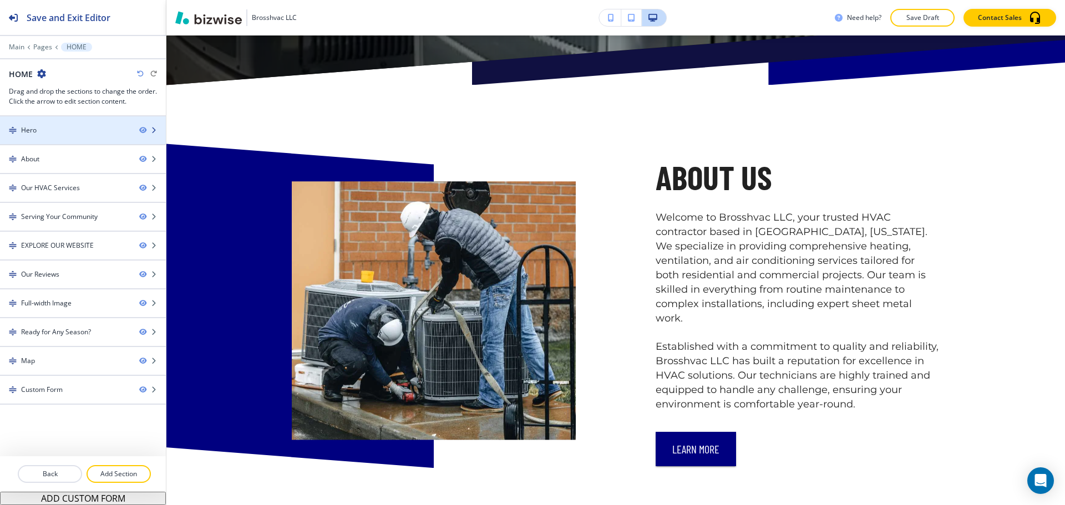
click at [52, 140] on div at bounding box center [83, 139] width 166 height 9
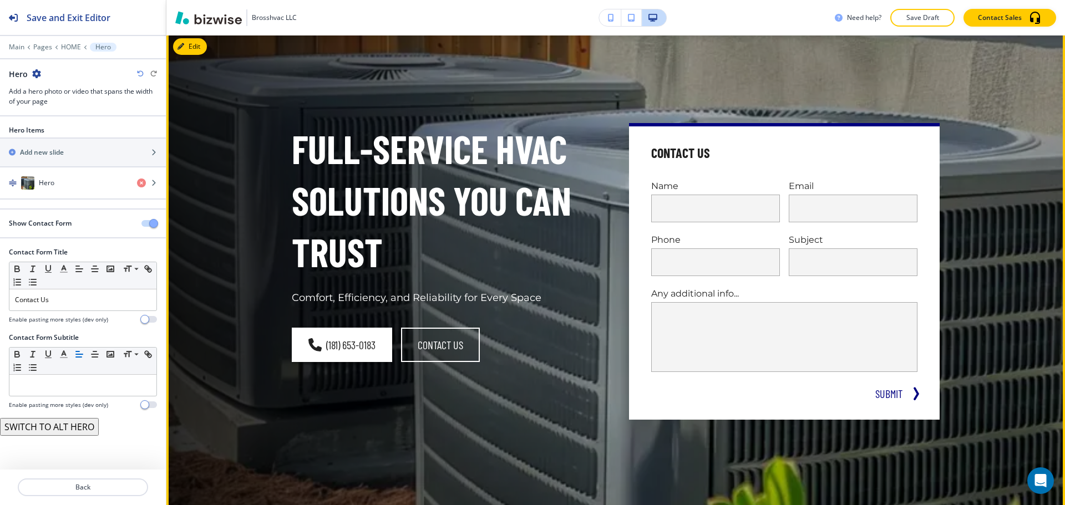
scroll to position [55, 0]
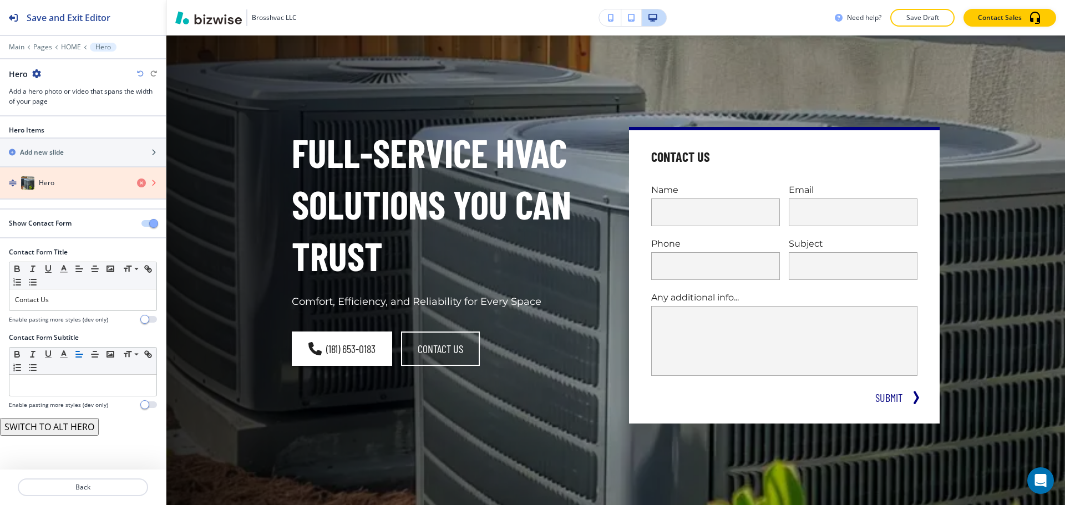
click at [141, 183] on icon "button" at bounding box center [141, 183] width 9 height 9
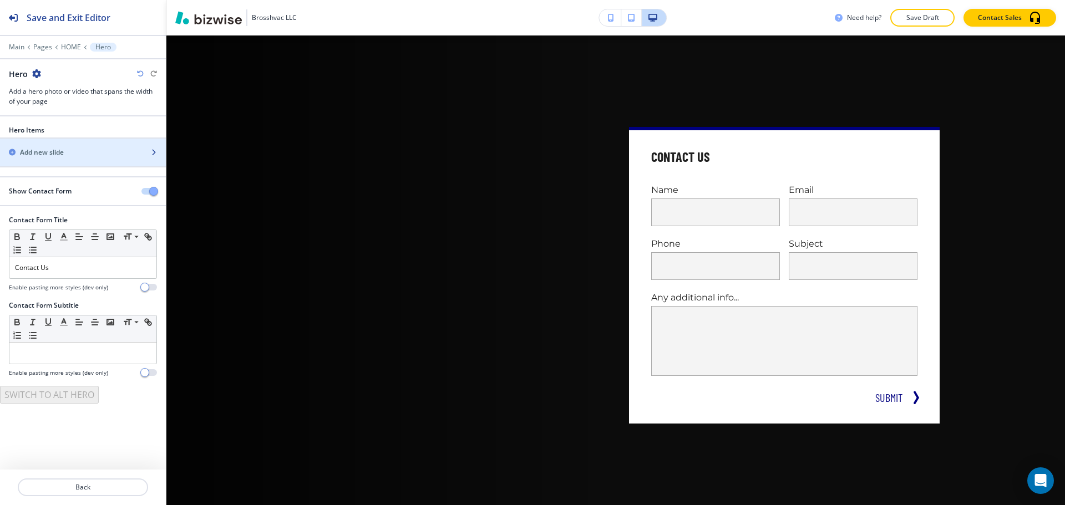
click at [135, 158] on div "button" at bounding box center [83, 162] width 166 height 9
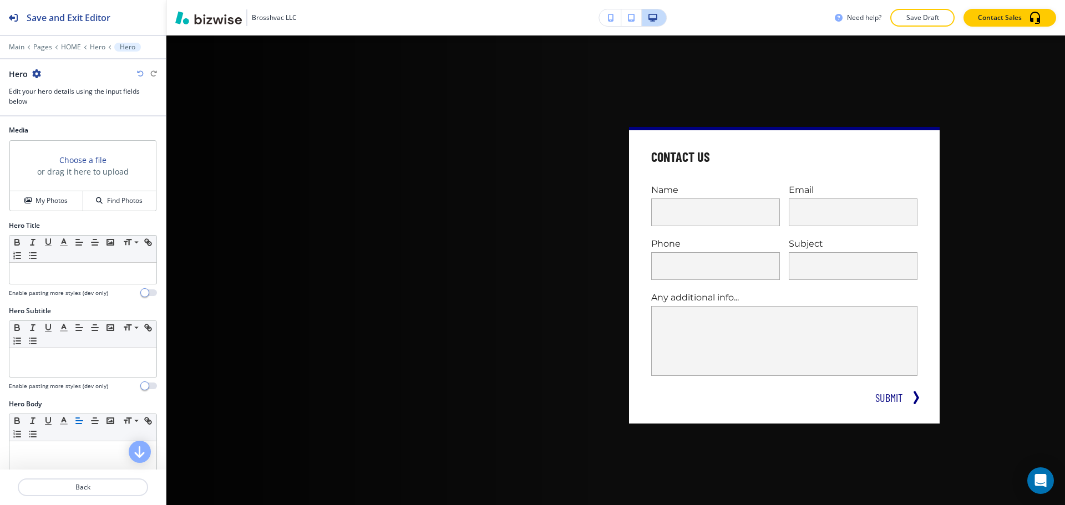
click at [146, 74] on div at bounding box center [147, 73] width 20 height 7
click at [140, 73] on icon "button" at bounding box center [140, 73] width 7 height 7
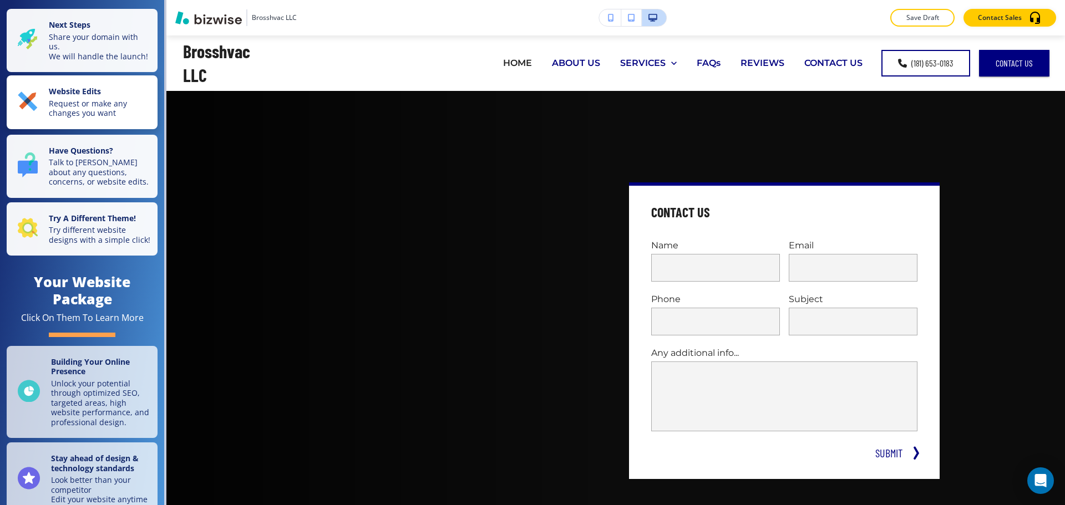
click at [77, 118] on p "Request or make any changes you want" at bounding box center [100, 108] width 102 height 19
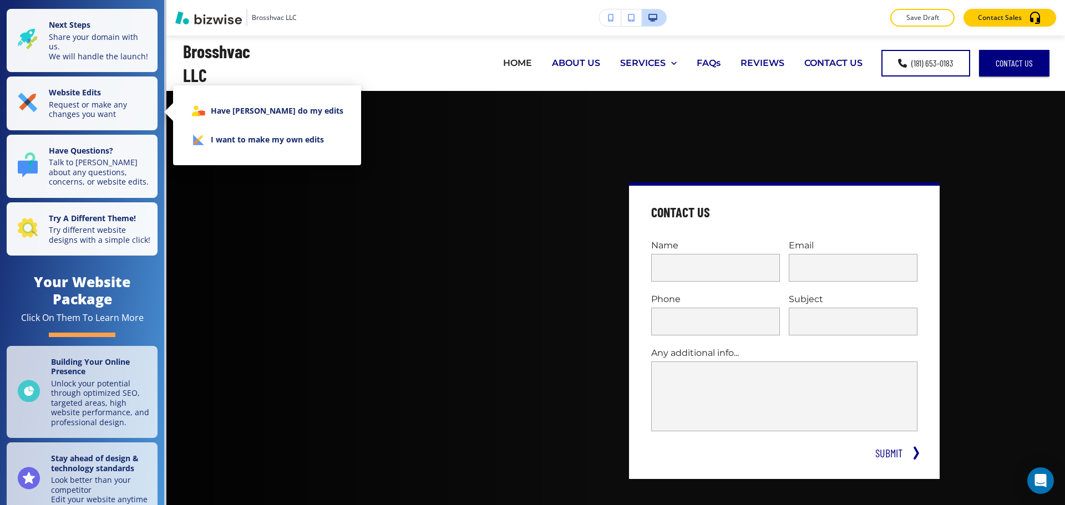
click at [225, 139] on li "I want to make my own edits" at bounding box center [267, 139] width 170 height 29
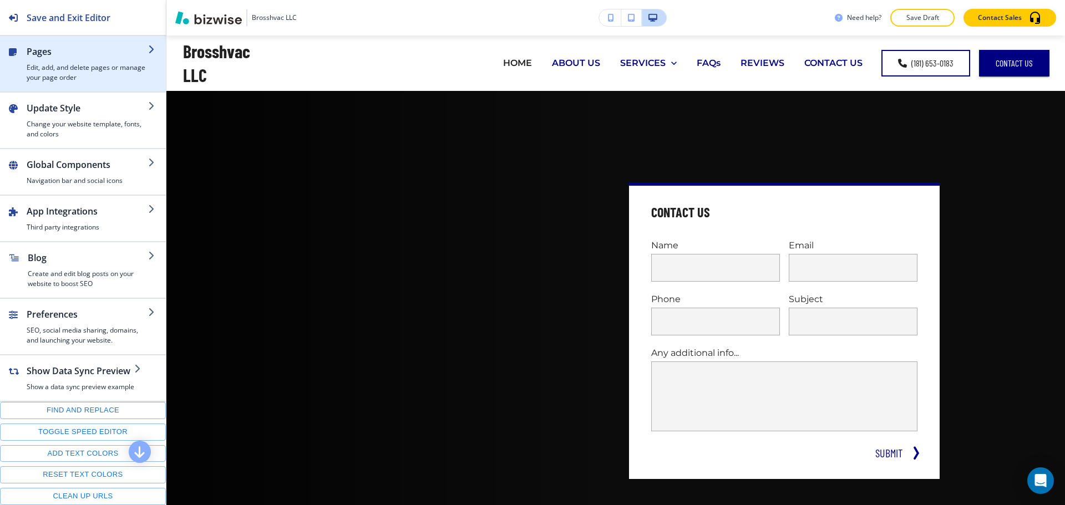
click at [58, 75] on h4 "Edit, add, and delete pages or manage your page order" at bounding box center [88, 73] width 122 height 20
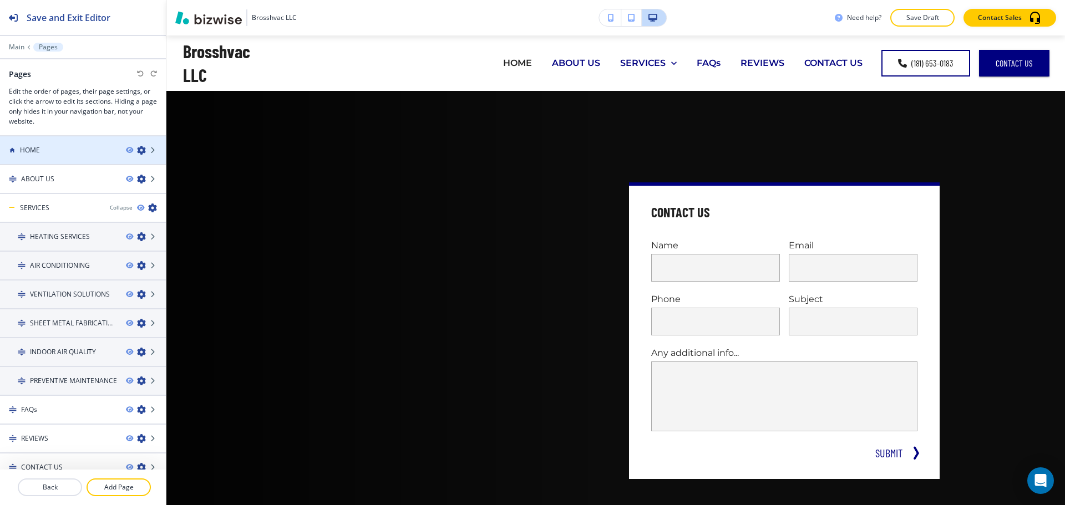
click at [98, 151] on div "HOME" at bounding box center [58, 150] width 117 height 10
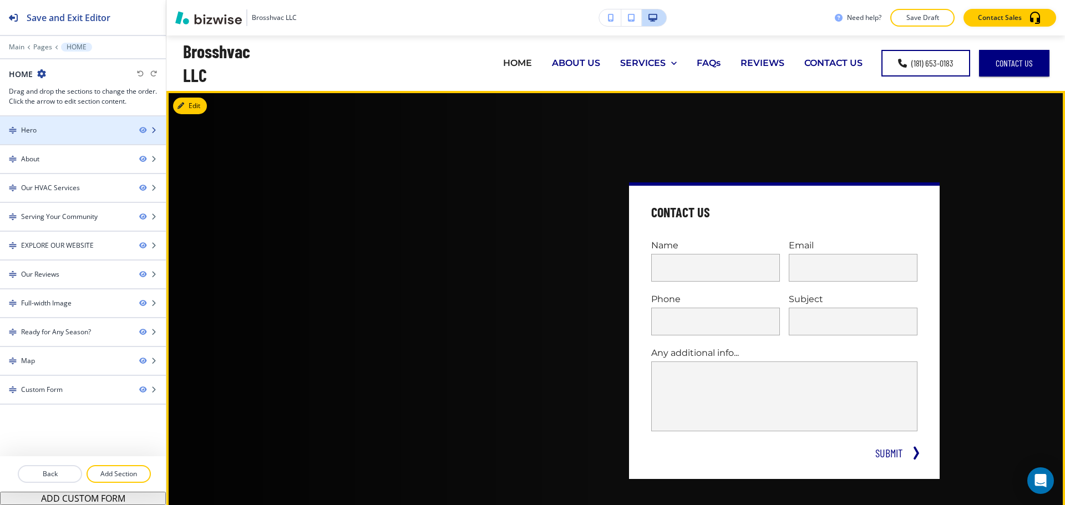
click at [73, 126] on div "Hero" at bounding box center [65, 130] width 130 height 10
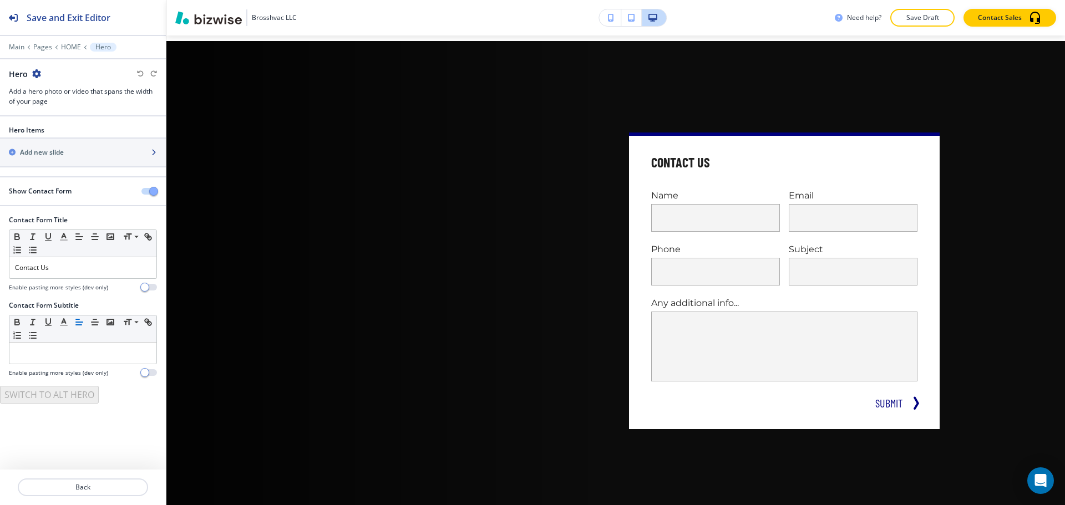
scroll to position [55, 0]
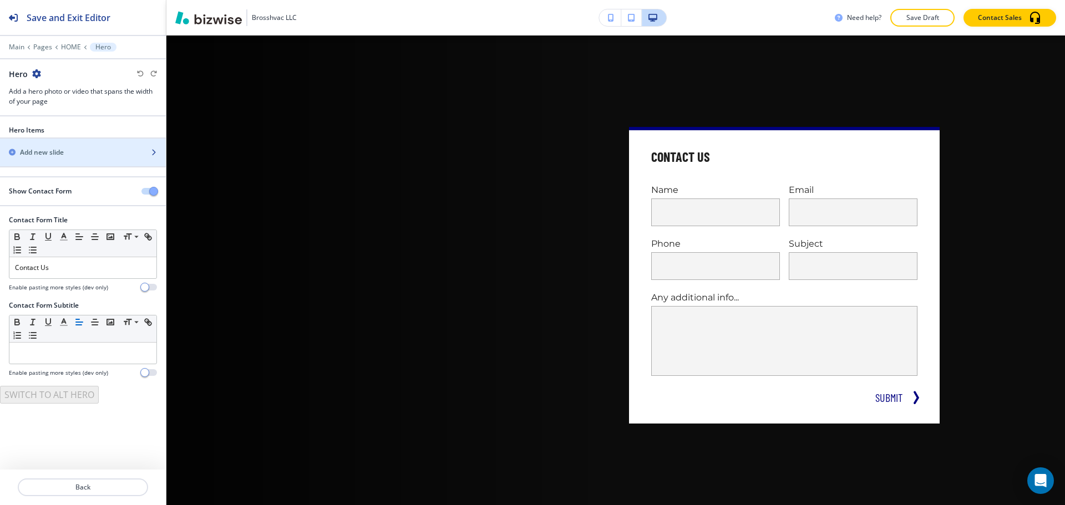
click at [59, 158] on div "button" at bounding box center [83, 162] width 166 height 9
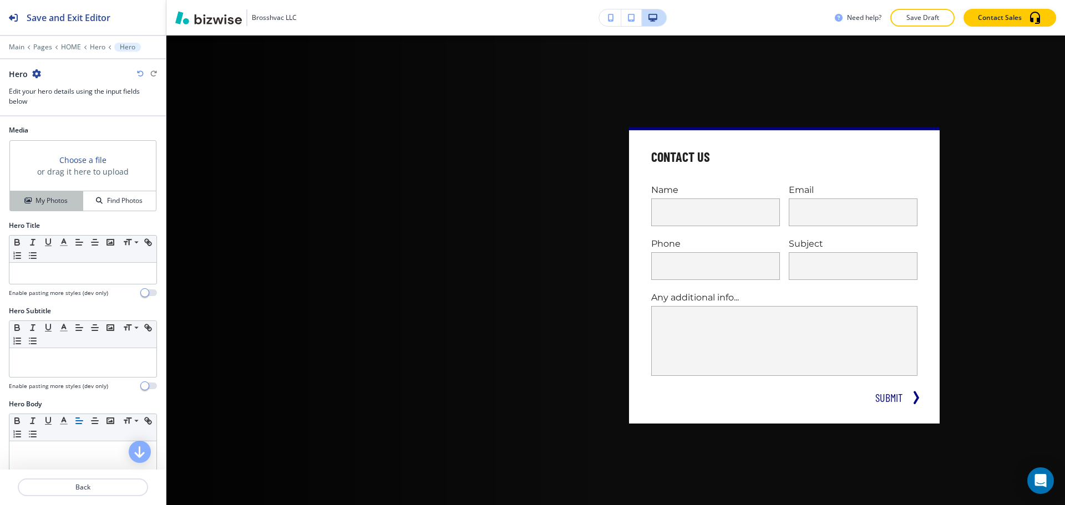
click at [40, 193] on button "My Photos" at bounding box center [46, 200] width 73 height 19
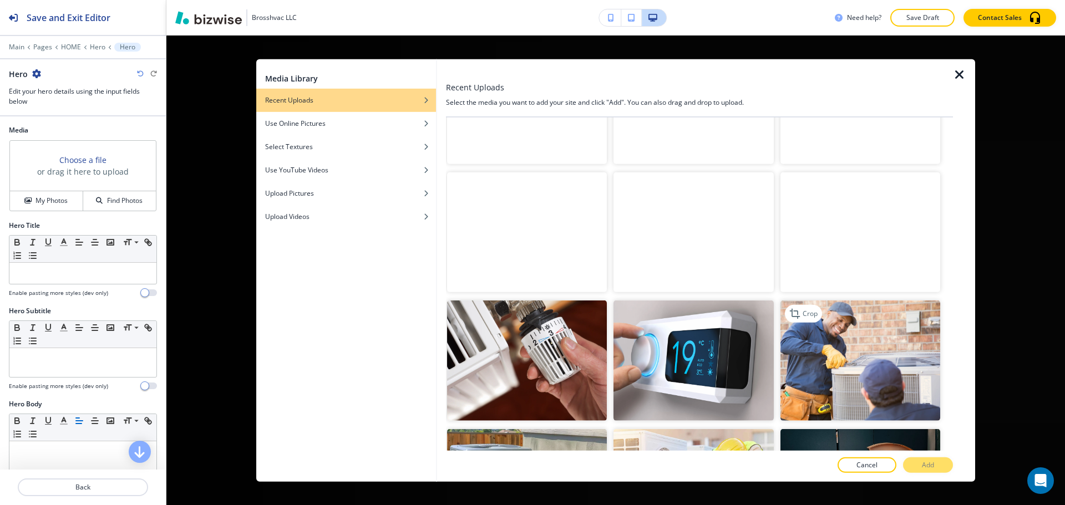
scroll to position [968, 0]
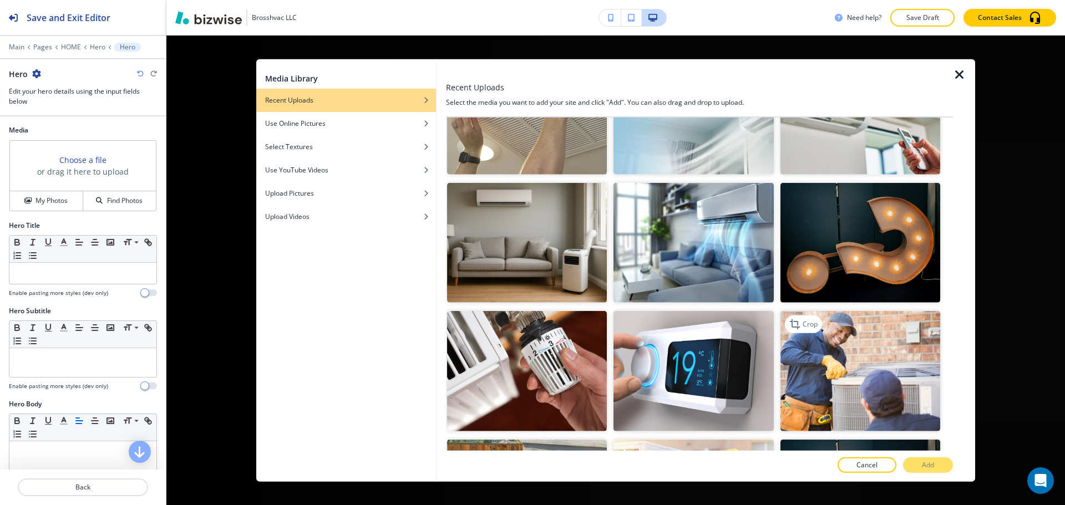
click at [866, 347] on img "button" at bounding box center [861, 371] width 160 height 120
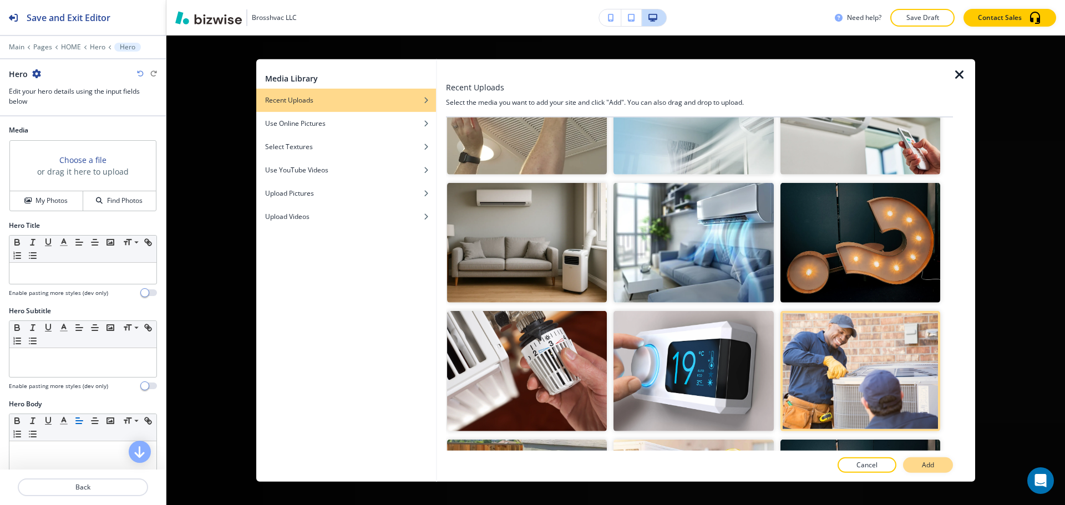
click at [925, 462] on p "Add" at bounding box center [928, 466] width 12 height 10
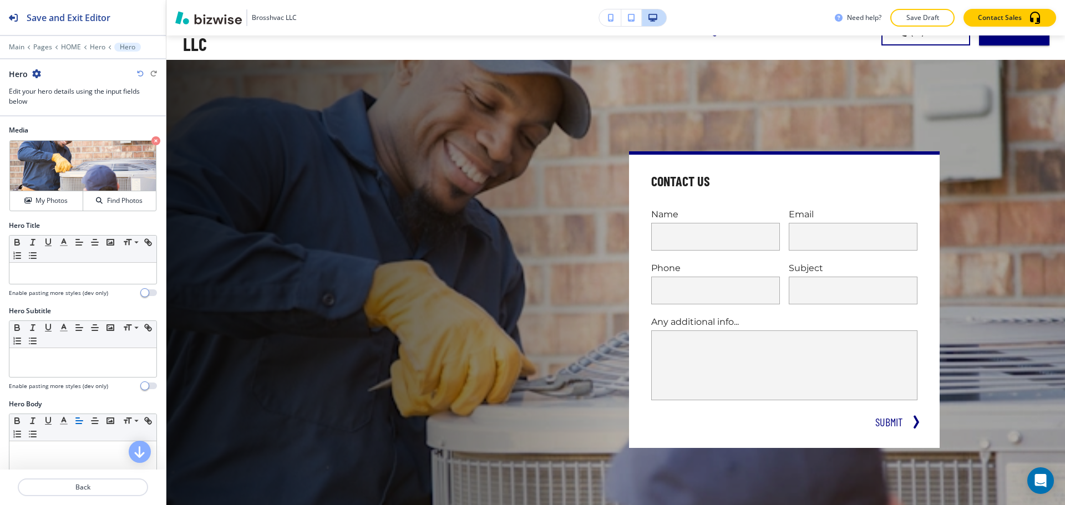
scroll to position [0, 0]
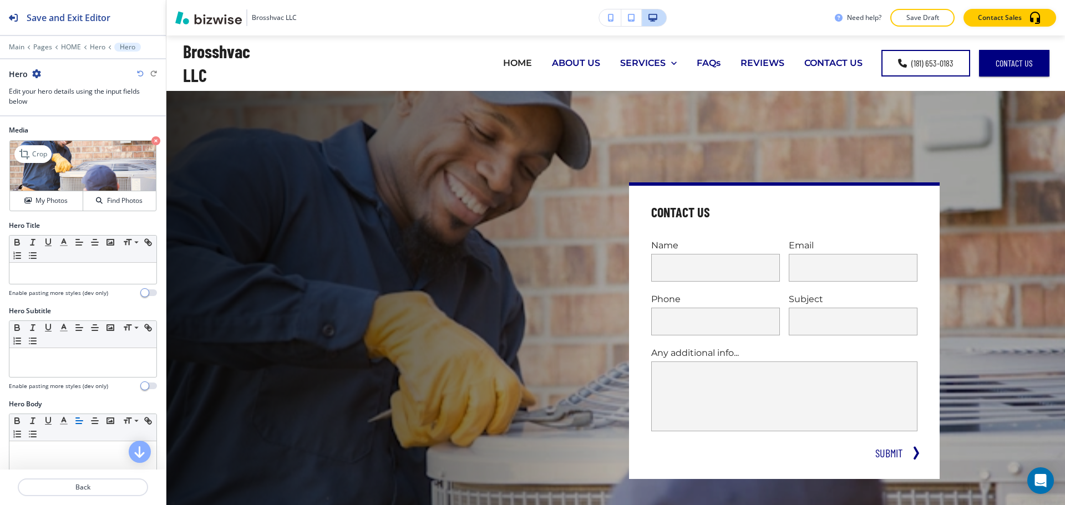
click at [151, 141] on icon "button" at bounding box center [155, 140] width 9 height 9
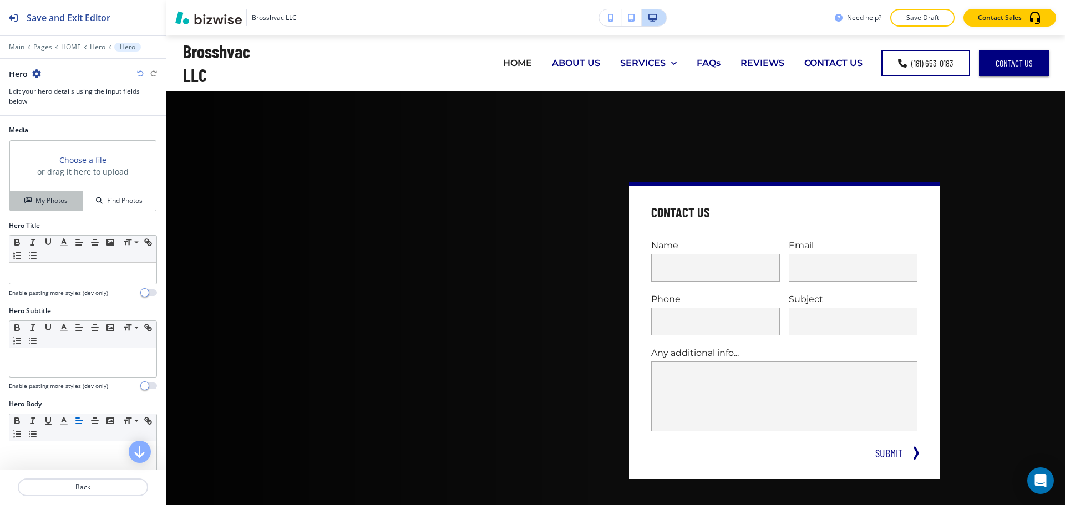
click at [56, 208] on button "My Photos" at bounding box center [46, 200] width 73 height 19
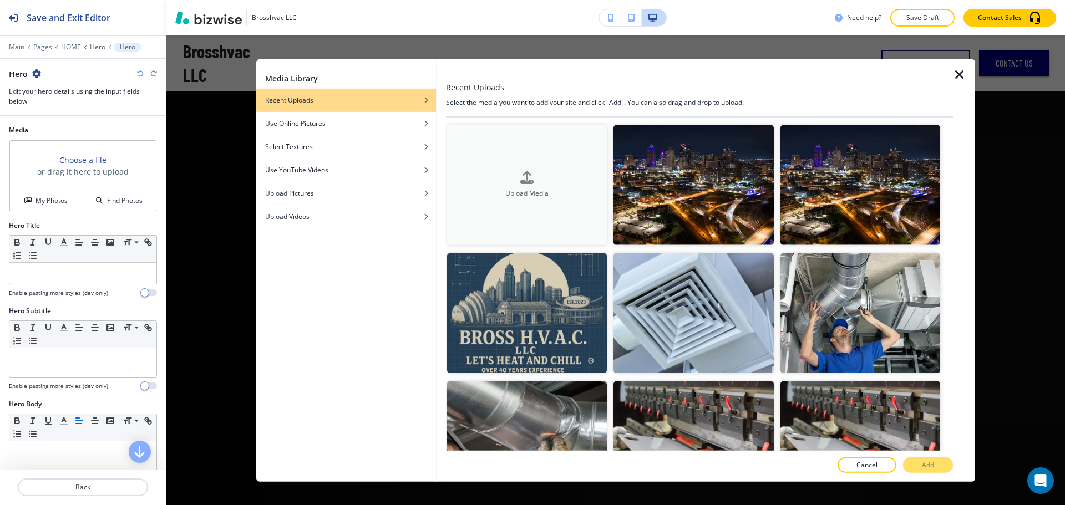
click at [542, 156] on button "Upload Media" at bounding box center [527, 185] width 160 height 120
click at [497, 277] on img "button" at bounding box center [527, 314] width 160 height 120
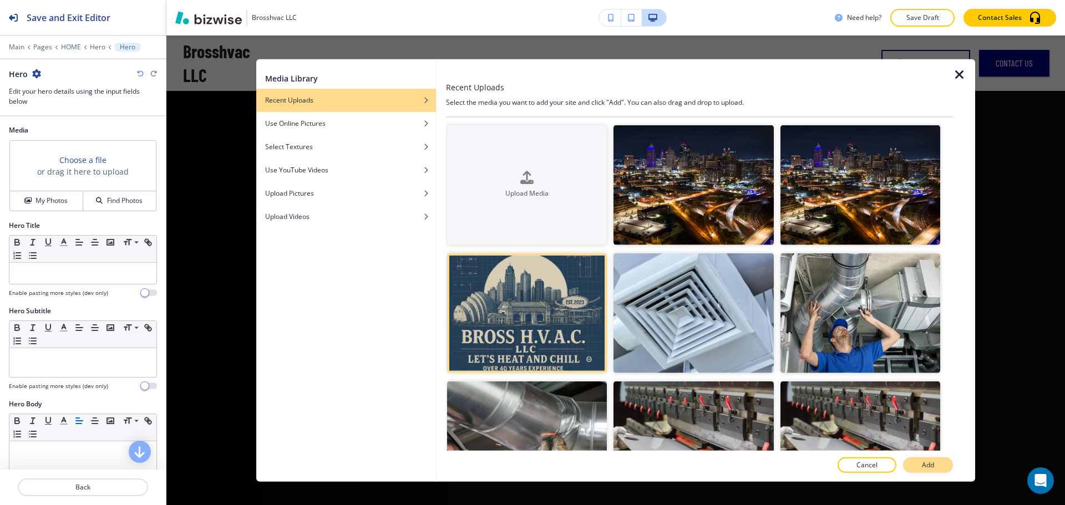
click at [930, 459] on button "Add" at bounding box center [928, 466] width 50 height 16
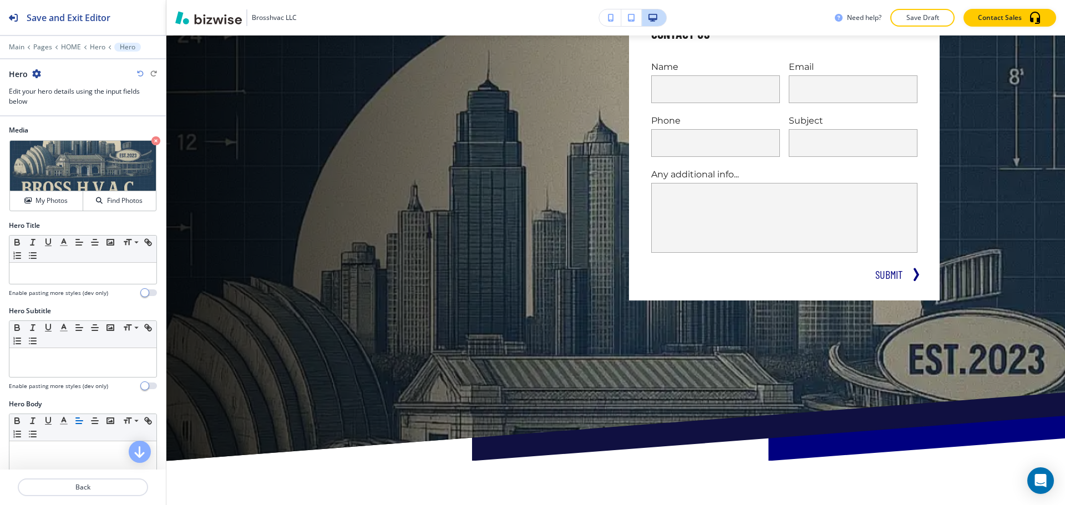
scroll to position [111, 0]
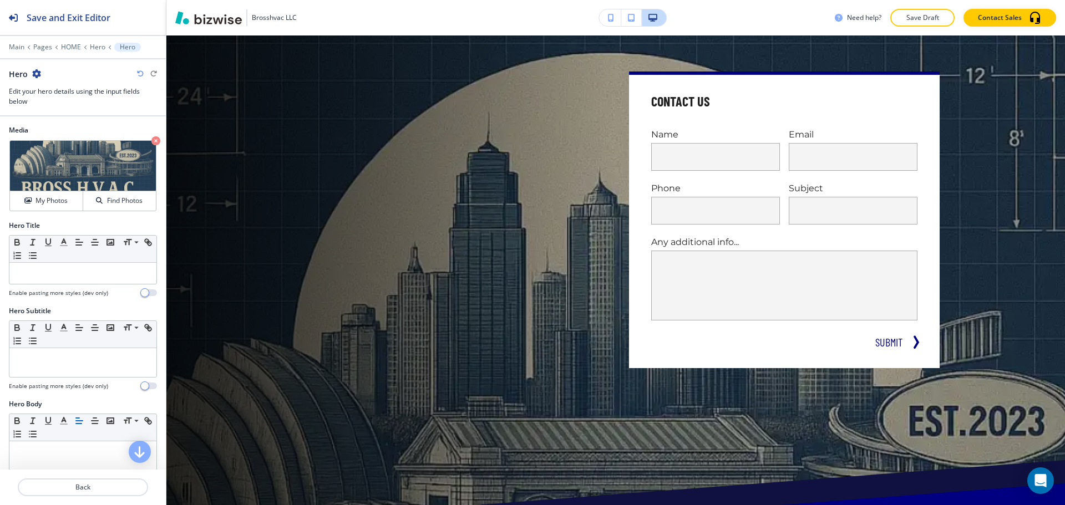
click at [136, 69] on div "Hero" at bounding box center [83, 74] width 148 height 12
click at [140, 72] on icon "button" at bounding box center [140, 73] width 7 height 7
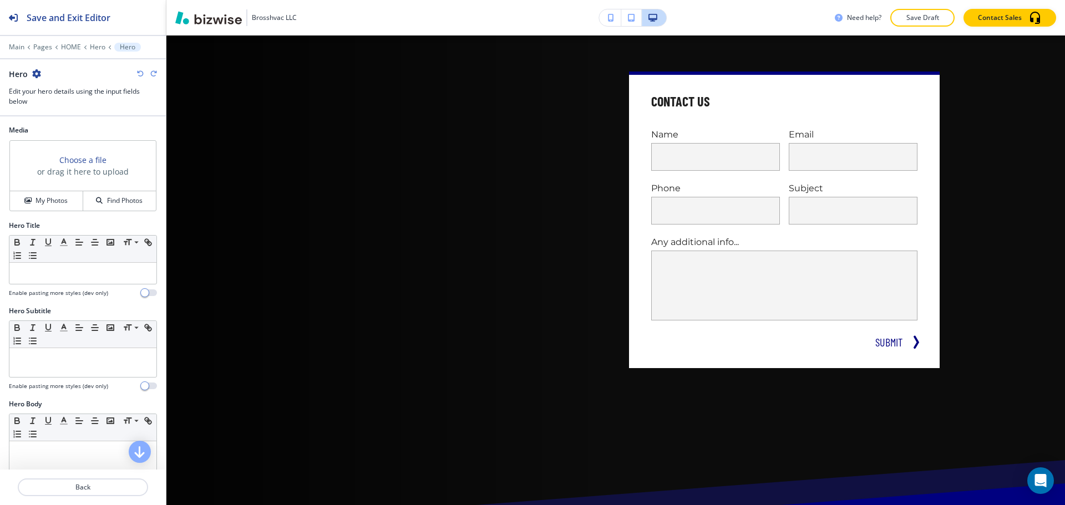
click at [140, 72] on icon "button" at bounding box center [140, 73] width 7 height 7
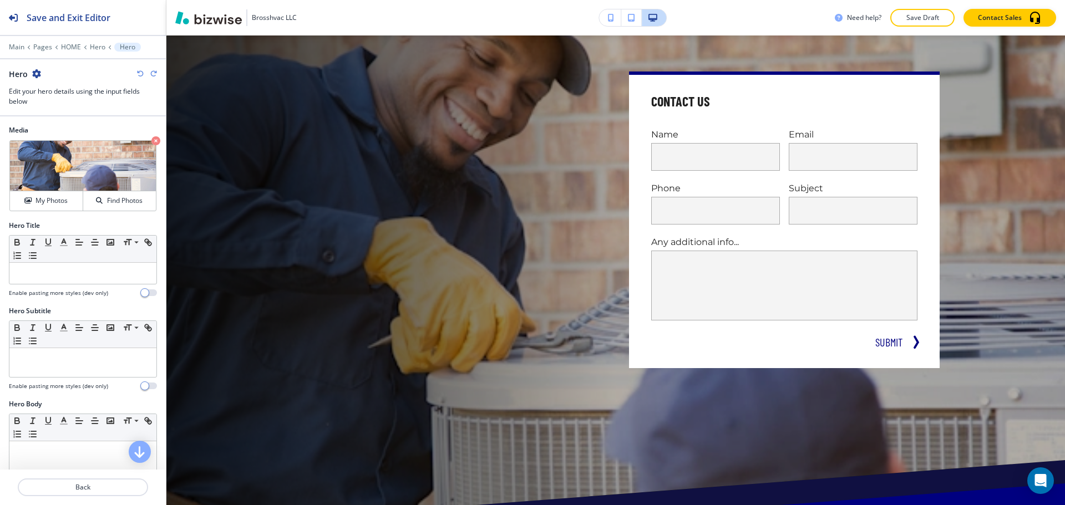
click at [140, 72] on icon "button" at bounding box center [140, 73] width 7 height 7
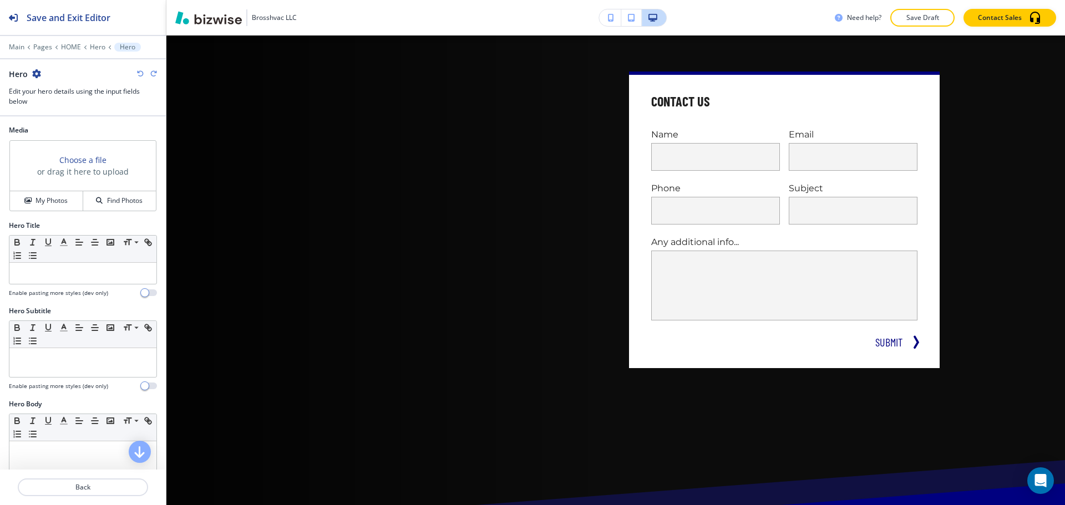
click at [140, 72] on icon "button" at bounding box center [140, 73] width 7 height 7
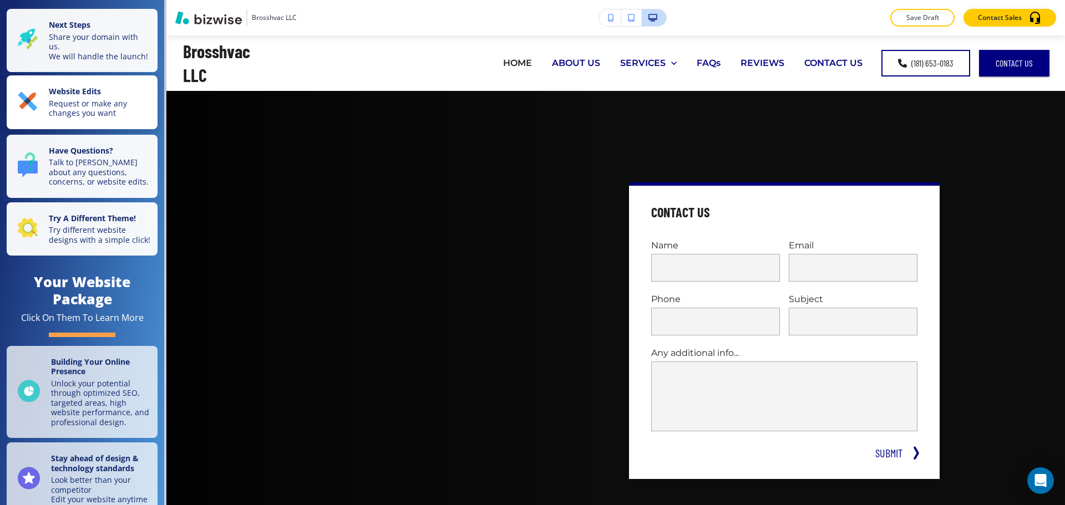
click at [83, 129] on button "Website Edits Request or make any changes you want" at bounding box center [82, 102] width 151 height 54
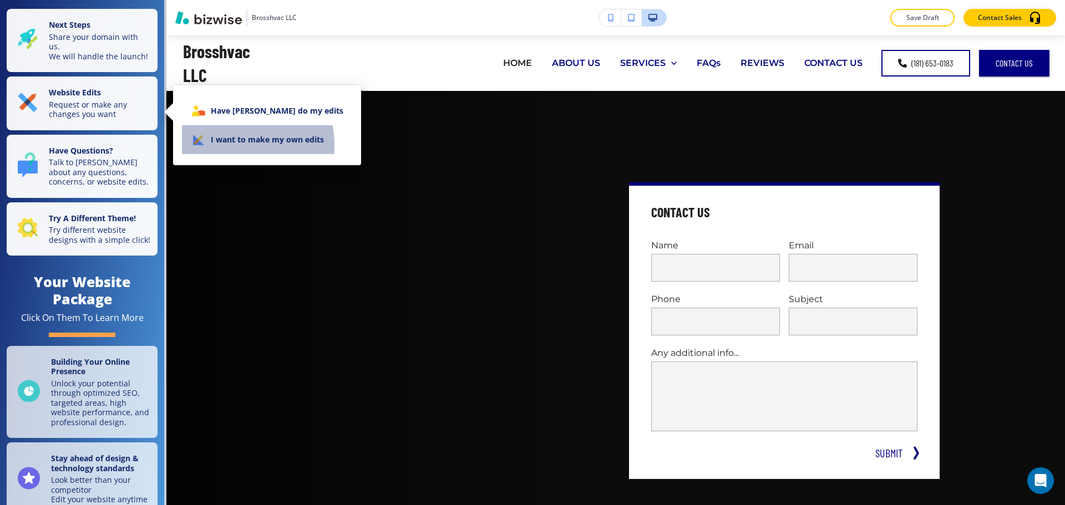
click at [234, 144] on li "I want to make my own edits" at bounding box center [267, 139] width 170 height 29
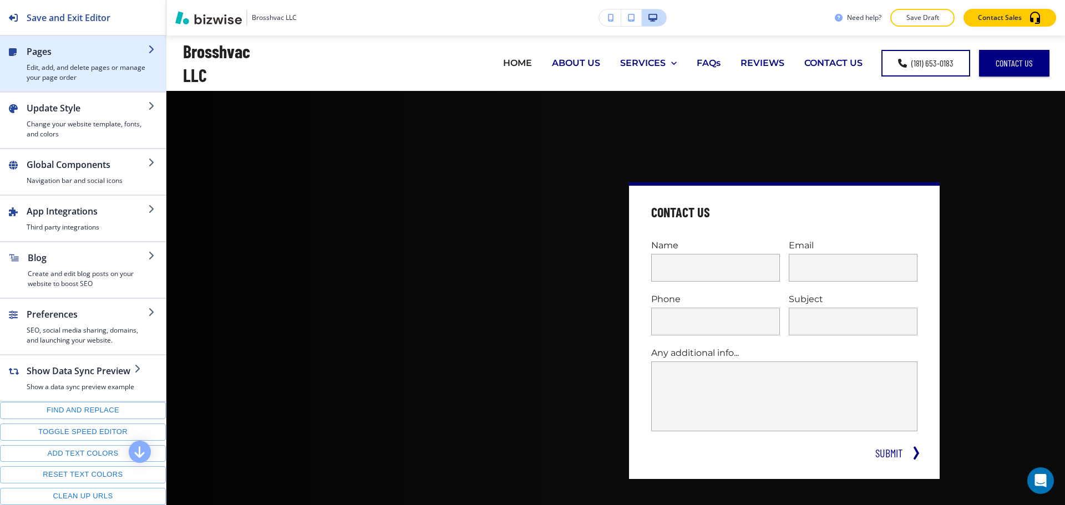
click at [33, 58] on h2 "Pages" at bounding box center [88, 51] width 122 height 13
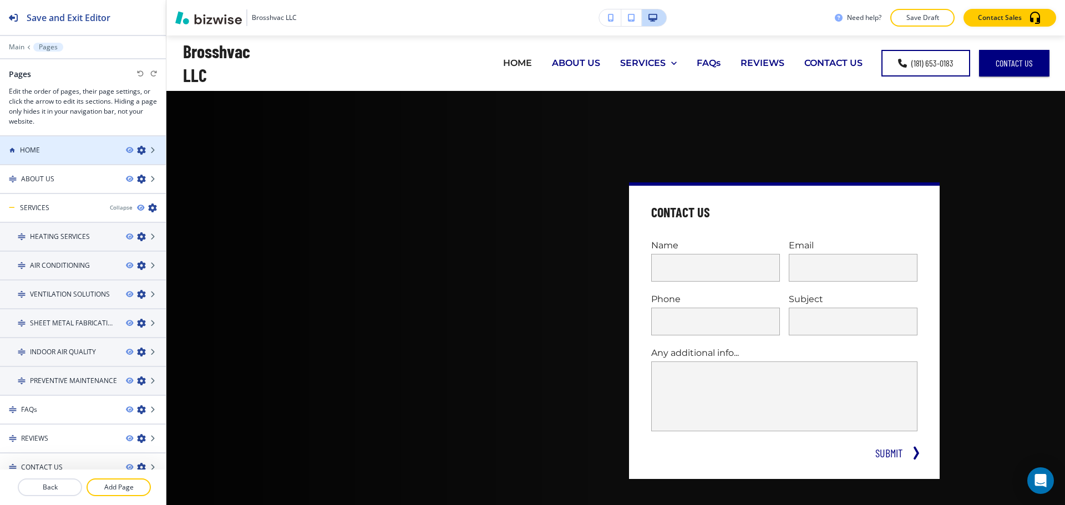
click at [76, 155] on div at bounding box center [83, 159] width 166 height 9
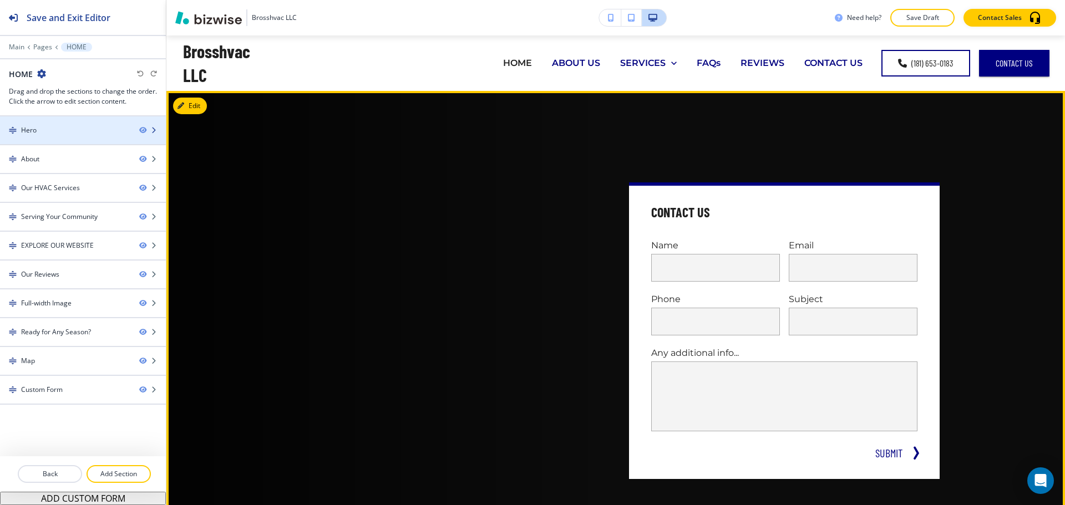
click at [61, 131] on div "Hero" at bounding box center [65, 130] width 130 height 10
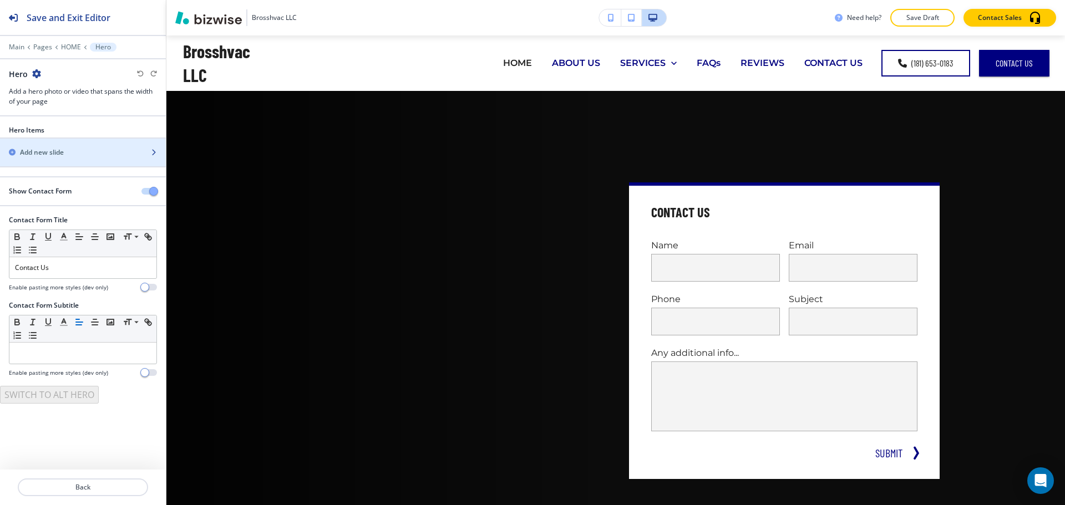
scroll to position [55, 0]
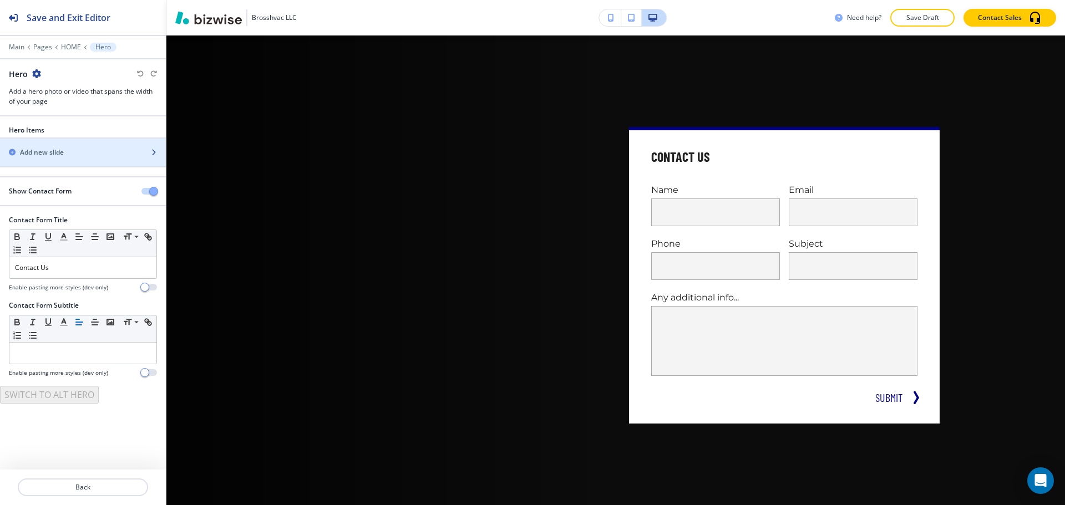
click at [68, 161] on div "button" at bounding box center [83, 162] width 166 height 9
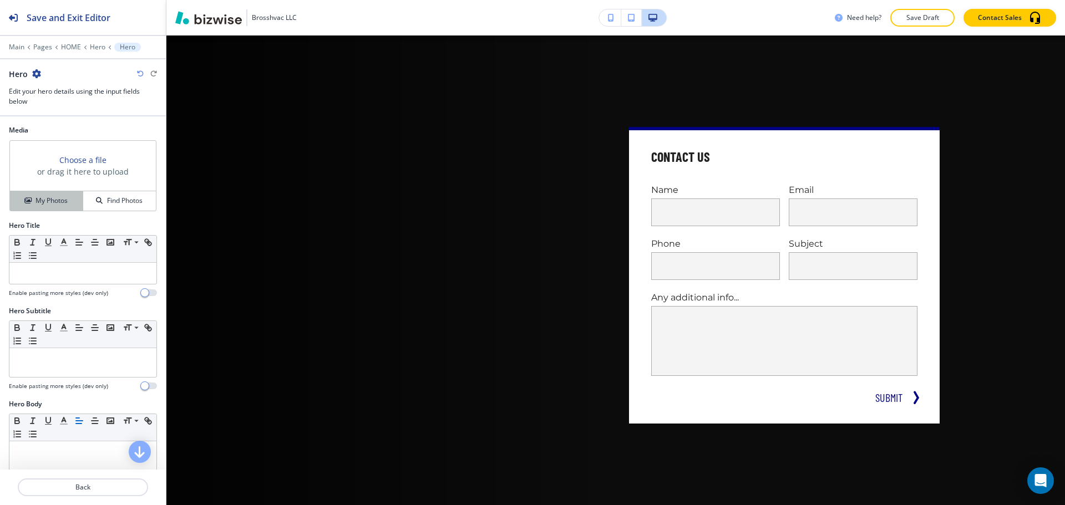
click at [63, 204] on h4 "My Photos" at bounding box center [52, 201] width 32 height 10
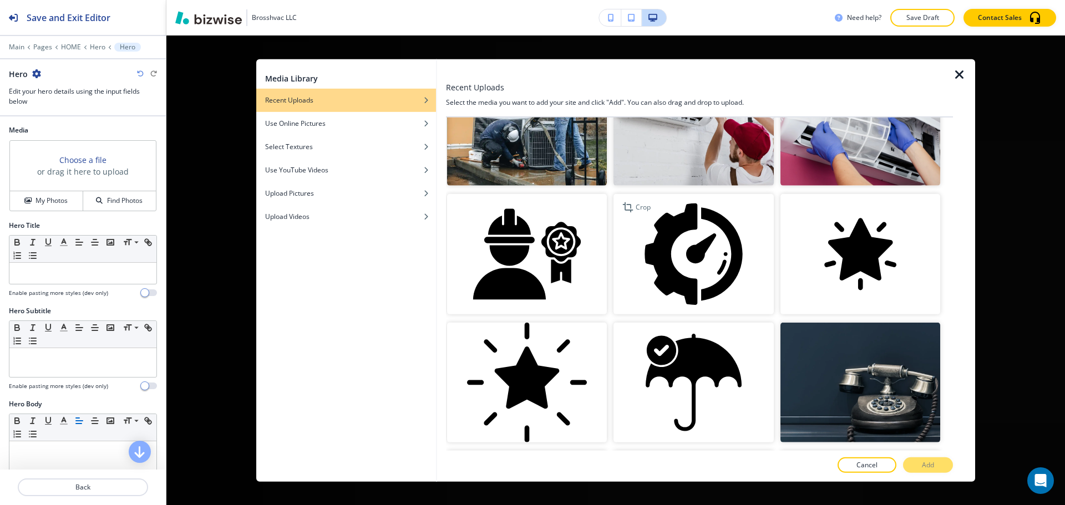
scroll to position [333, 0]
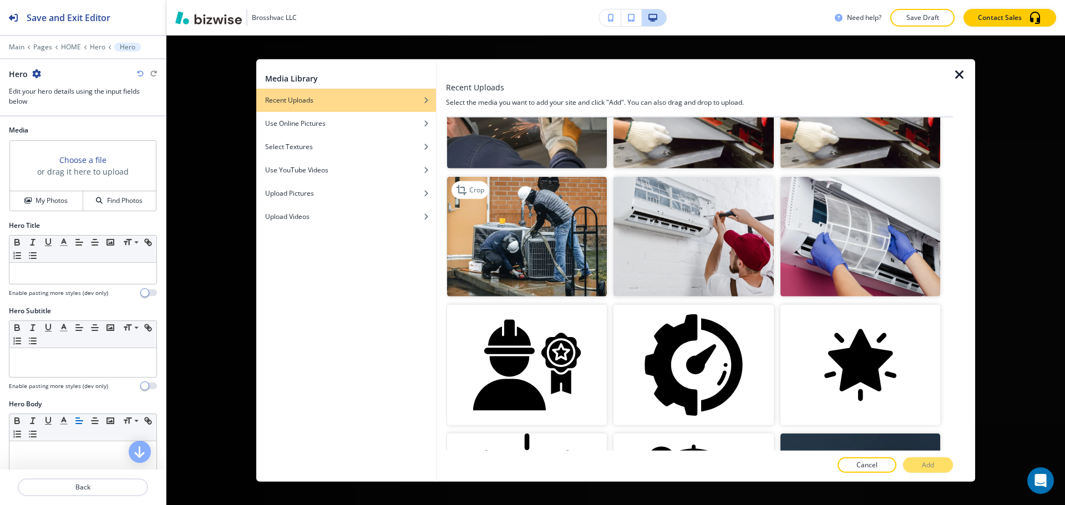
click at [539, 220] on img "button" at bounding box center [527, 237] width 160 height 120
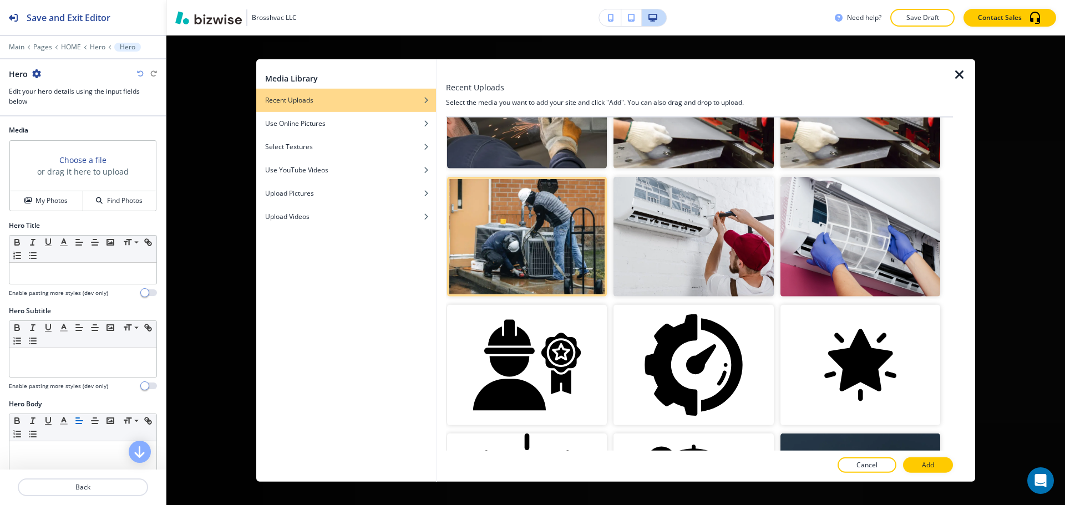
click at [934, 461] on button "Add" at bounding box center [928, 466] width 50 height 16
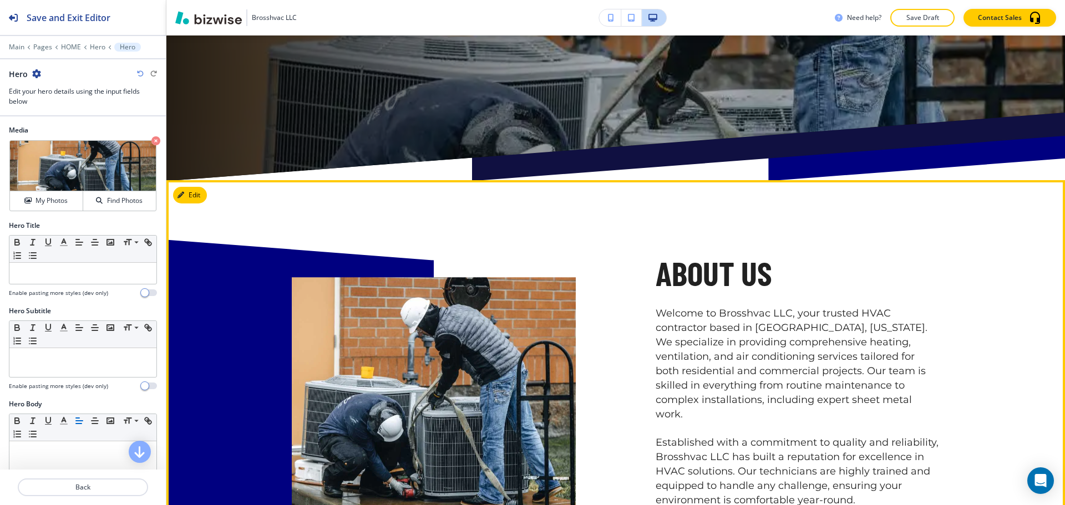
scroll to position [388, 0]
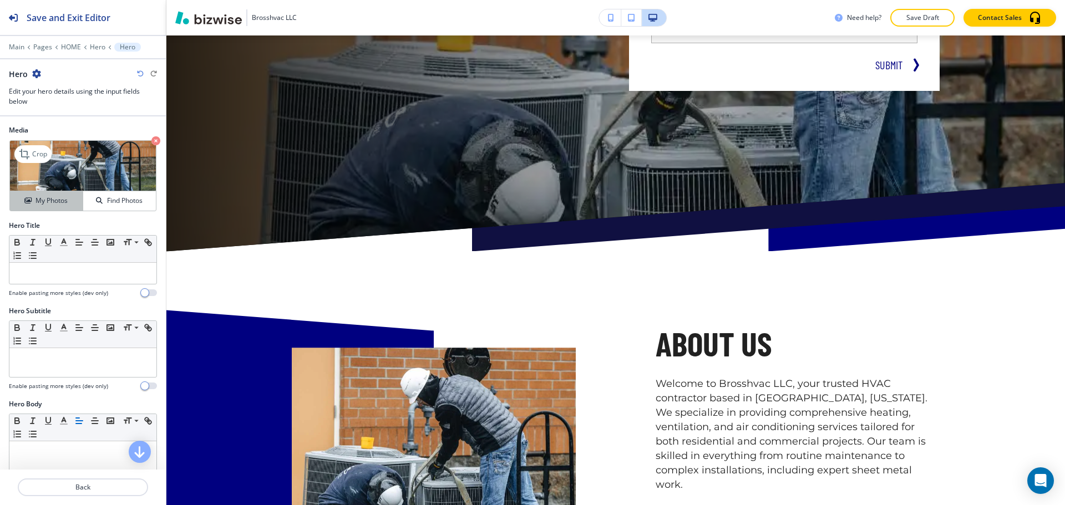
click at [68, 194] on button "My Photos" at bounding box center [46, 200] width 73 height 19
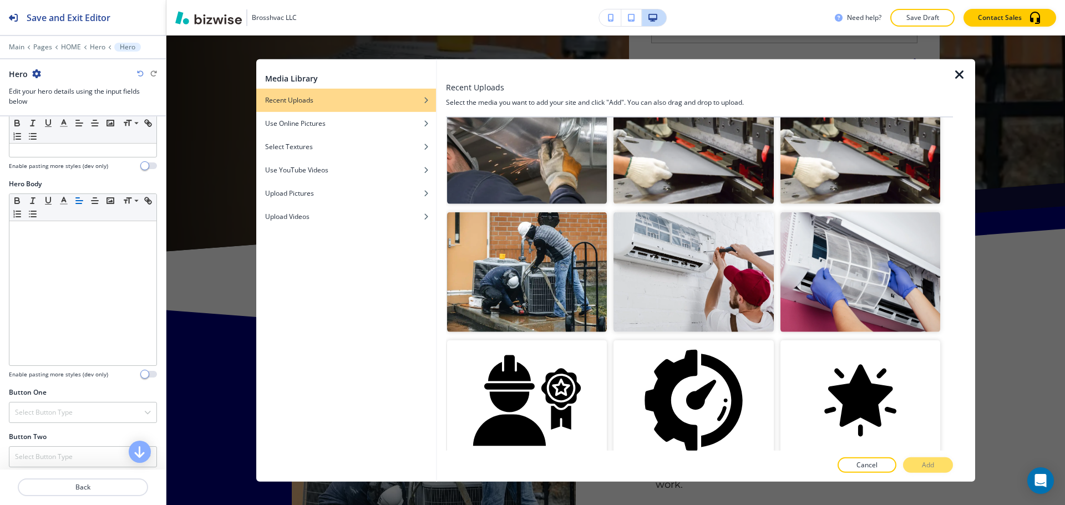
scroll to position [222, 0]
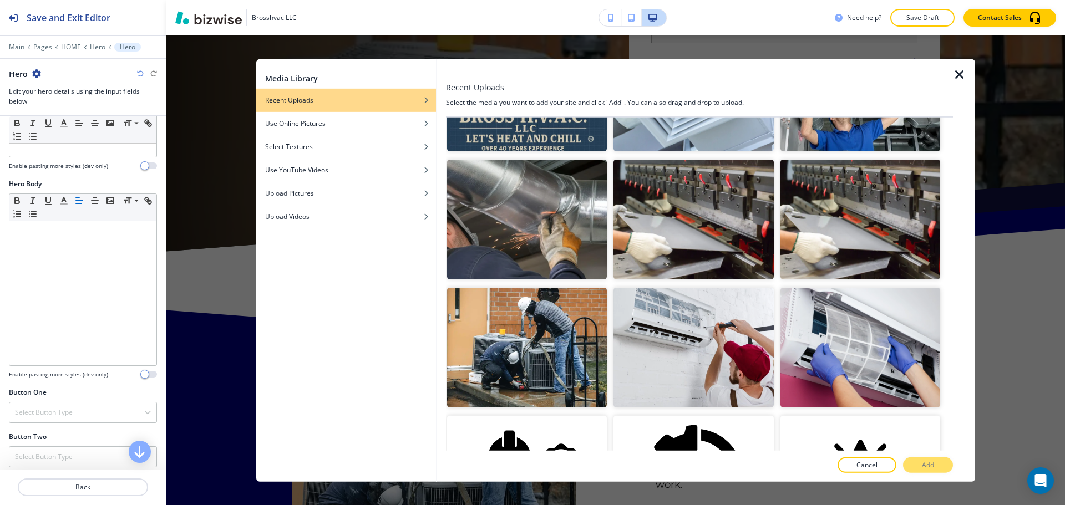
click at [1039, 310] on div "Media Library Recent Uploads Use Online Pictures Select Textures Use YouTube Vi…" at bounding box center [615, 271] width 899 height 470
click at [961, 71] on icon "button" at bounding box center [959, 74] width 13 height 13
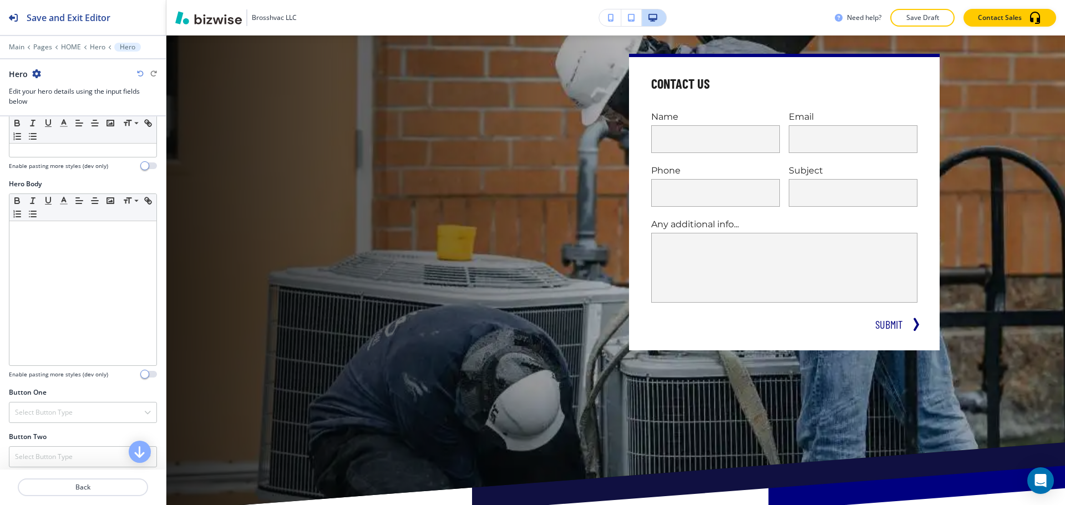
scroll to position [102, 0]
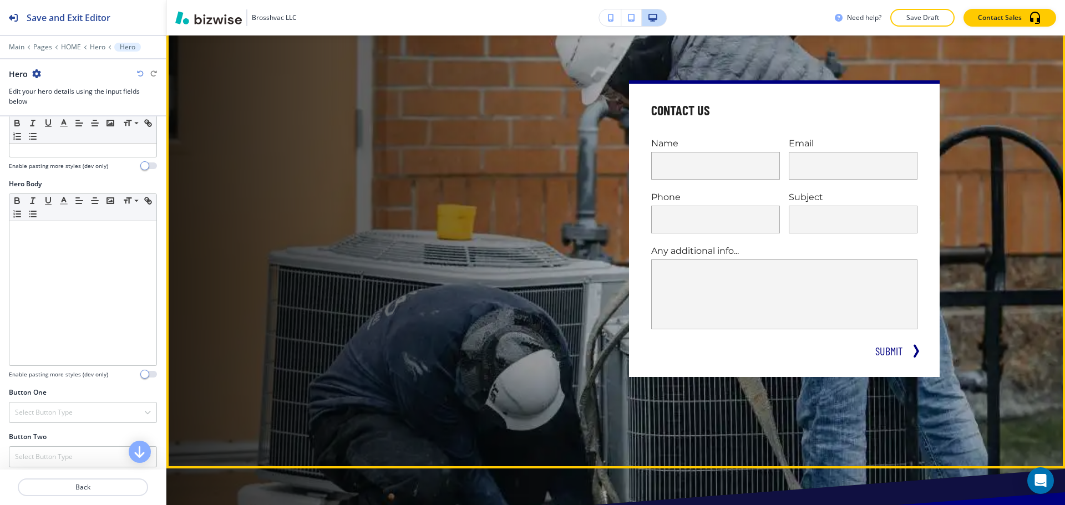
click at [294, 109] on div at bounding box center [447, 228] width 311 height 297
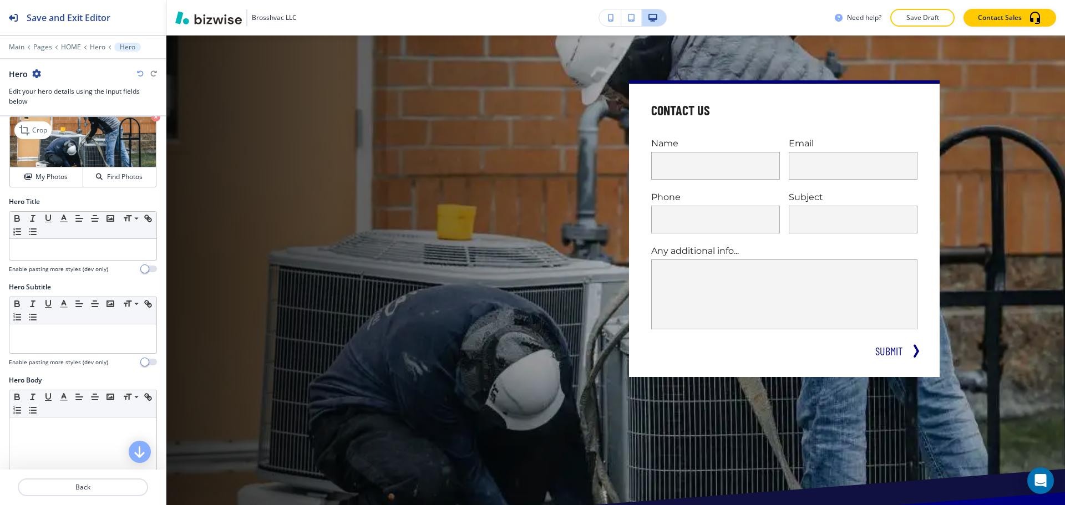
scroll to position [0, 0]
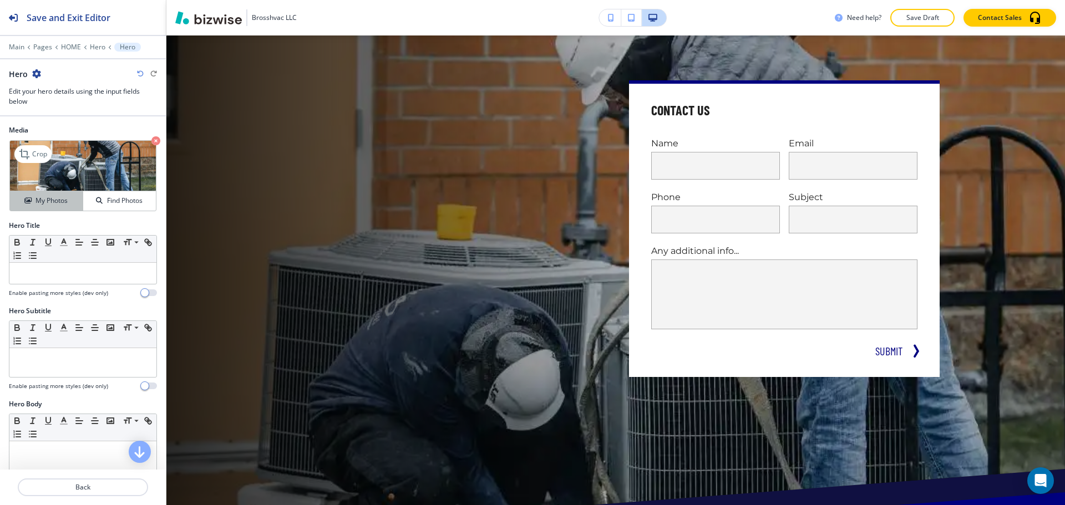
click at [41, 203] on h4 "My Photos" at bounding box center [52, 201] width 32 height 10
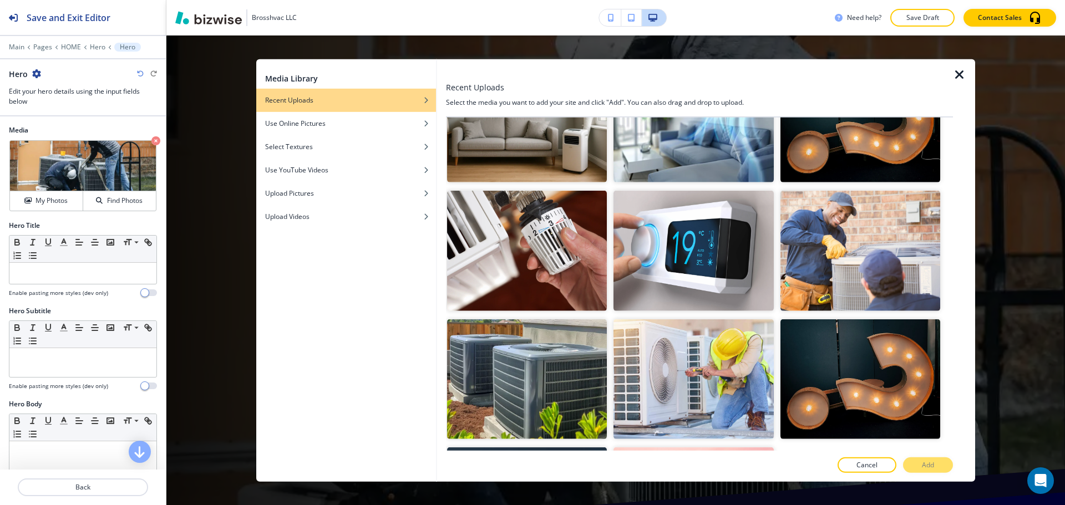
scroll to position [1190, 0]
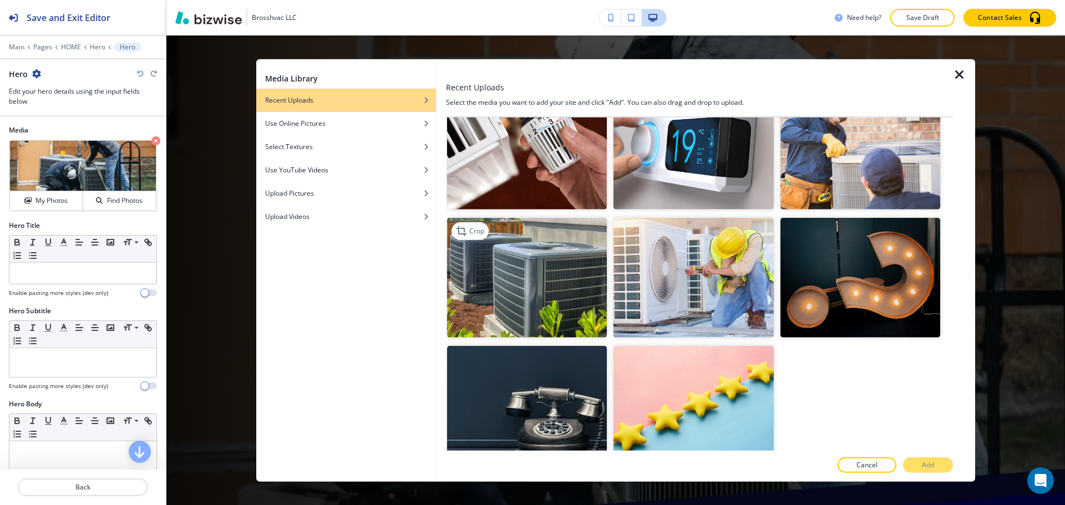
click at [536, 291] on img "button" at bounding box center [527, 278] width 160 height 120
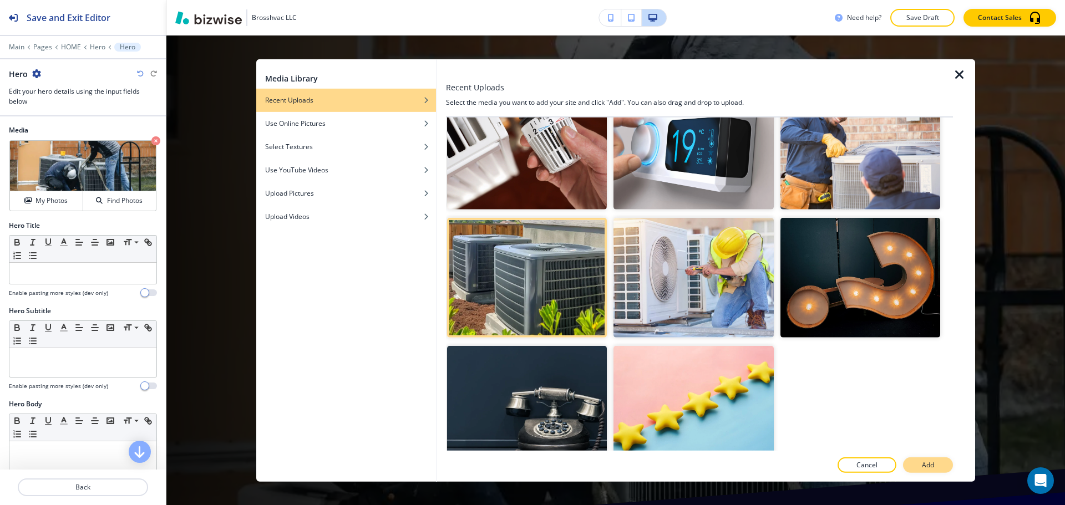
click at [929, 464] on p "Add" at bounding box center [928, 466] width 12 height 10
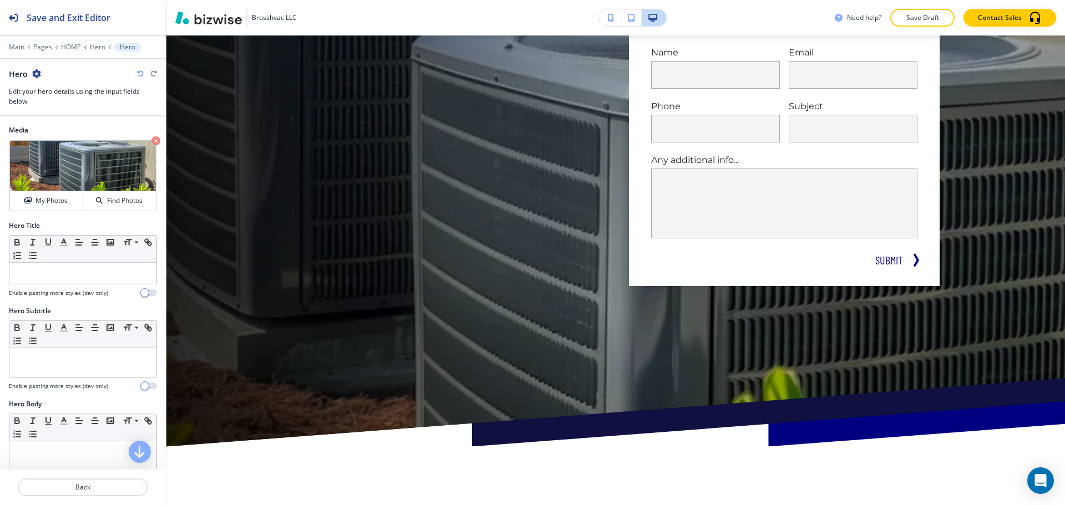
scroll to position [0, 0]
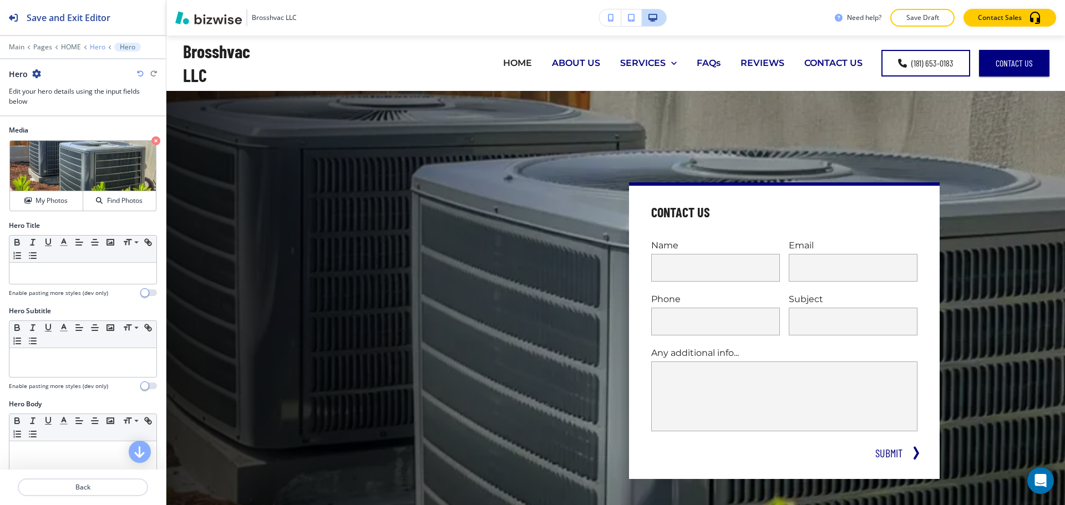
click at [100, 48] on p "Hero" at bounding box center [98, 47] width 16 height 8
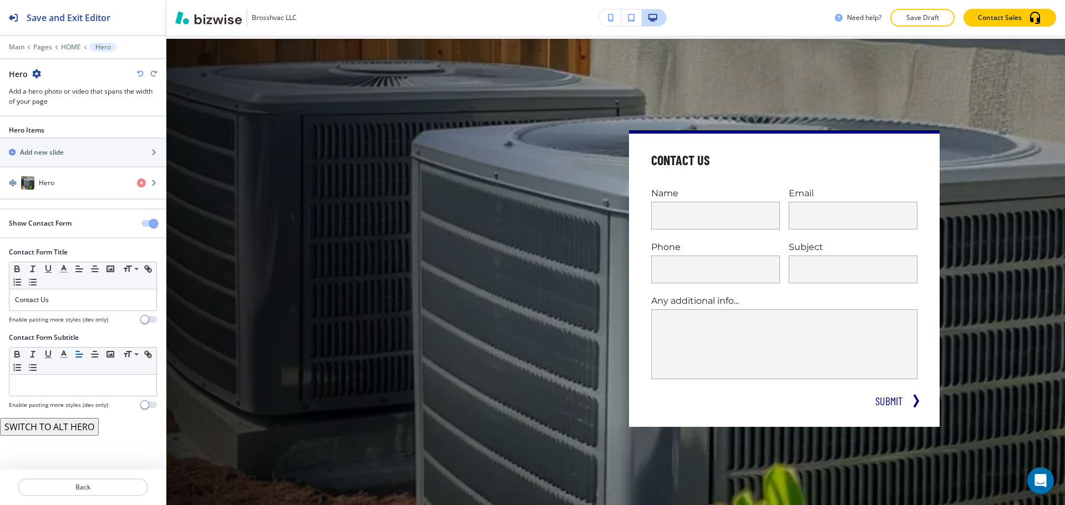
scroll to position [55, 0]
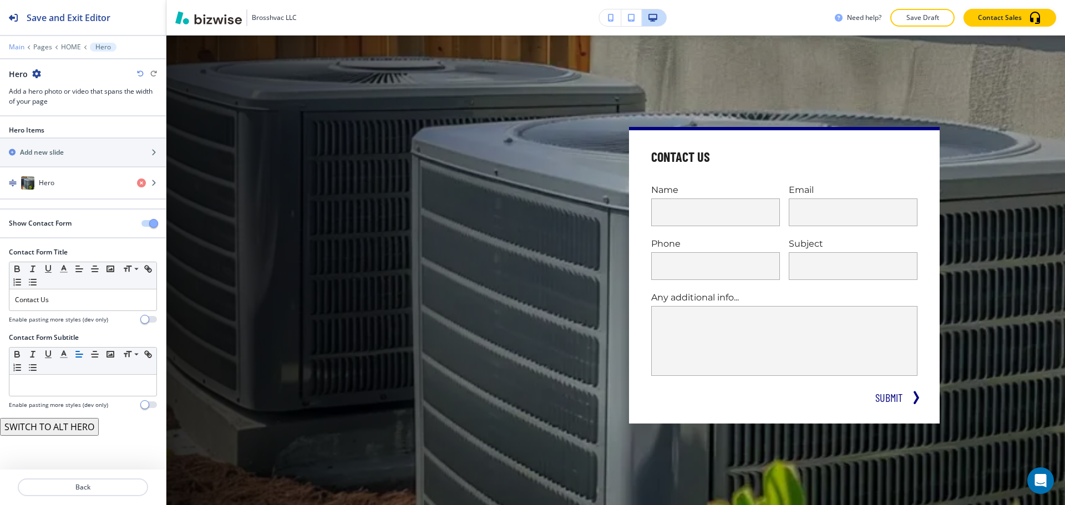
click at [17, 47] on p "Main" at bounding box center [17, 47] width 16 height 8
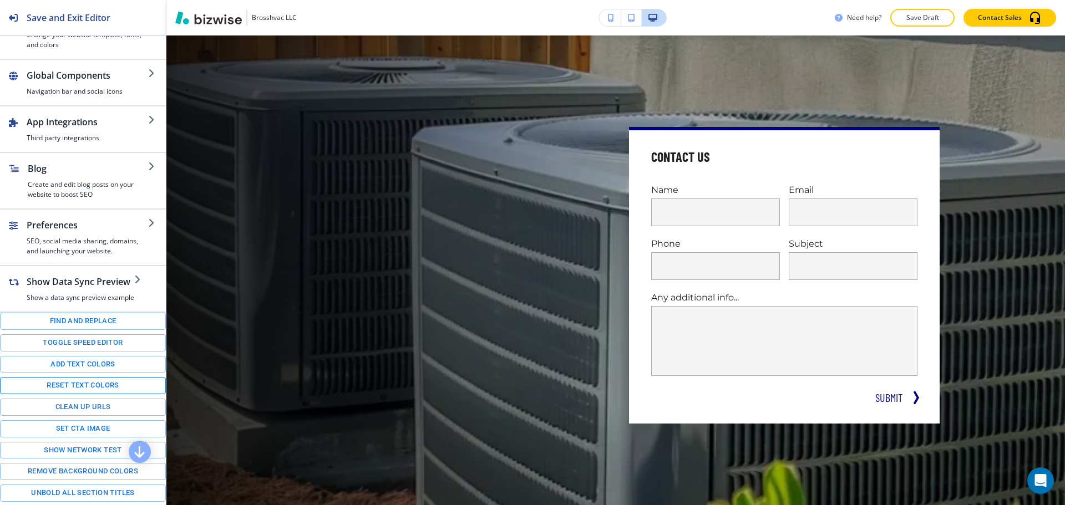
scroll to position [108, 0]
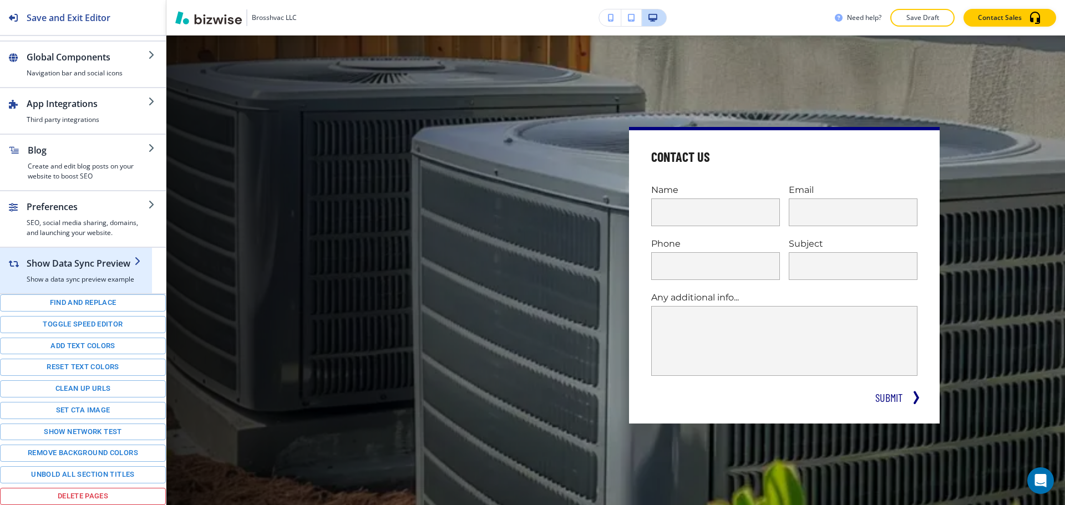
click at [85, 269] on h2 "Show Data Sync Preview" at bounding box center [81, 263] width 108 height 13
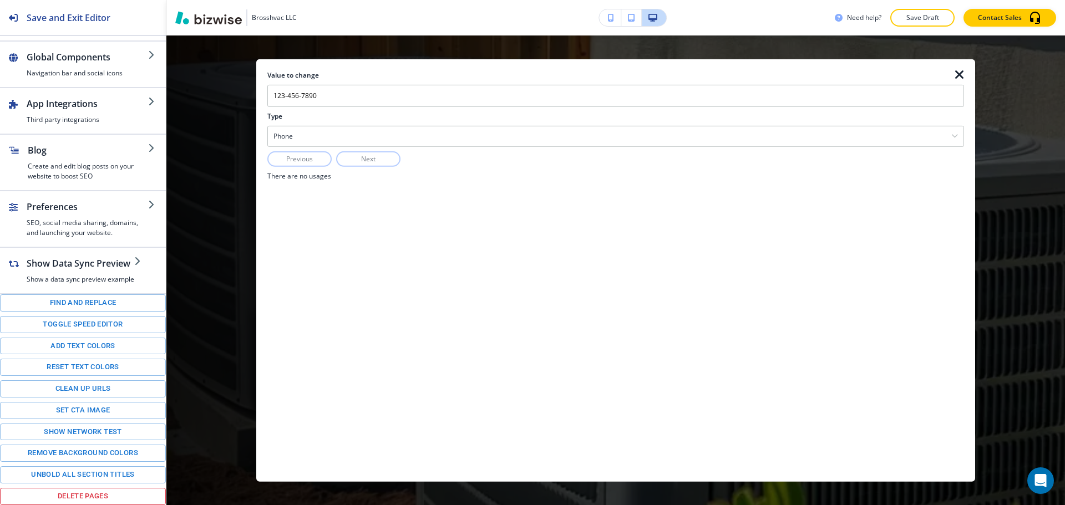
drag, startPoint x: 959, startPoint y: 74, endPoint x: 948, endPoint y: 87, distance: 16.9
click at [959, 75] on icon "button" at bounding box center [959, 74] width 13 height 13
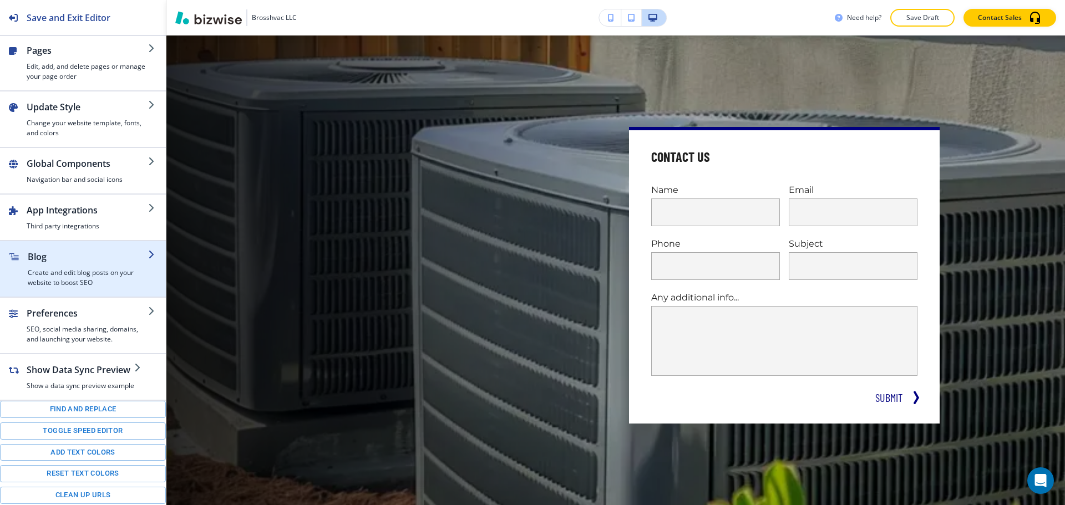
scroll to position [0, 0]
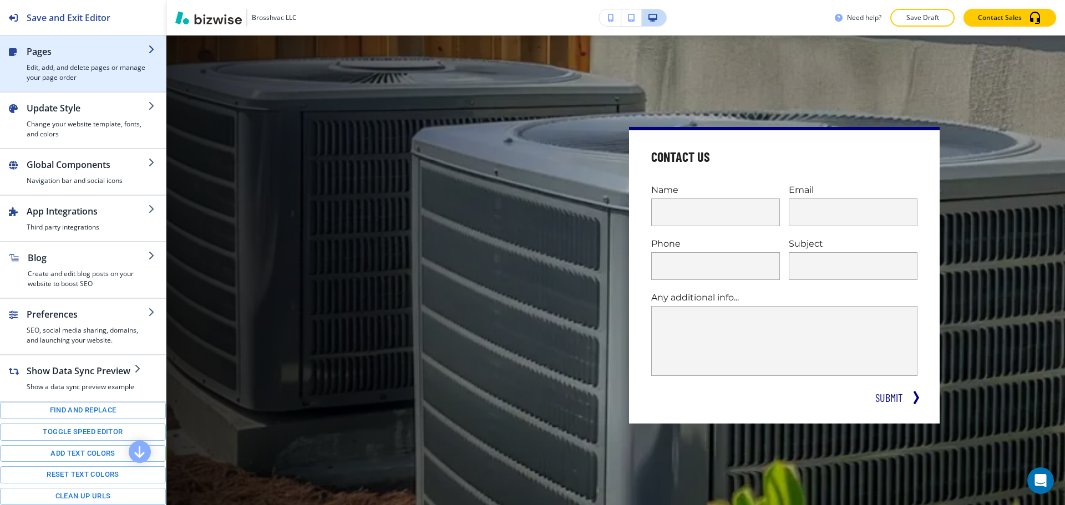
click at [90, 62] on div "button" at bounding box center [88, 60] width 122 height 4
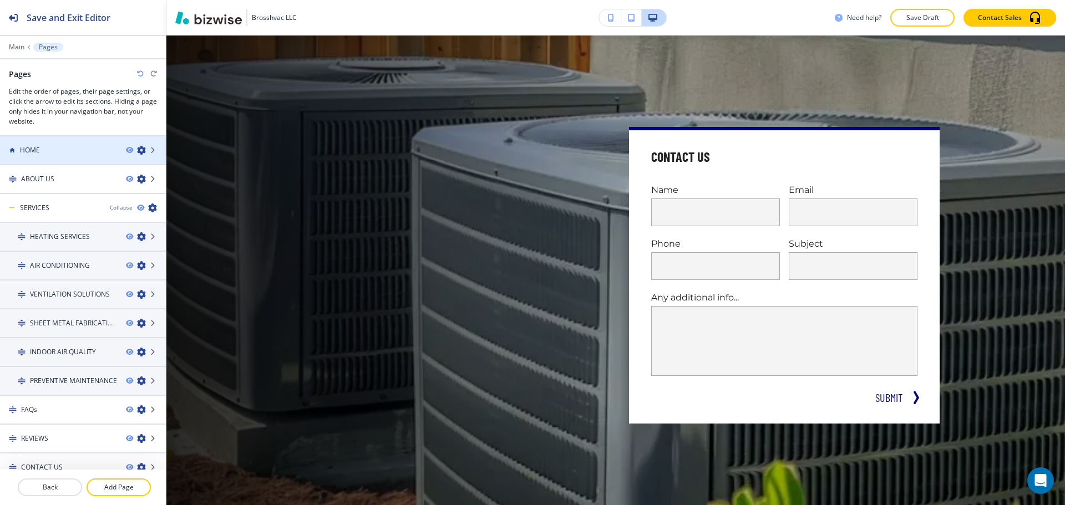
click at [89, 154] on div "HOME" at bounding box center [58, 150] width 117 height 10
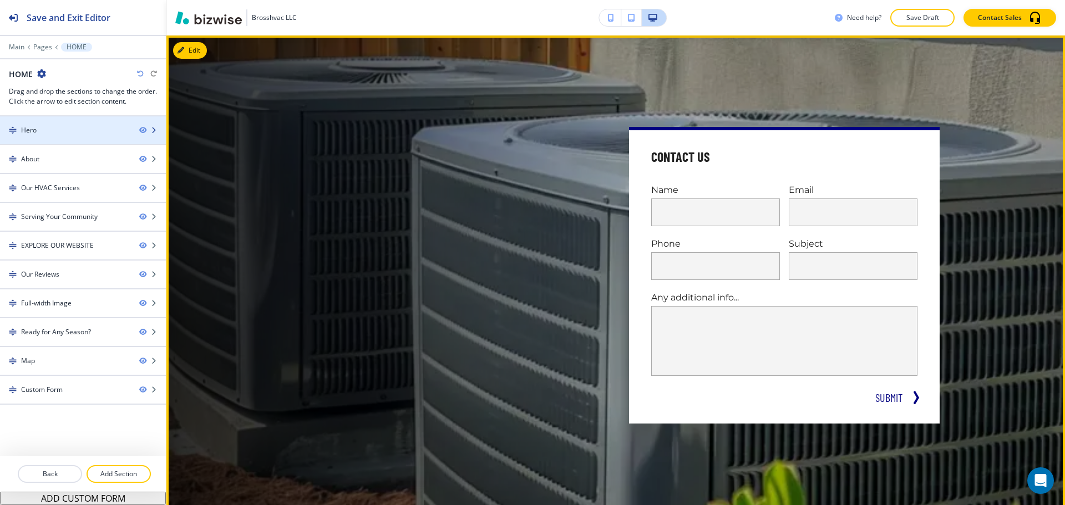
click at [48, 124] on div at bounding box center [83, 121] width 166 height 9
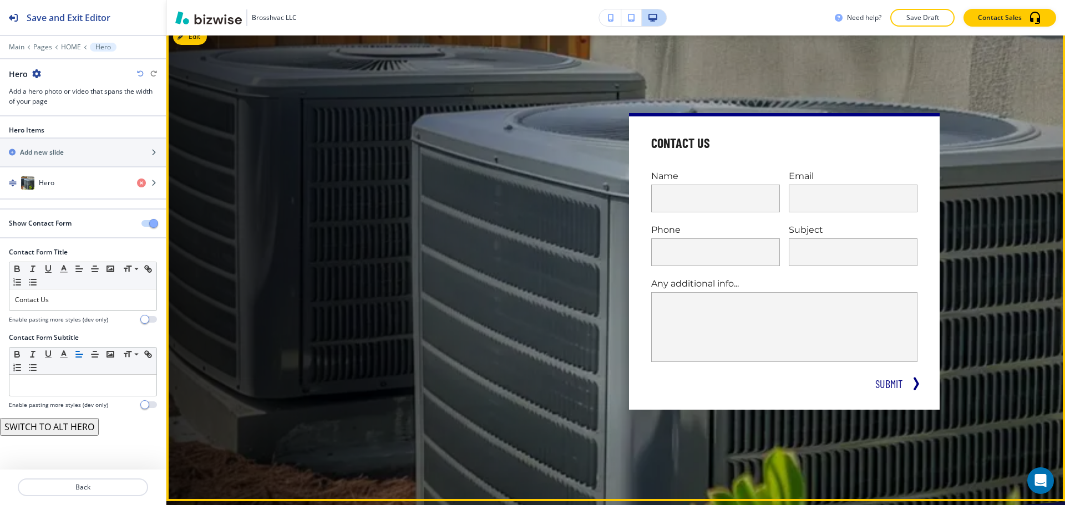
scroll to position [166, 0]
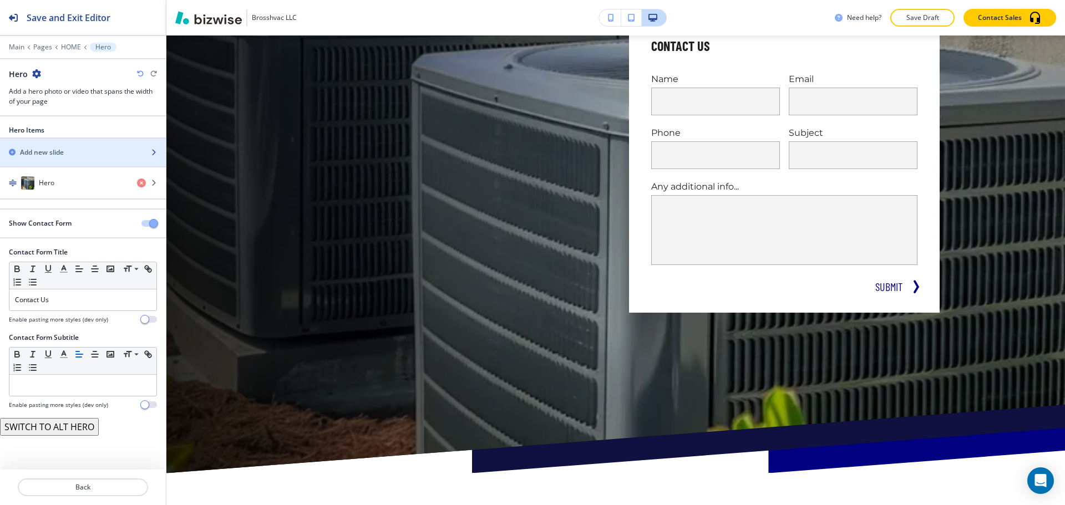
click at [111, 149] on div "Add new slide" at bounding box center [70, 153] width 141 height 10
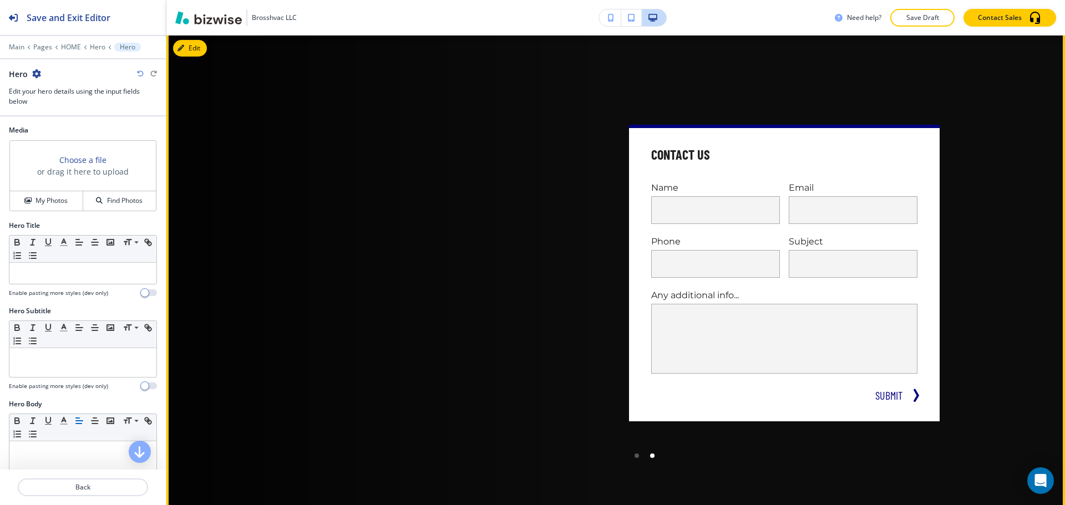
scroll to position [55, 0]
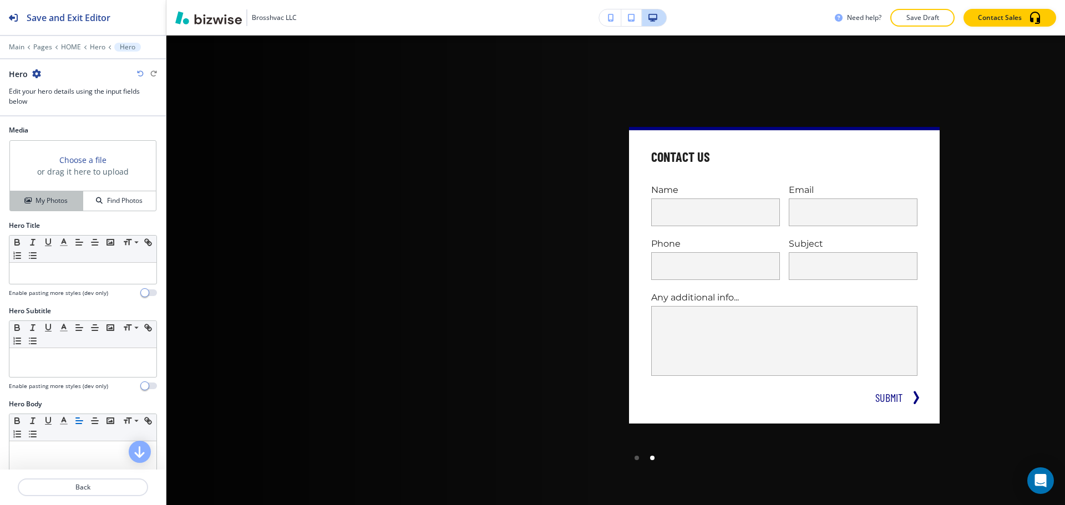
click at [42, 199] on h4 "My Photos" at bounding box center [52, 201] width 32 height 10
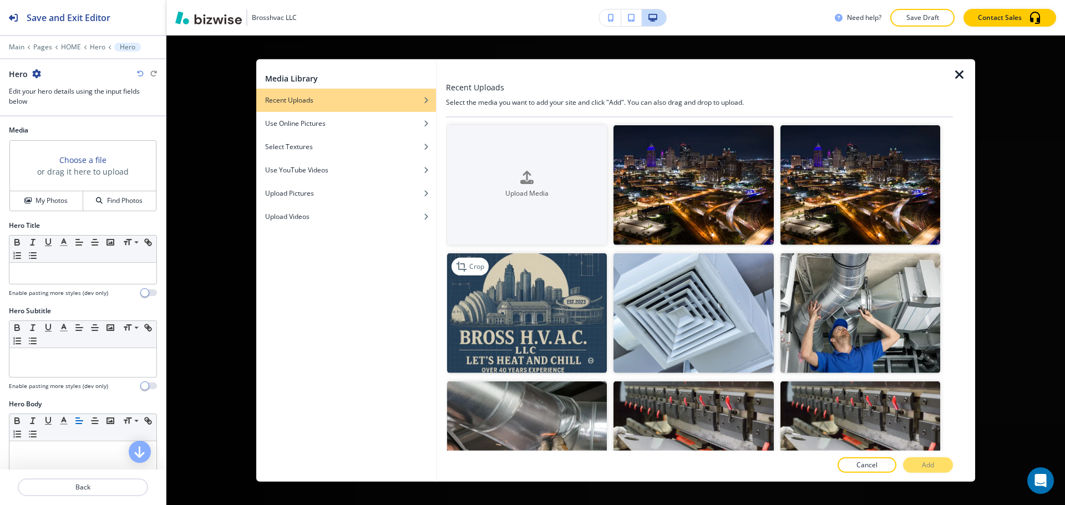
click at [485, 312] on img "button" at bounding box center [527, 314] width 160 height 120
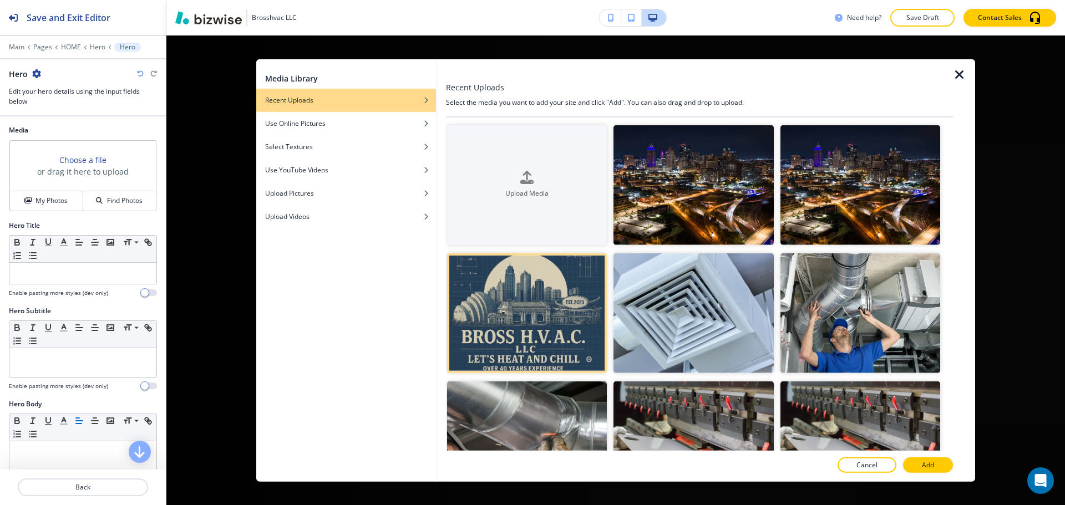
click at [945, 468] on button "Add" at bounding box center [928, 466] width 50 height 16
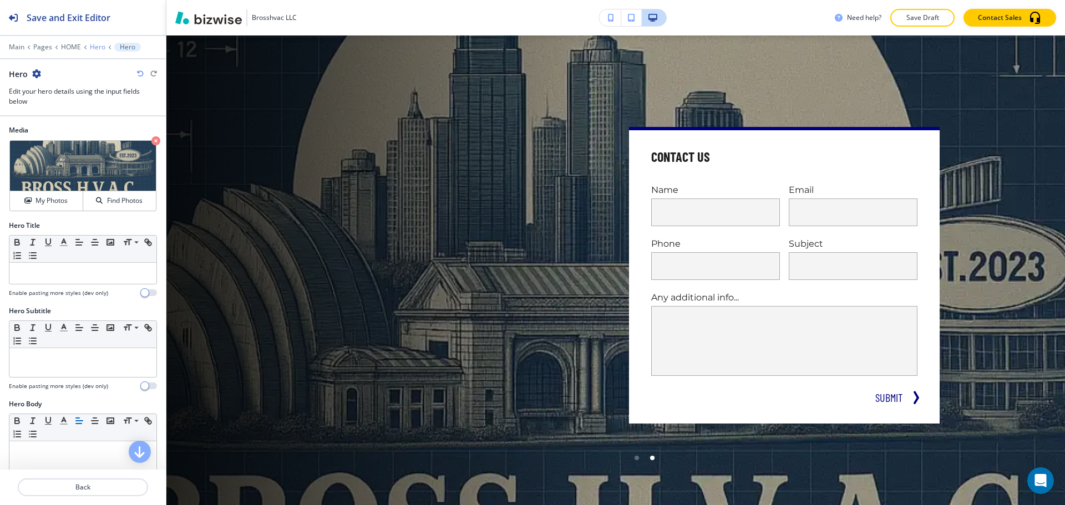
click at [97, 48] on p "Hero" at bounding box center [98, 47] width 16 height 8
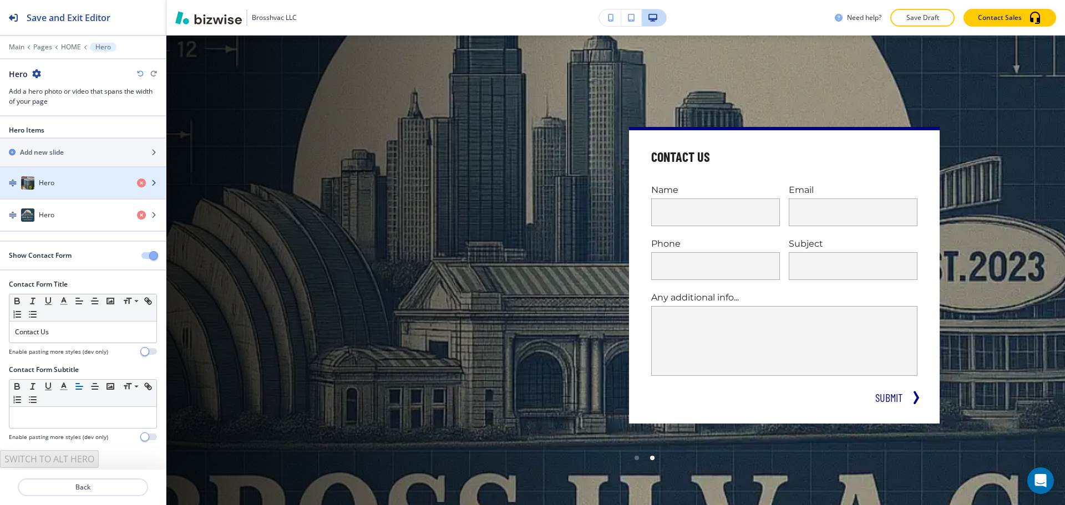
click at [111, 190] on div "button" at bounding box center [83, 194] width 166 height 9
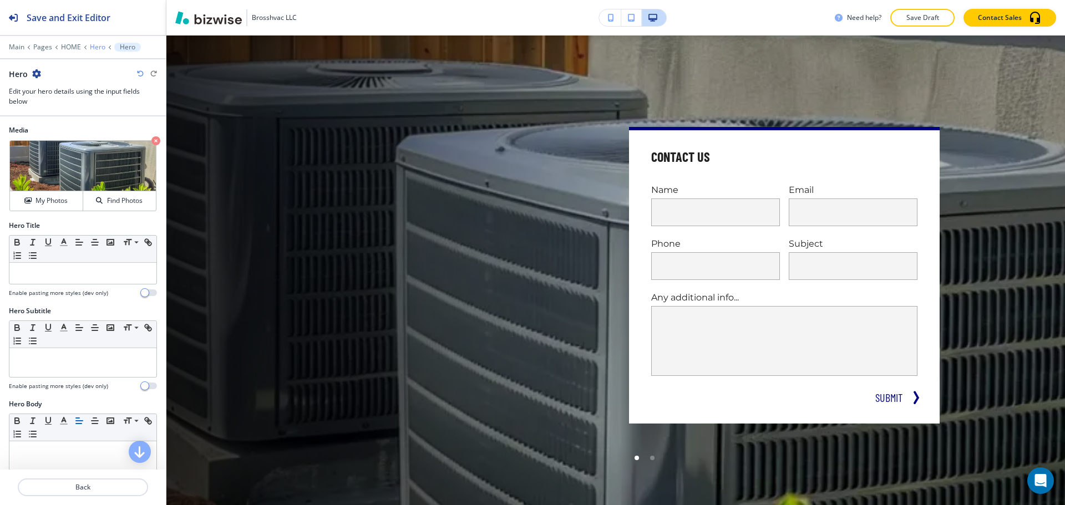
click at [94, 48] on p "Hero" at bounding box center [98, 47] width 16 height 8
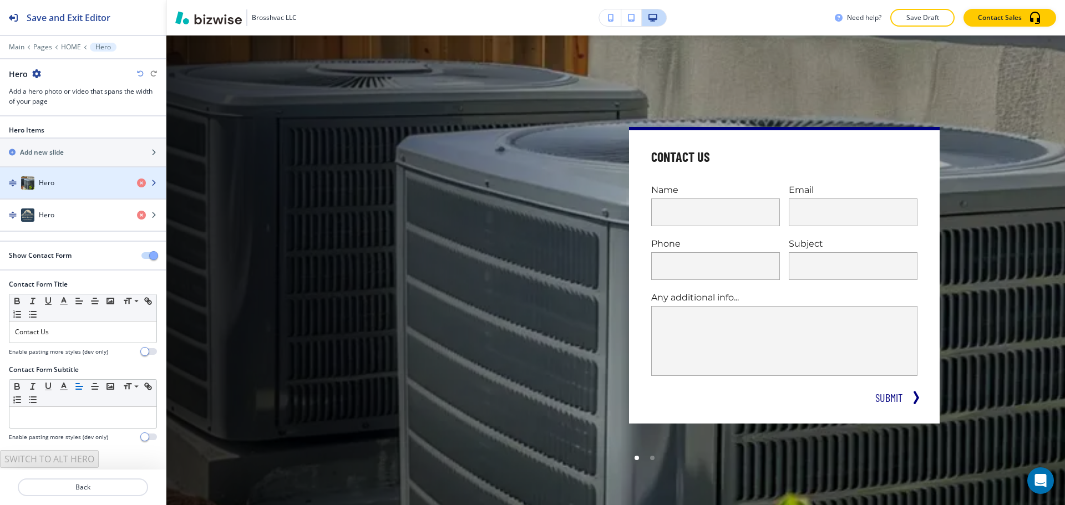
click at [74, 183] on div "Hero" at bounding box center [64, 182] width 128 height 13
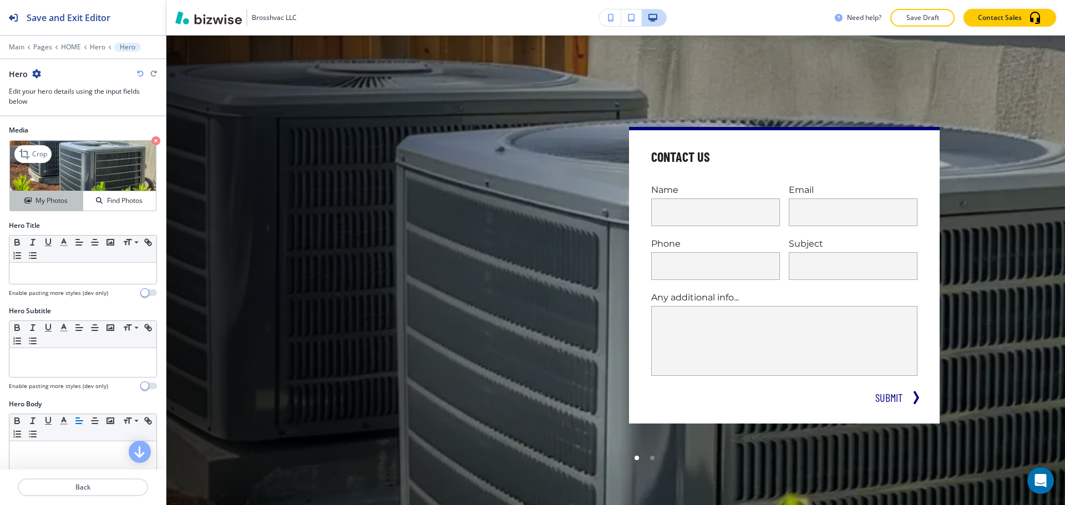
drag, startPoint x: 67, startPoint y: 200, endPoint x: 44, endPoint y: 210, distance: 24.6
click at [44, 210] on button "My Photos" at bounding box center [46, 200] width 73 height 19
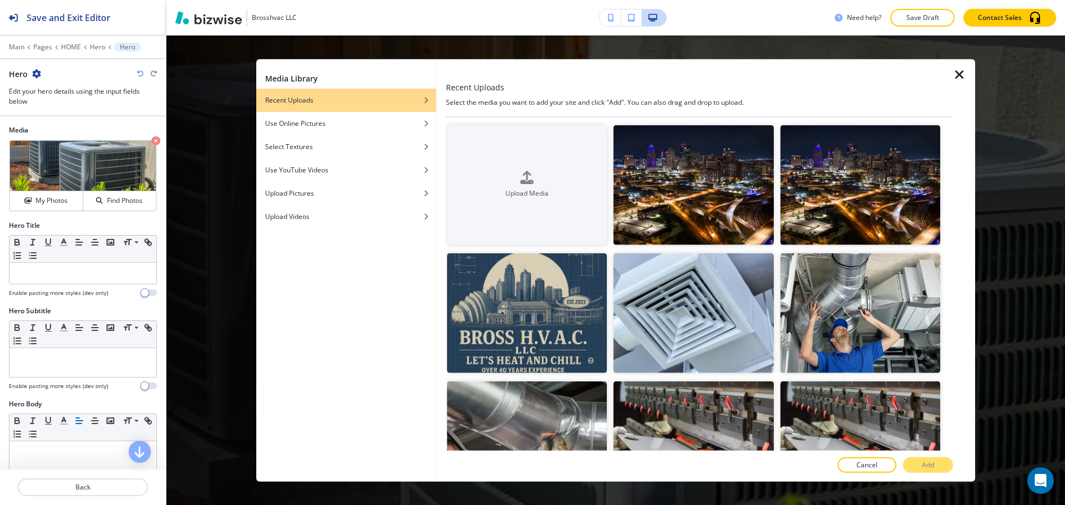
click at [959, 70] on icon "button" at bounding box center [959, 74] width 13 height 13
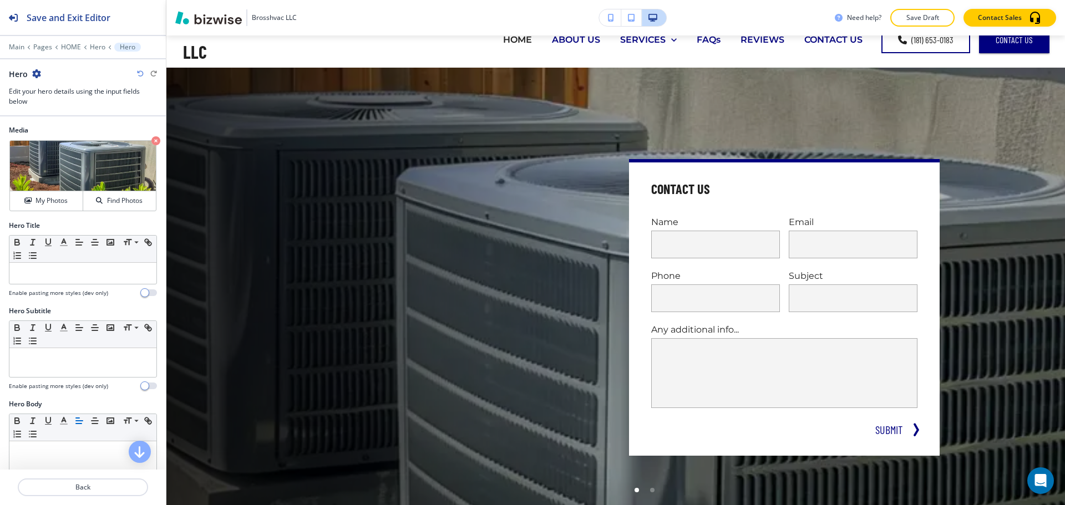
scroll to position [0, 0]
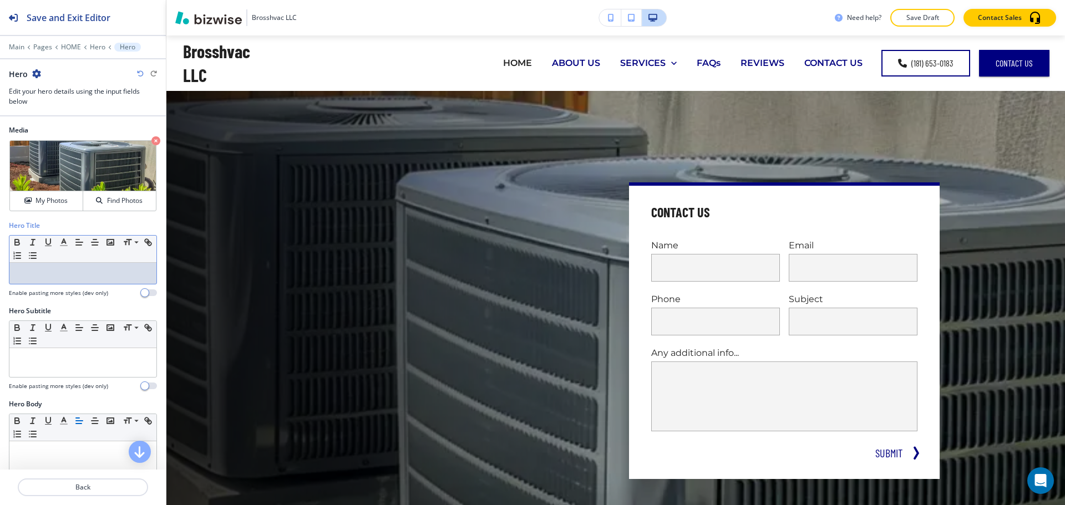
click at [105, 279] on div at bounding box center [82, 273] width 147 height 21
click at [39, 280] on div at bounding box center [82, 273] width 147 height 21
click at [44, 274] on p at bounding box center [83, 274] width 136 height 10
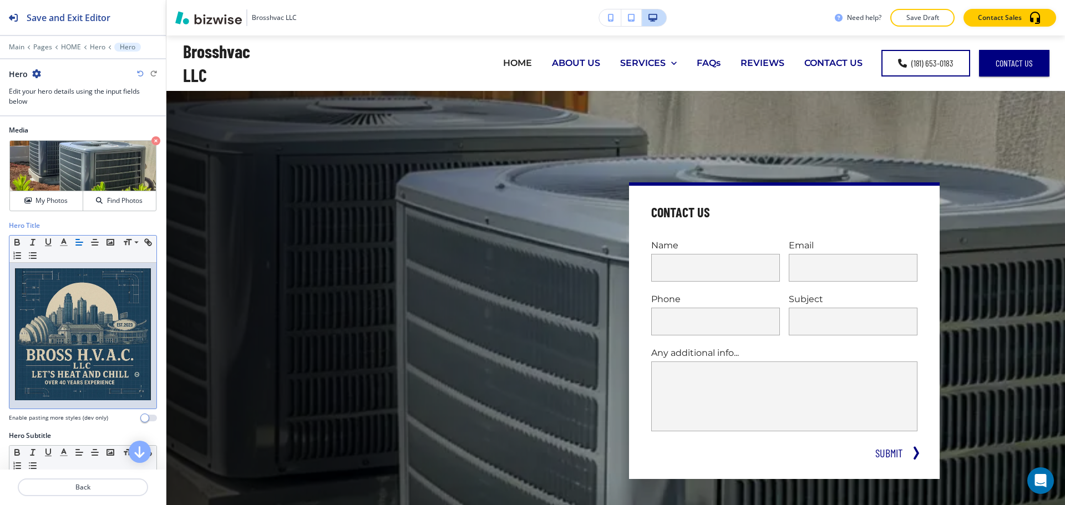
click at [90, 369] on img at bounding box center [83, 335] width 136 height 132
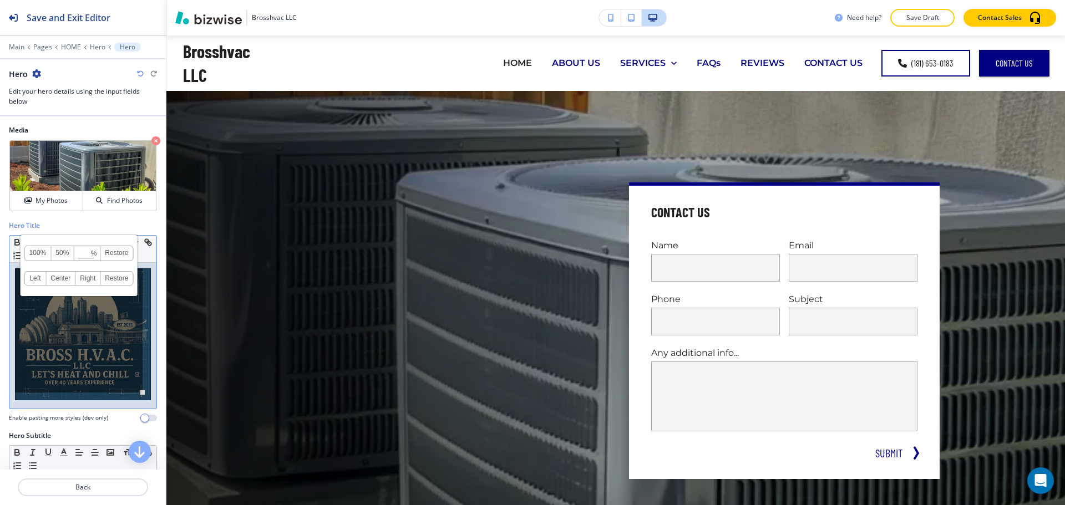
click at [72, 414] on h4 "Enable pasting more styles (dev only)" at bounding box center [58, 418] width 99 height 8
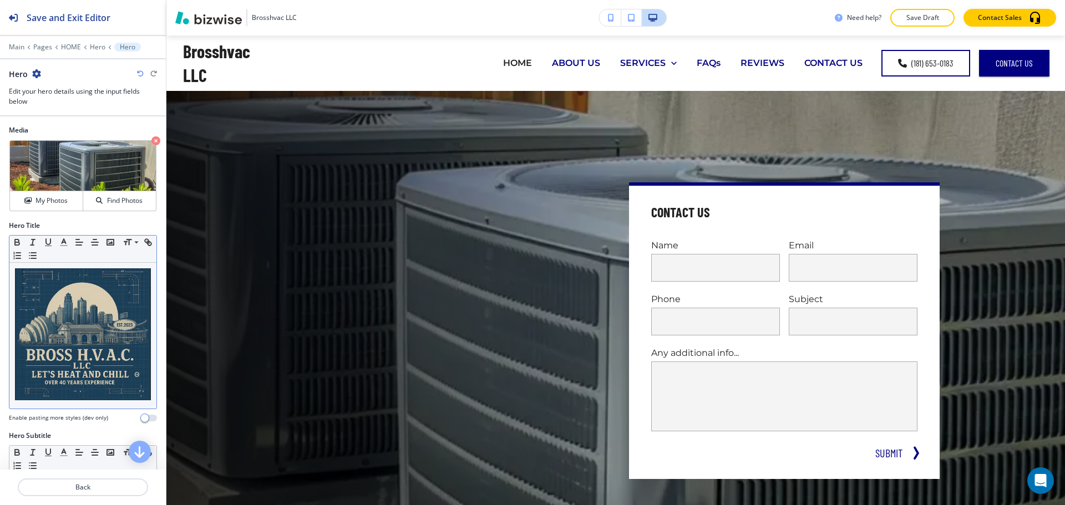
click at [83, 398] on div at bounding box center [82, 336] width 147 height 146
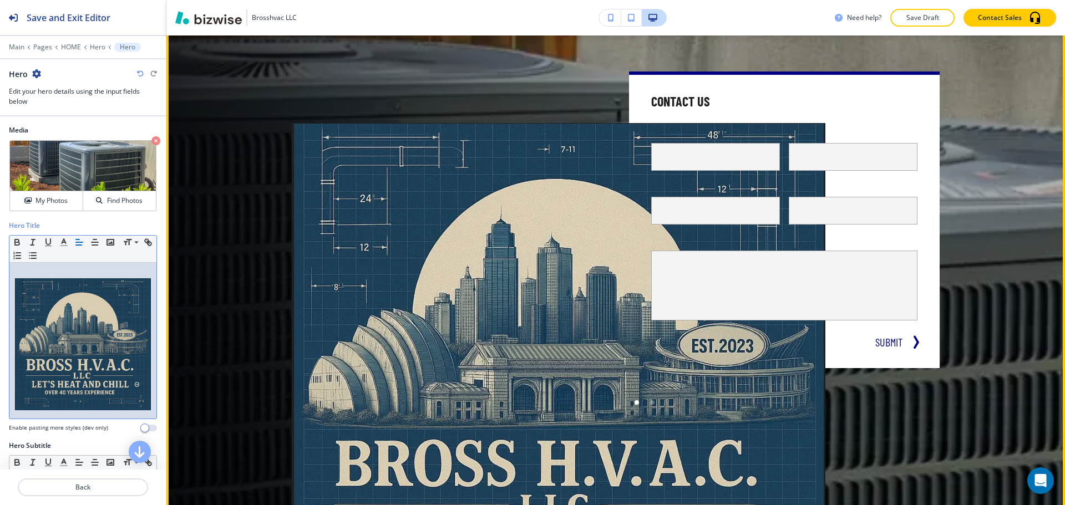
scroll to position [55, 0]
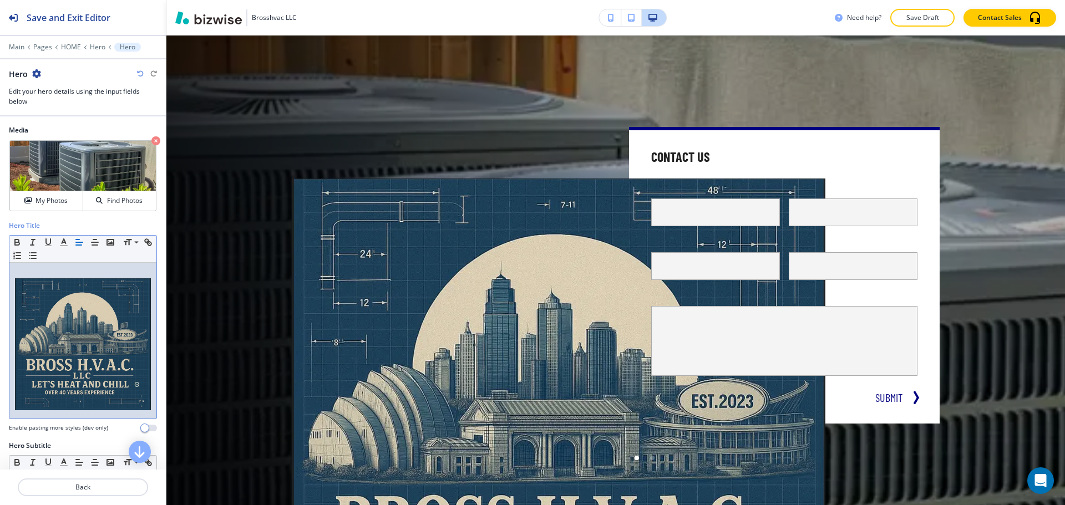
click at [95, 306] on img at bounding box center [83, 345] width 136 height 132
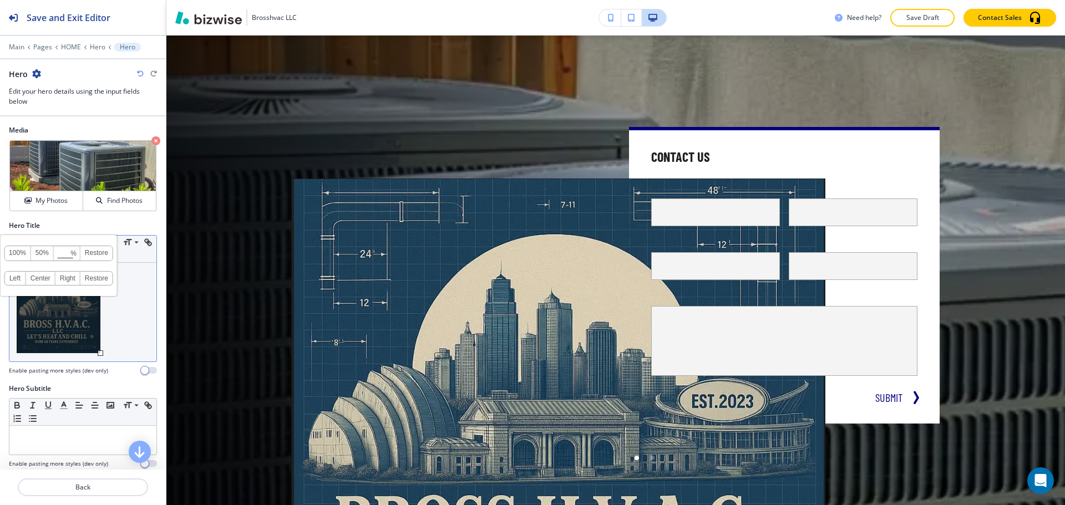
drag, startPoint x: 143, startPoint y: 400, endPoint x: 99, endPoint y: 361, distance: 58.9
click at [99, 361] on div "100% 50% % Press enter key to apply change! Restore Left Center Right Restore" at bounding box center [82, 312] width 147 height 99
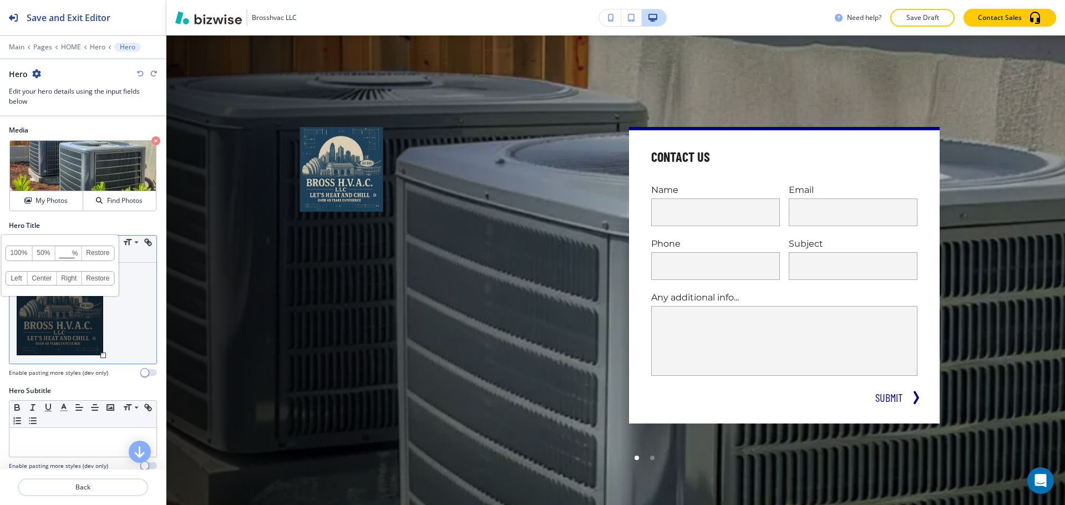
drag, startPoint x: 103, startPoint y: 354, endPoint x: 110, endPoint y: 362, distance: 10.6
click at [106, 358] on div at bounding box center [103, 356] width 6 height 6
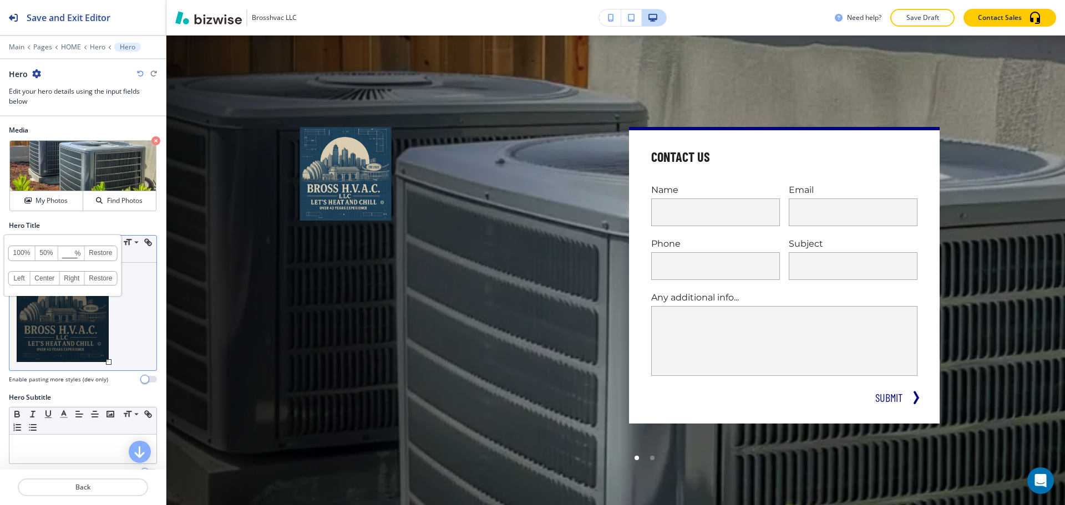
click at [39, 252] on link "50%" at bounding box center [46, 253] width 23 height 14
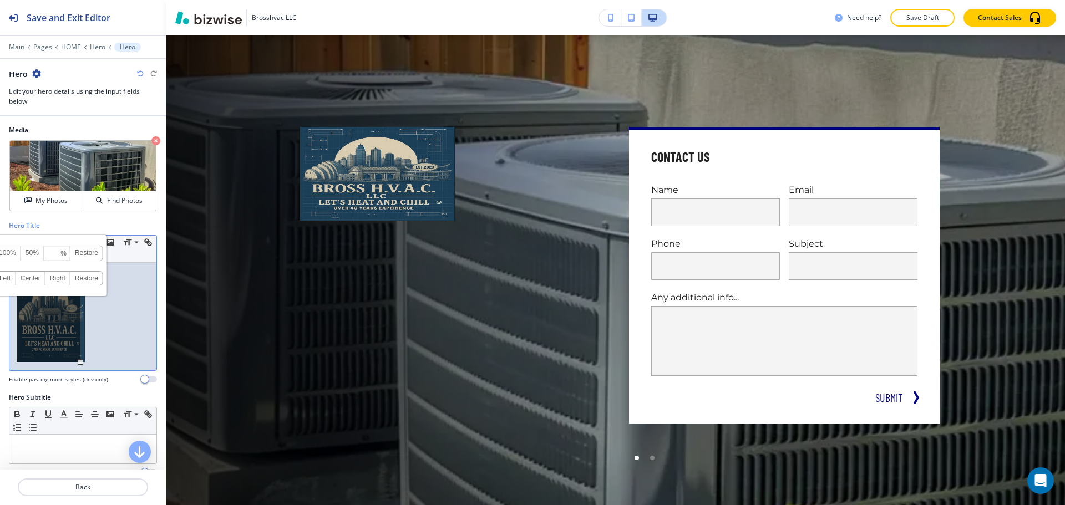
click at [15, 250] on link "100%" at bounding box center [7, 253] width 27 height 14
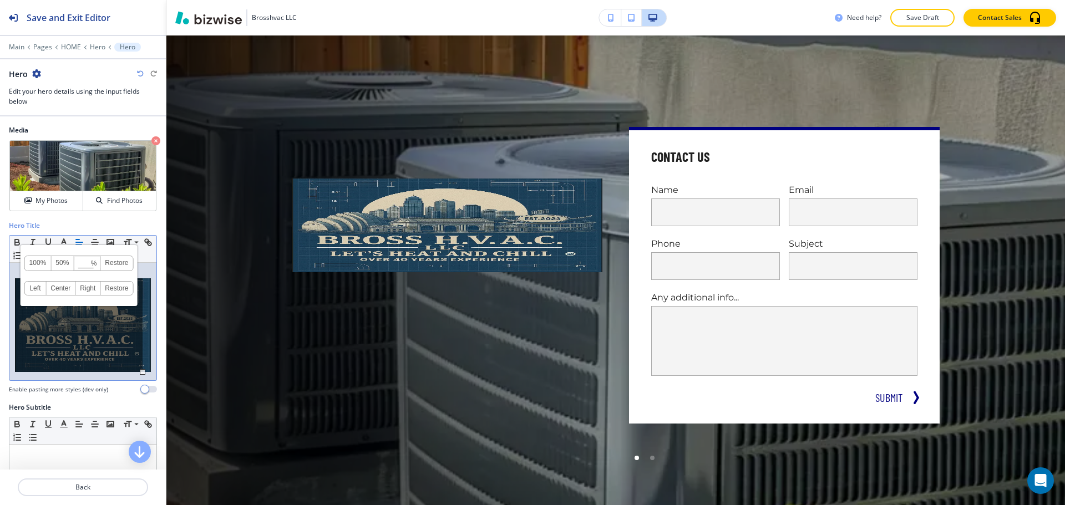
click at [61, 262] on link "50%" at bounding box center [62, 263] width 23 height 14
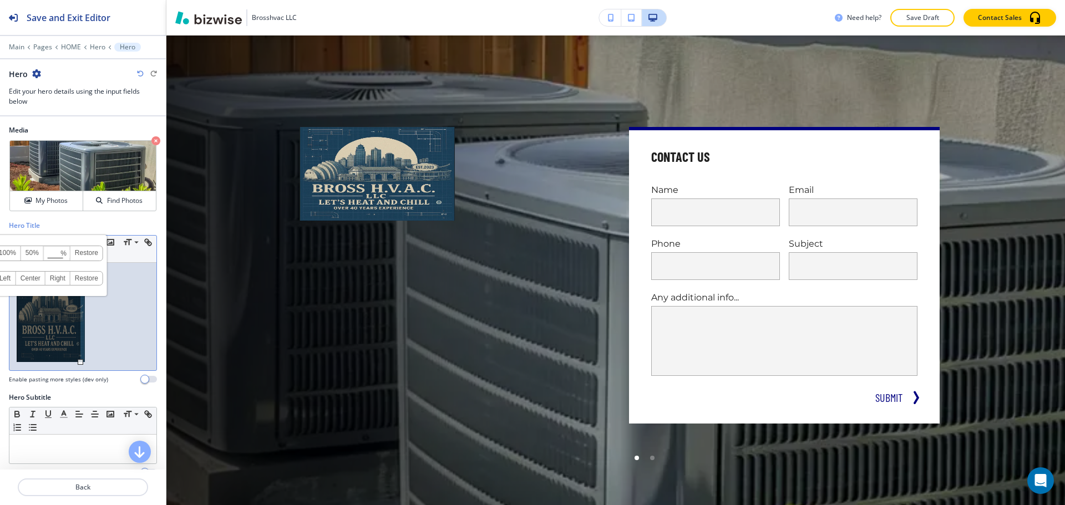
click at [102, 354] on p at bounding box center [83, 317] width 136 height 97
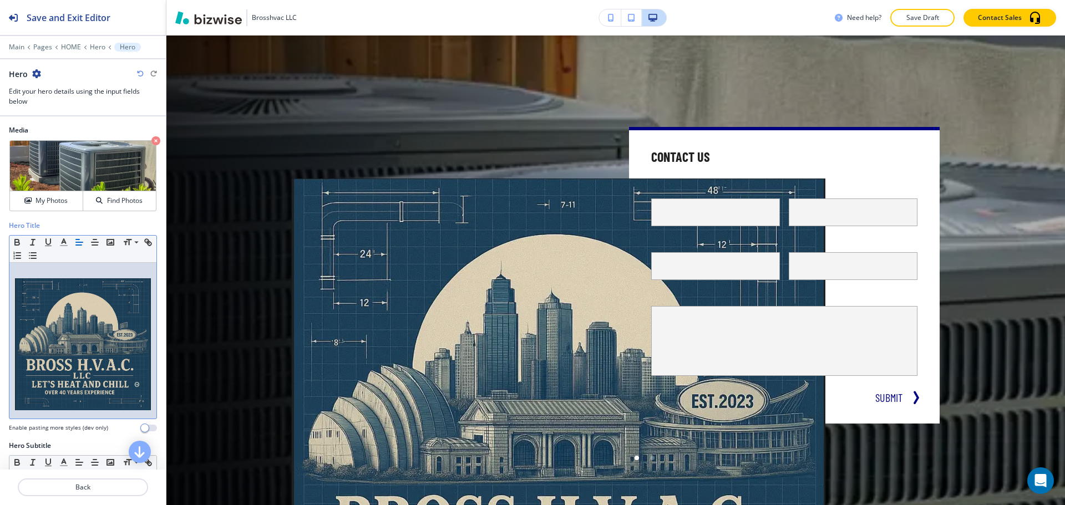
click at [64, 365] on img at bounding box center [83, 345] width 136 height 132
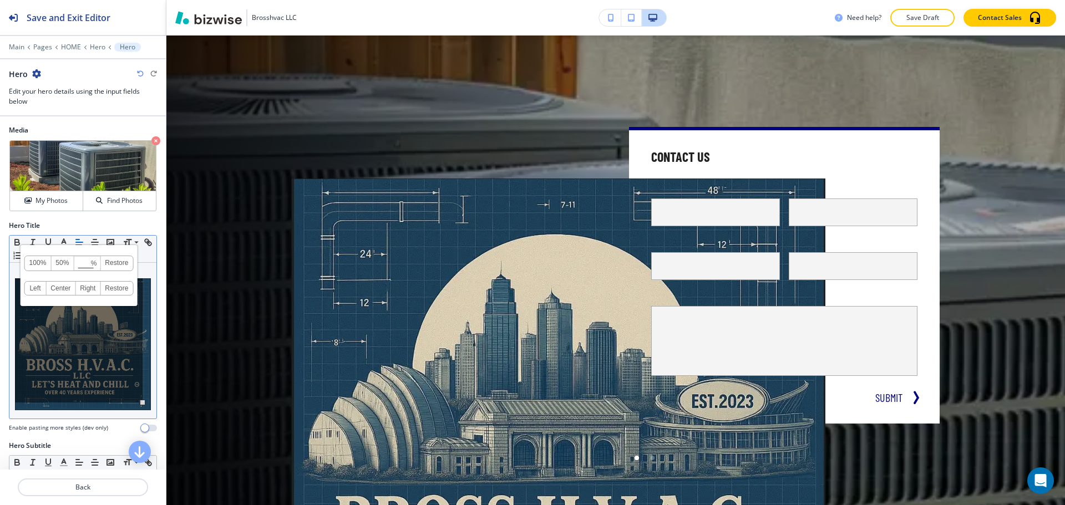
click at [66, 260] on link "50%" at bounding box center [62, 263] width 23 height 14
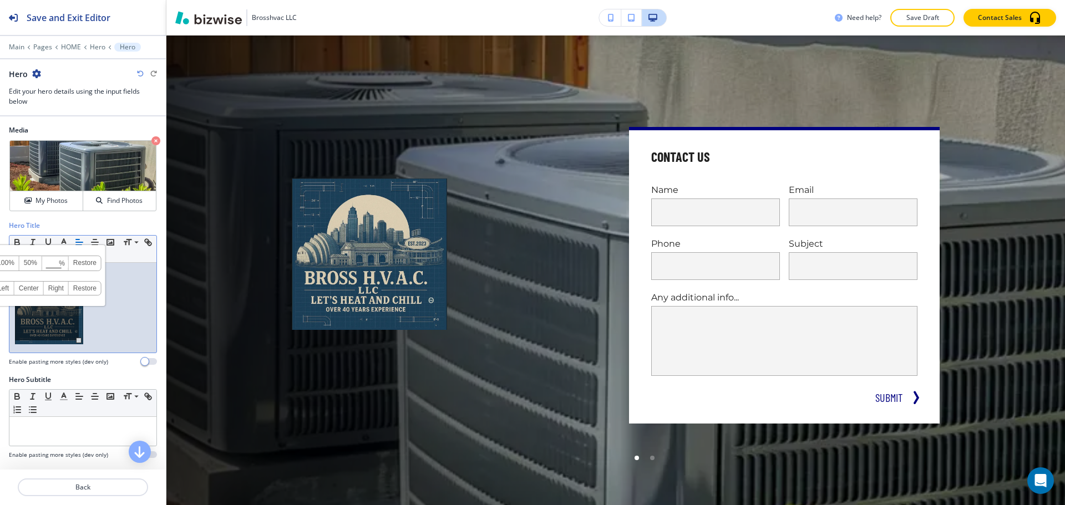
click at [11, 266] on link "100%" at bounding box center [6, 263] width 27 height 14
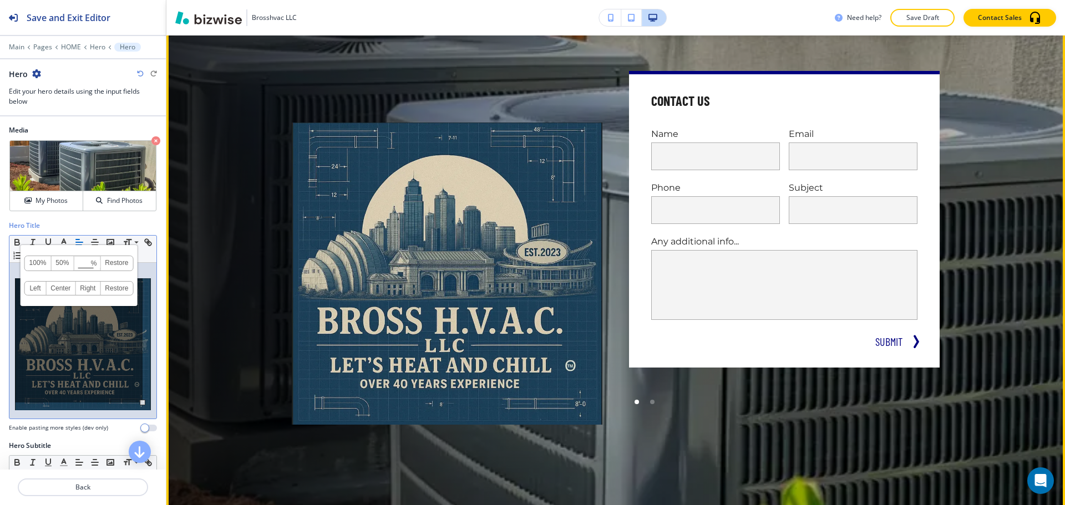
scroll to position [111, 0]
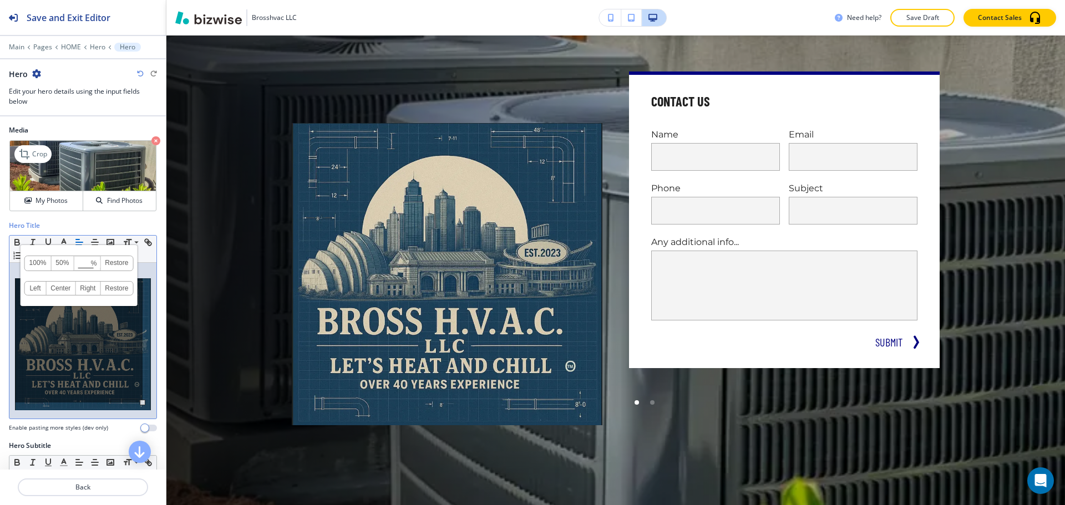
click at [151, 141] on icon "button" at bounding box center [155, 140] width 9 height 9
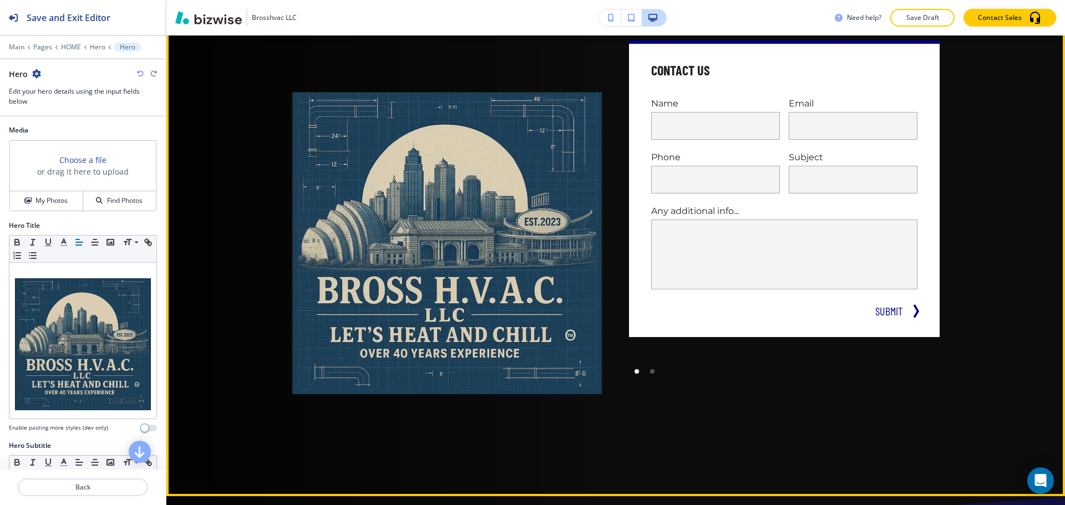
scroll to position [166, 0]
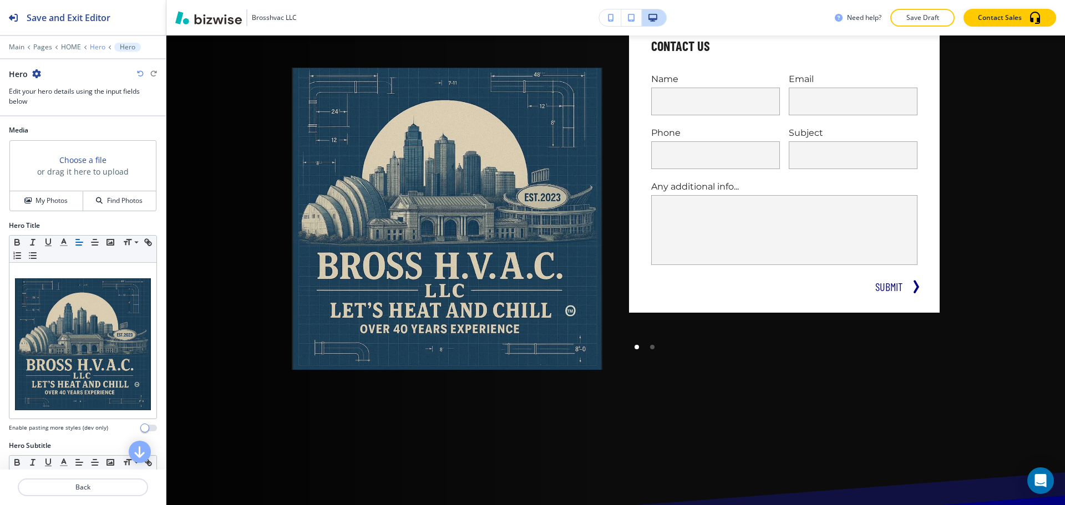
click at [95, 46] on p "Hero" at bounding box center [98, 47] width 16 height 8
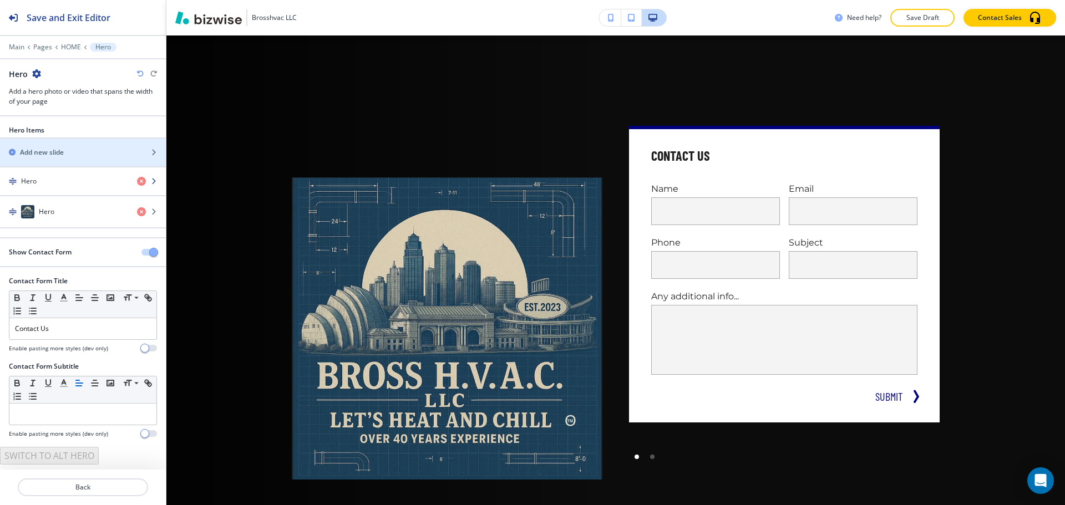
scroll to position [55, 0]
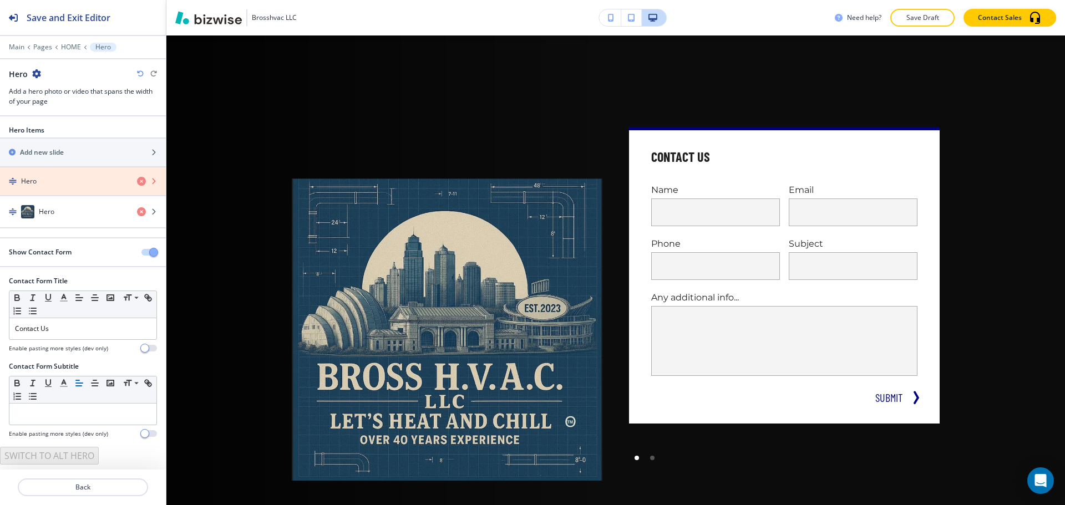
click at [139, 182] on icon "button" at bounding box center [141, 181] width 9 height 9
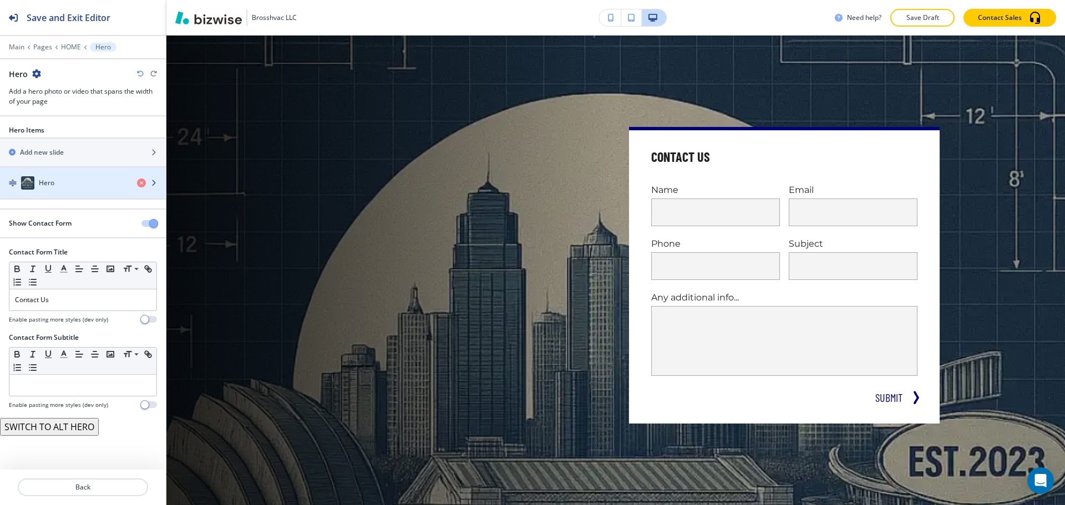
click at [81, 186] on div "Hero" at bounding box center [64, 182] width 128 height 13
click at [77, 183] on div "Hero" at bounding box center [64, 182] width 128 height 13
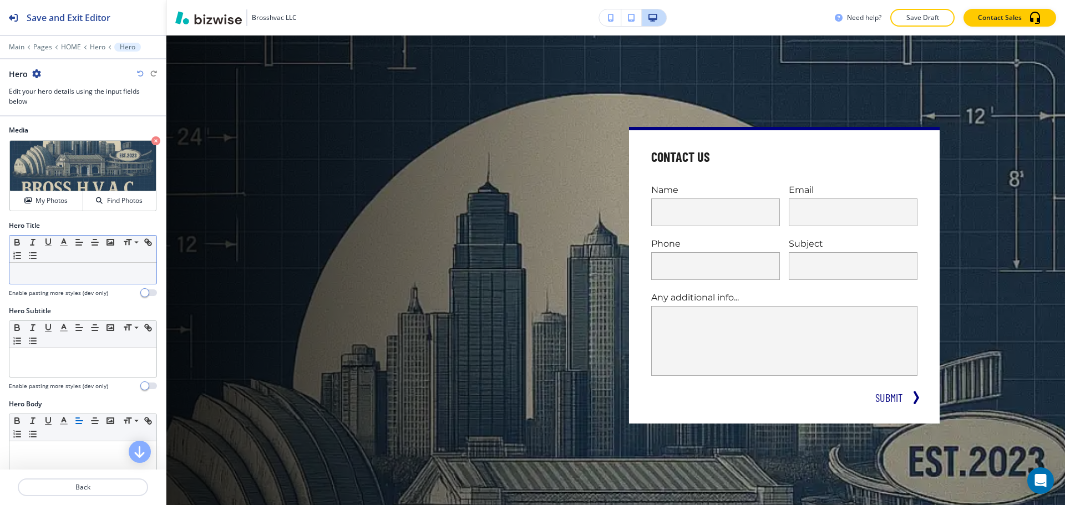
click at [52, 281] on div at bounding box center [82, 273] width 147 height 21
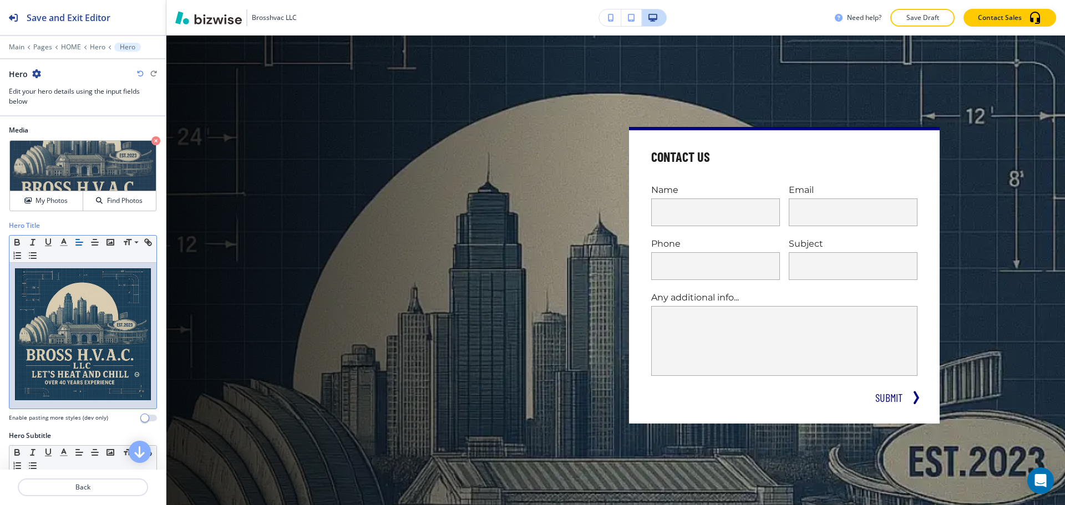
click at [94, 322] on img at bounding box center [83, 335] width 136 height 132
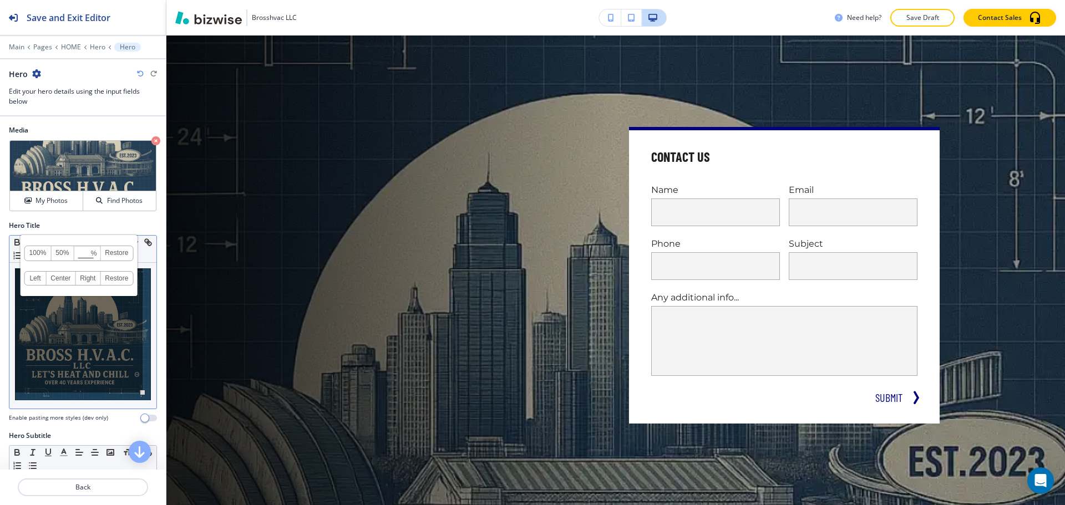
click at [44, 255] on link "100%" at bounding box center [38, 253] width 27 height 14
click at [146, 382] on div at bounding box center [82, 336] width 147 height 146
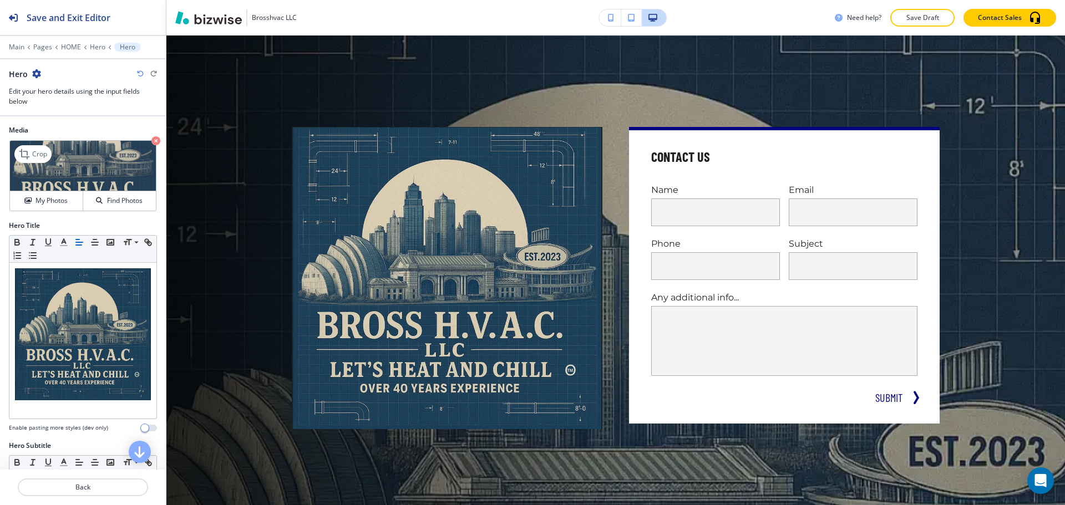
click at [151, 139] on icon "button" at bounding box center [155, 140] width 9 height 9
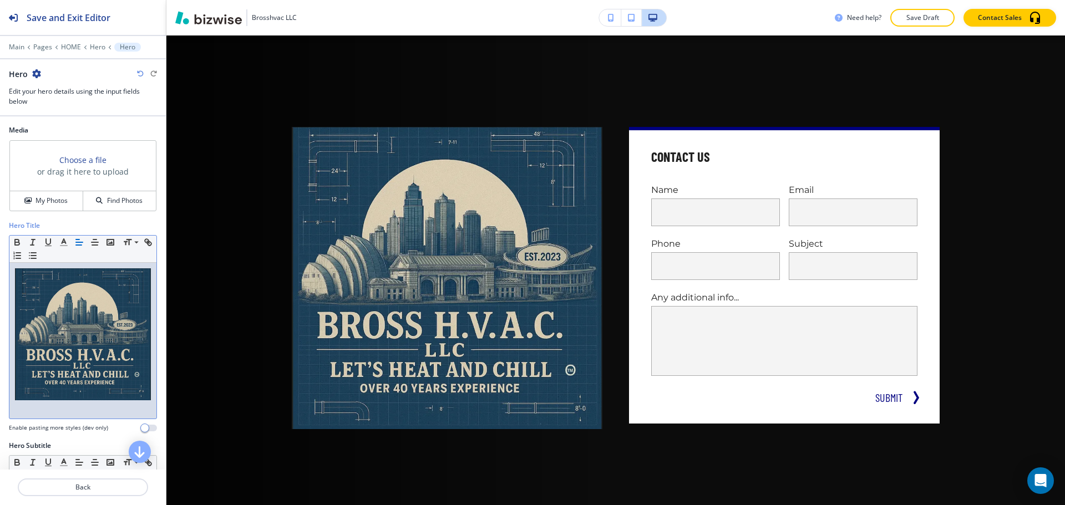
click at [110, 280] on img at bounding box center [83, 335] width 136 height 132
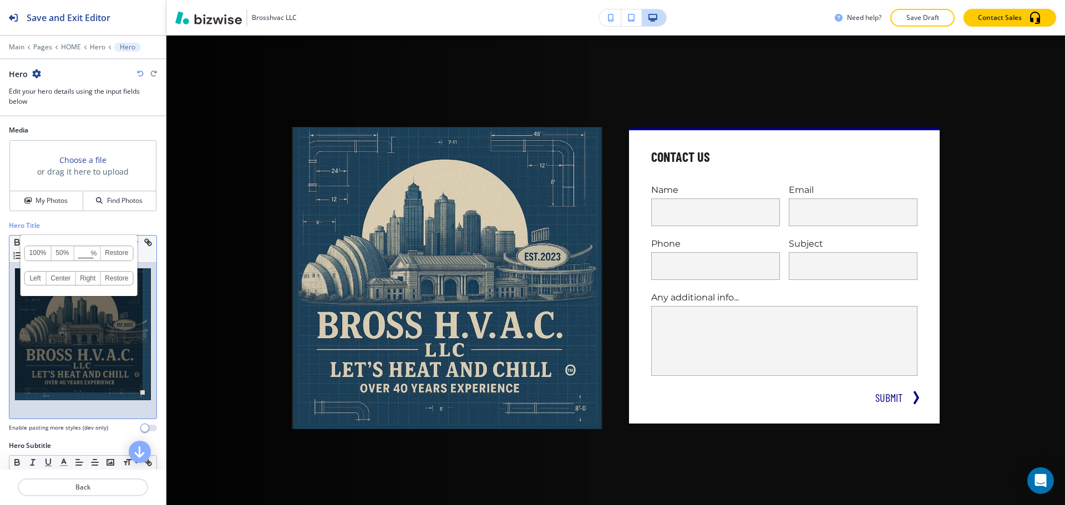
click at [90, 320] on div "100% 50% % Press enter key to apply change! Restore Left Center Right Restore" at bounding box center [79, 331] width 128 height 124
click at [98, 406] on div at bounding box center [82, 341] width 147 height 156
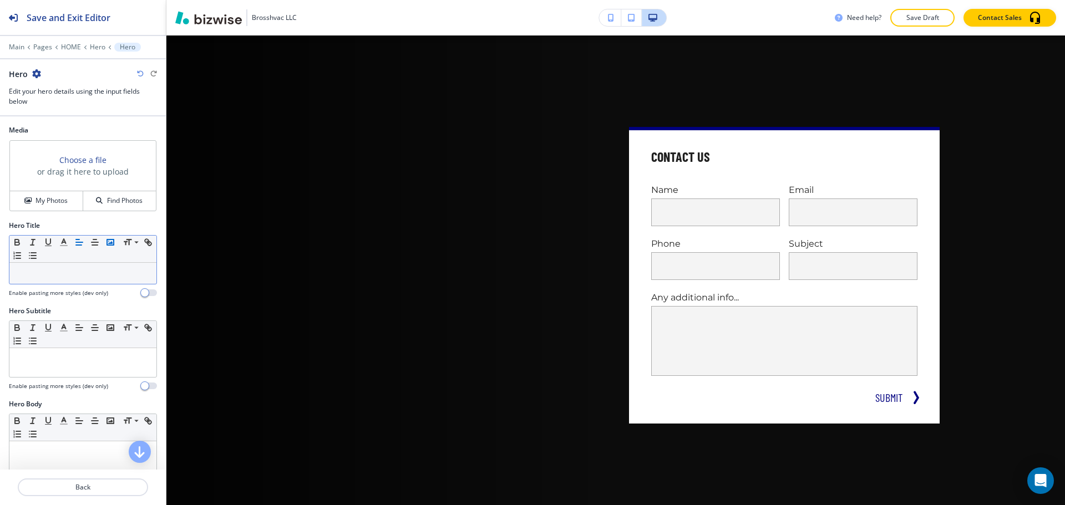
click at [113, 242] on icon "button" at bounding box center [110, 242] width 10 height 10
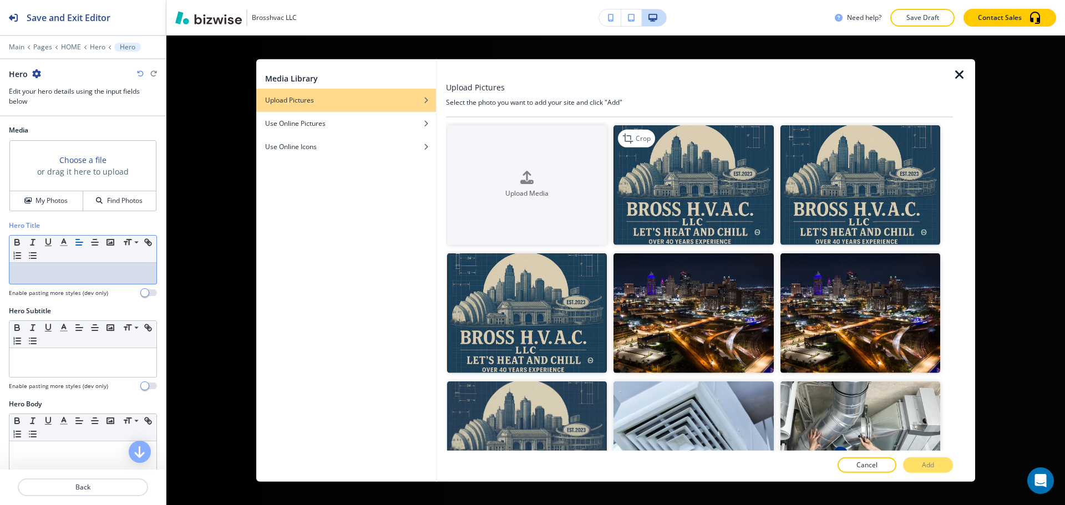
click at [695, 225] on img "button" at bounding box center [694, 185] width 160 height 120
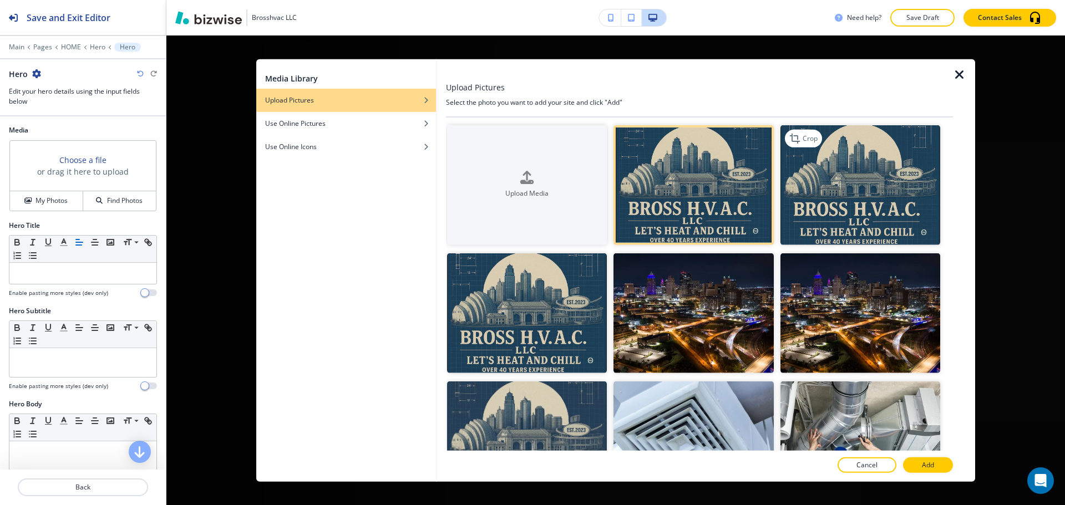
click at [808, 226] on img "button" at bounding box center [861, 185] width 160 height 120
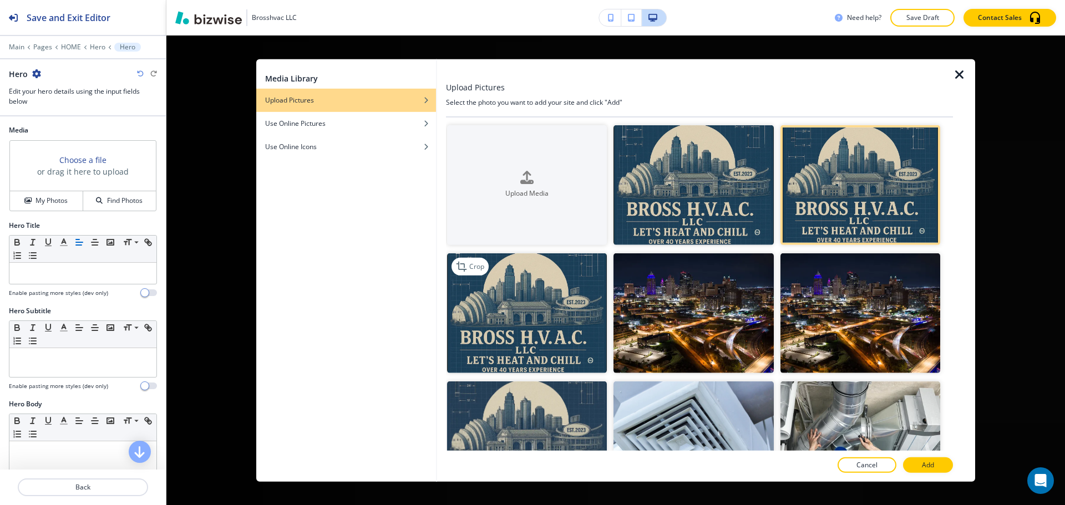
click at [570, 305] on img "button" at bounding box center [527, 314] width 160 height 120
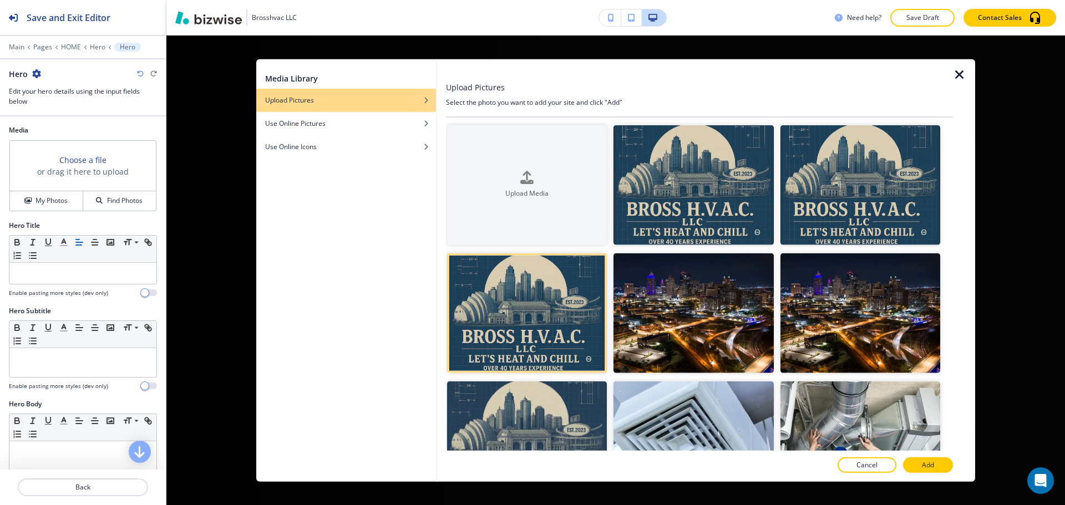
click at [942, 466] on button "Add" at bounding box center [928, 466] width 50 height 16
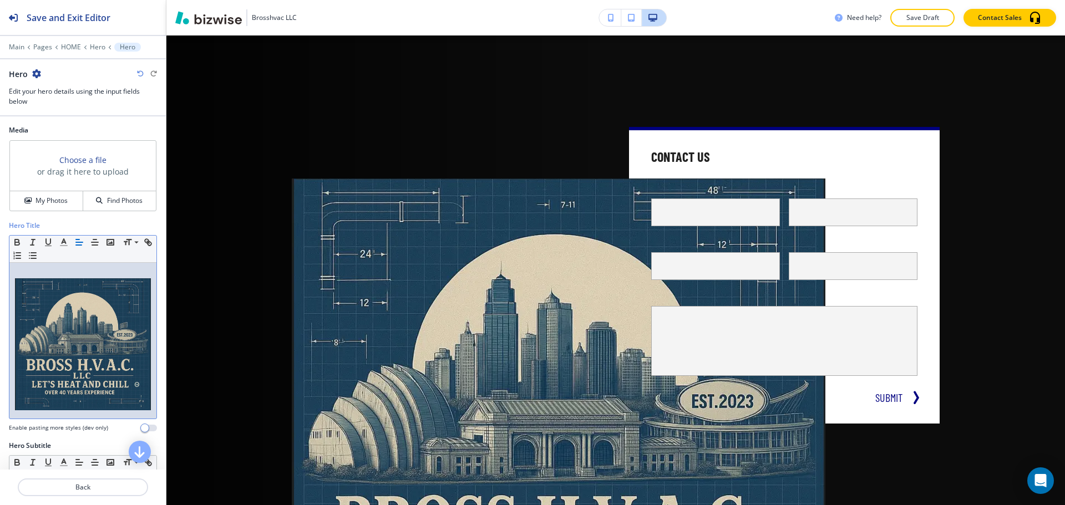
click at [79, 287] on img at bounding box center [83, 345] width 136 height 132
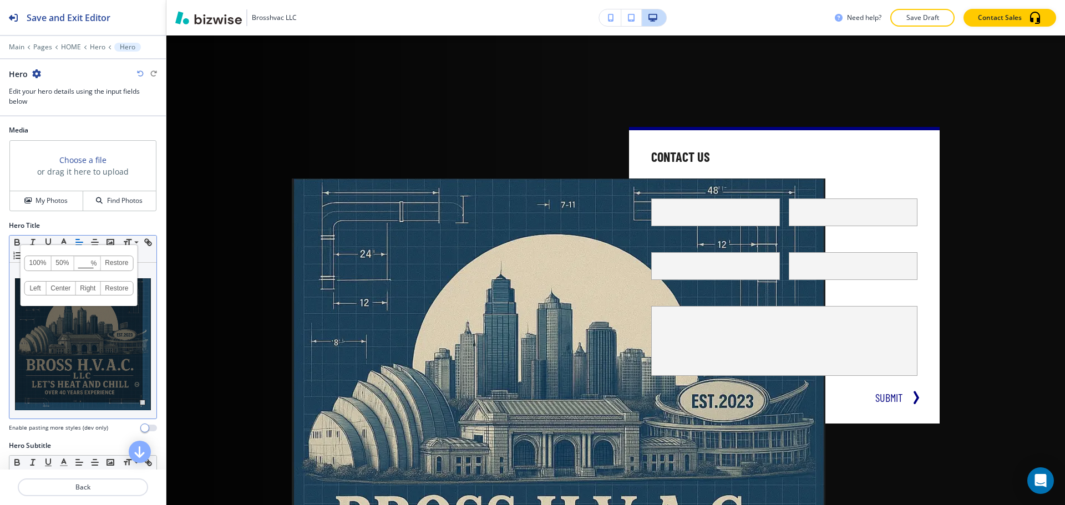
click at [40, 267] on link "100%" at bounding box center [38, 263] width 27 height 14
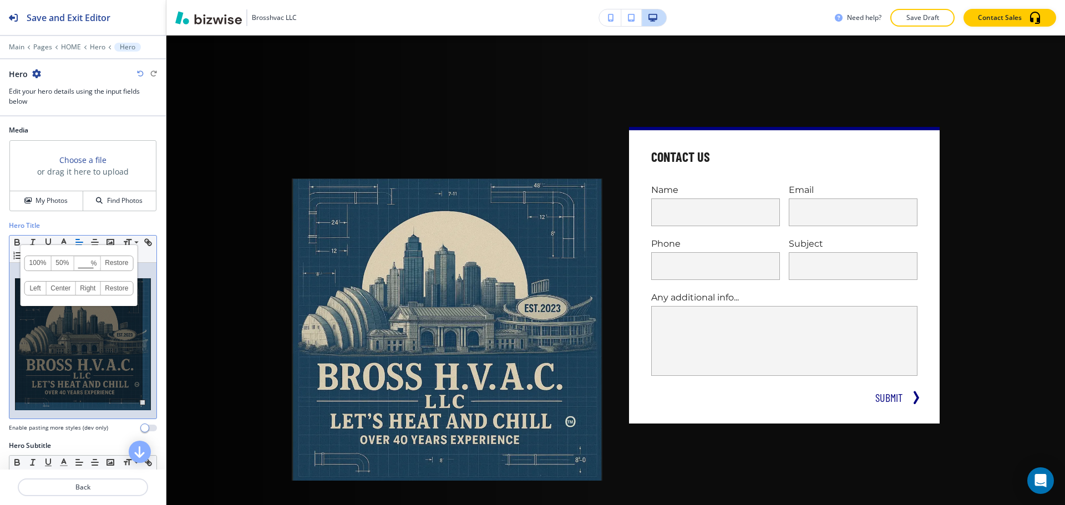
click at [70, 353] on div "100% 50% % Press enter key to apply change! Restore Left Center Right Restore" at bounding box center [79, 341] width 128 height 124
click at [13, 270] on div at bounding box center [82, 341] width 147 height 156
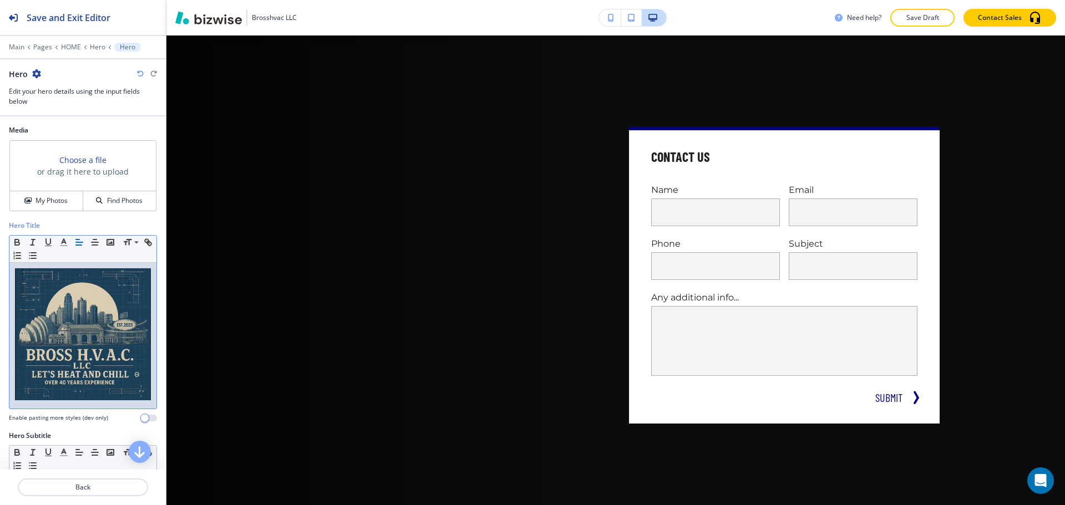
click at [141, 388] on img at bounding box center [83, 335] width 136 height 132
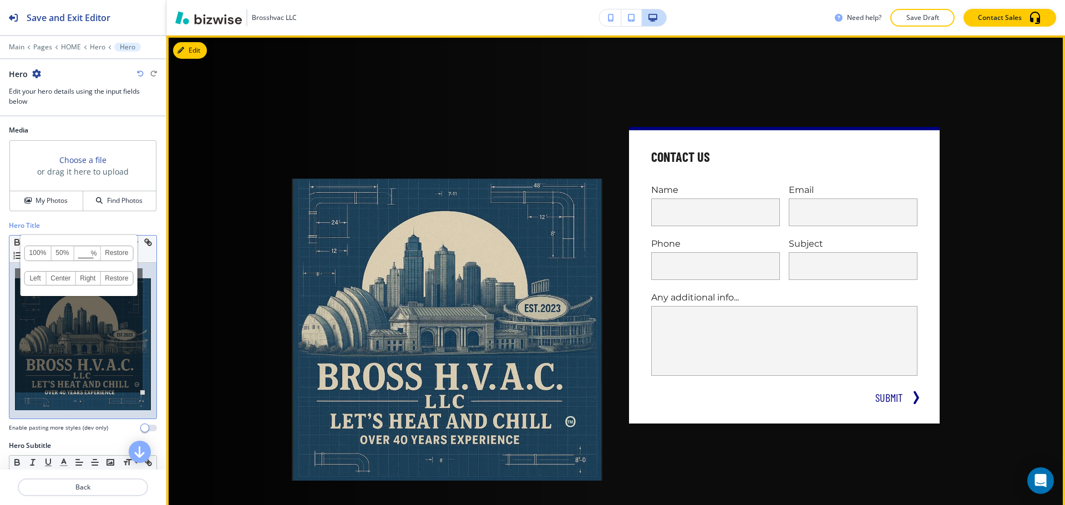
click at [171, 394] on div "Contact Us Name Email Phone Subject Any additional info... x SUBMIT" at bounding box center [615, 310] width 899 height 548
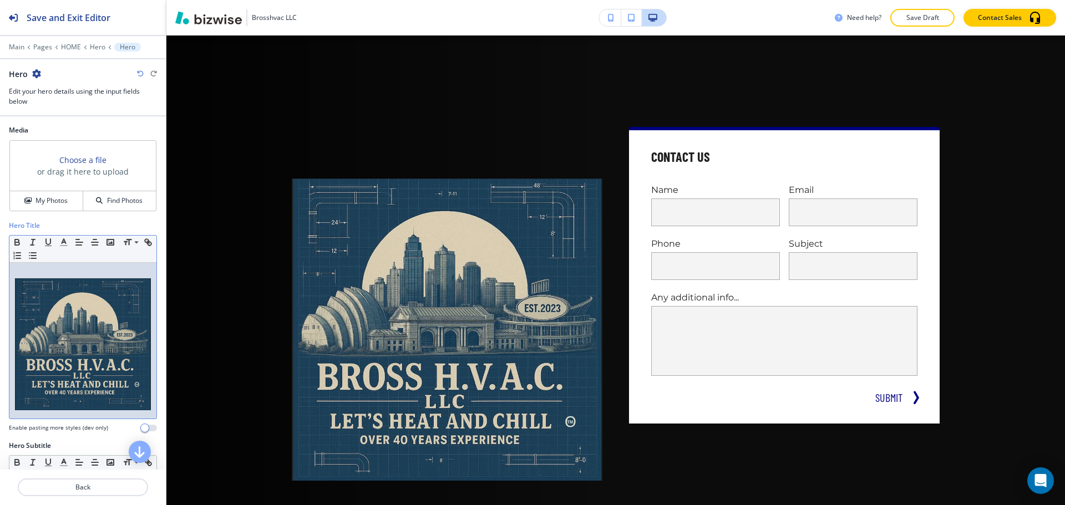
click at [99, 270] on p at bounding box center [83, 274] width 136 height 10
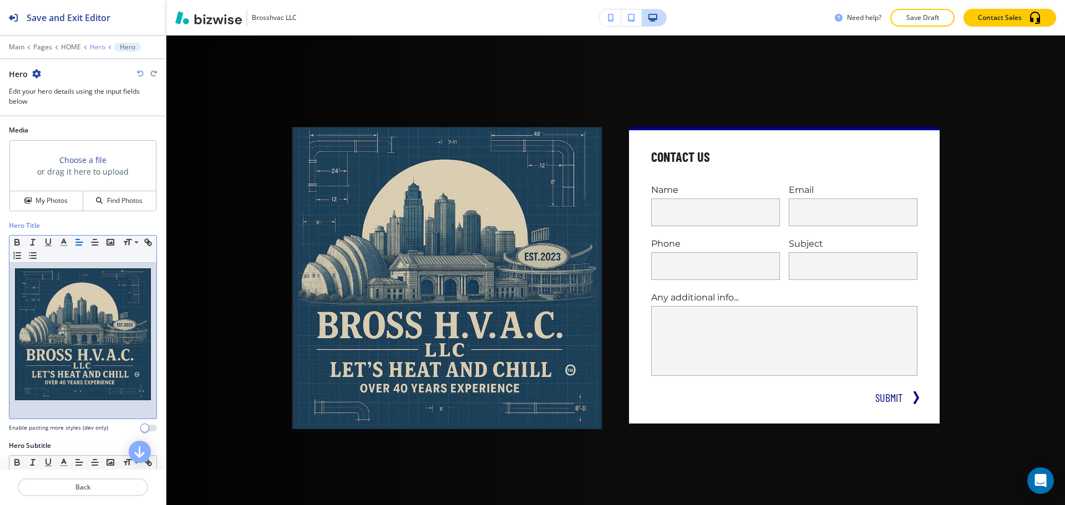
click at [90, 46] on p "Hero" at bounding box center [98, 47] width 16 height 8
